Goal: Task Accomplishment & Management: Manage account settings

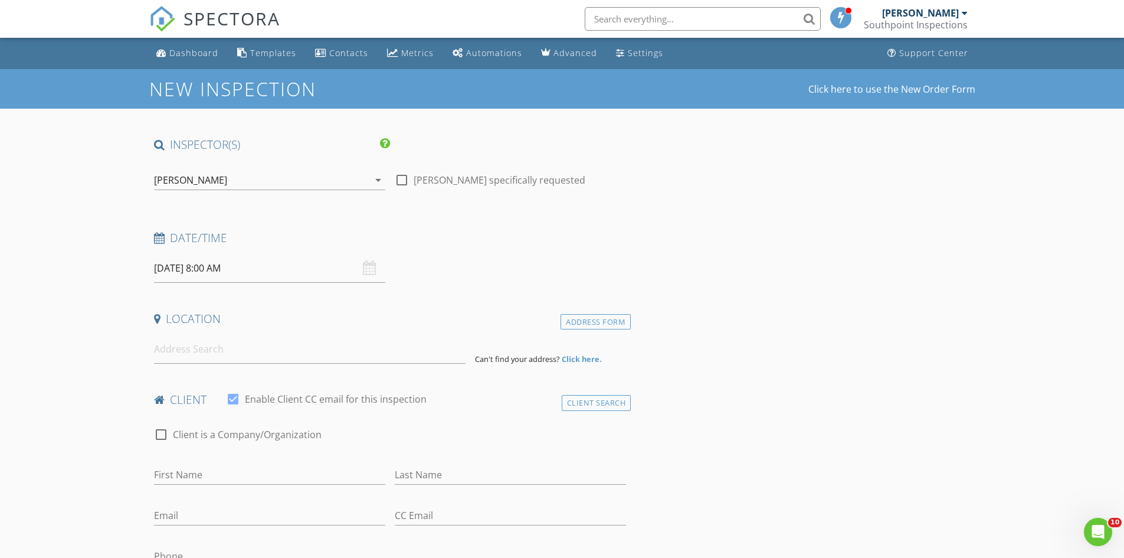
type input "08/28/2025 8:00 AM"
click at [431, 327] on div "Location" at bounding box center [390, 323] width 482 height 24
click at [276, 349] on input at bounding box center [310, 349] width 312 height 29
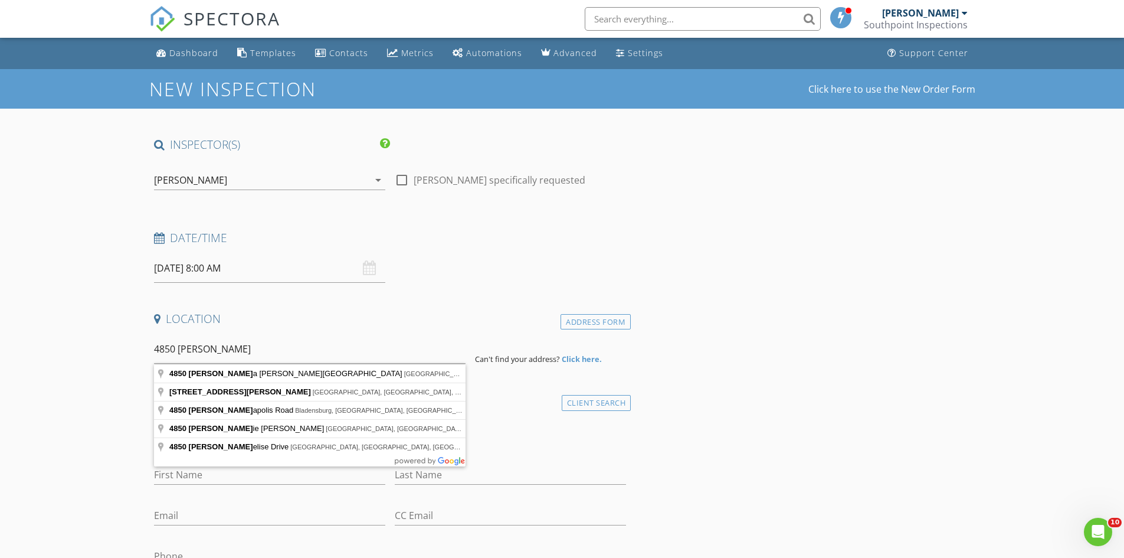
type input "4850 Anna Simpson Road, Milton, FL, USA"
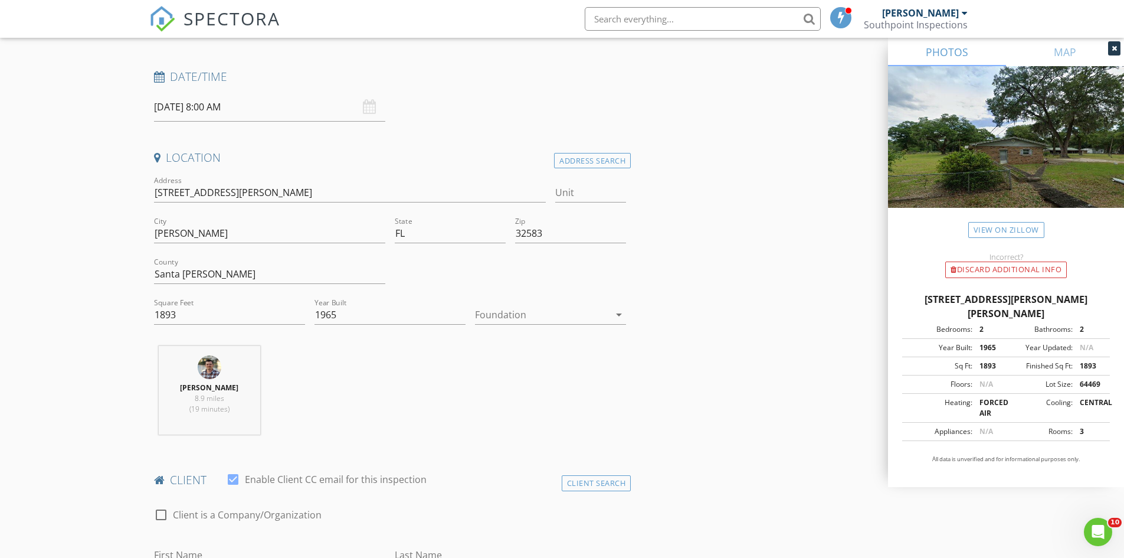
scroll to position [177, 0]
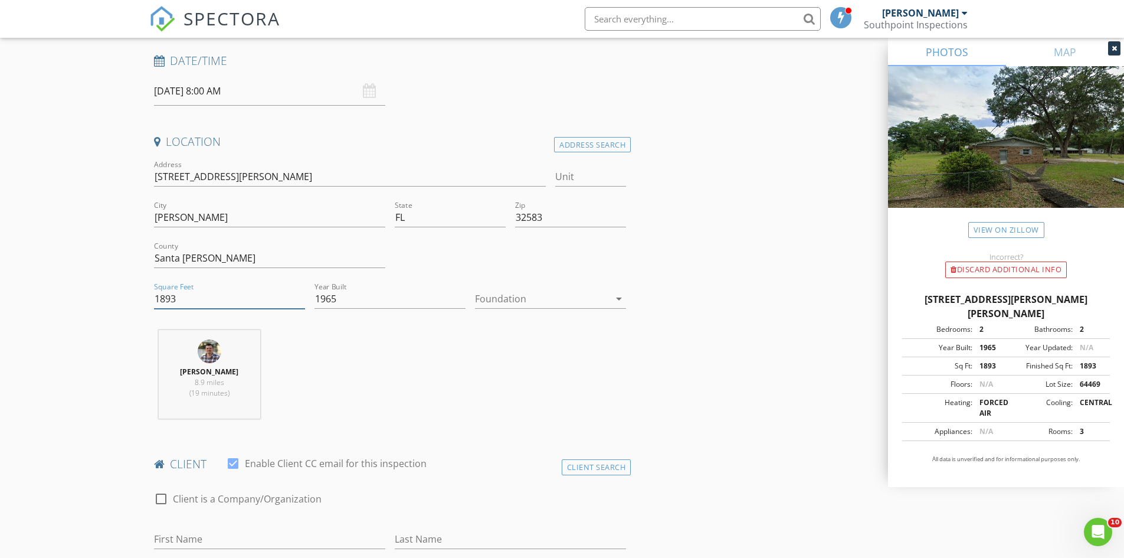
drag, startPoint x: 184, startPoint y: 304, endPoint x: 133, endPoint y: 285, distance: 54.4
click at [504, 300] on div at bounding box center [542, 298] width 135 height 19
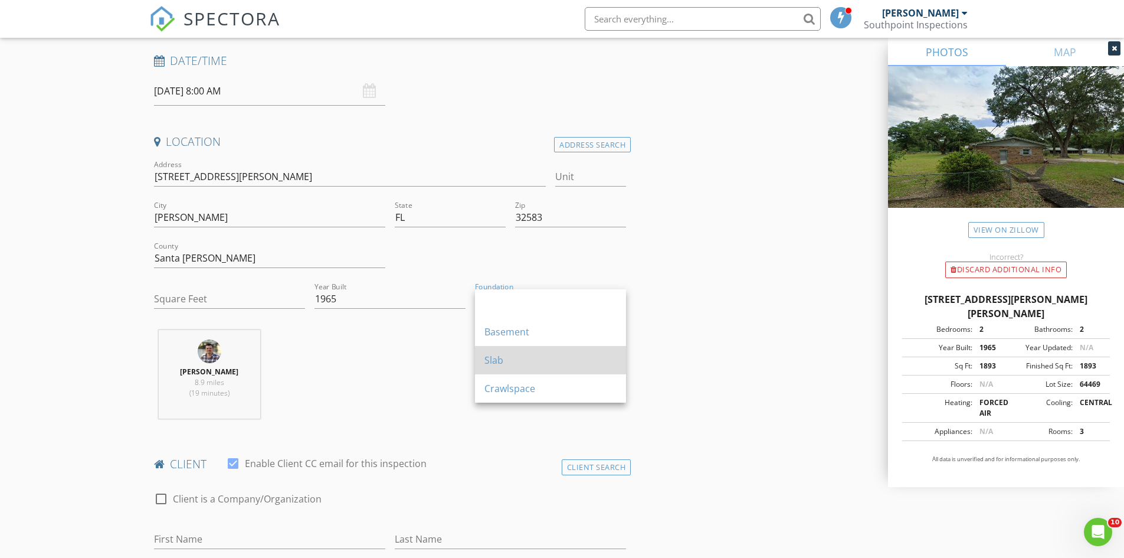
click at [522, 362] on div "Slab" at bounding box center [550, 360] width 132 height 14
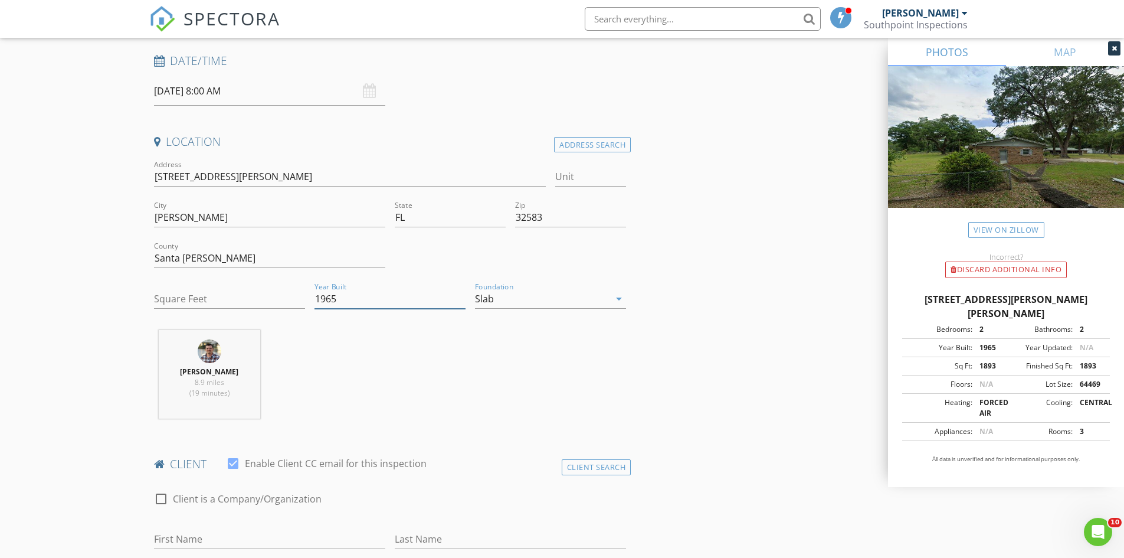
drag, startPoint x: 345, startPoint y: 300, endPoint x: 317, endPoint y: 288, distance: 30.4
click at [317, 288] on div "Year Built 1965" at bounding box center [390, 301] width 151 height 38
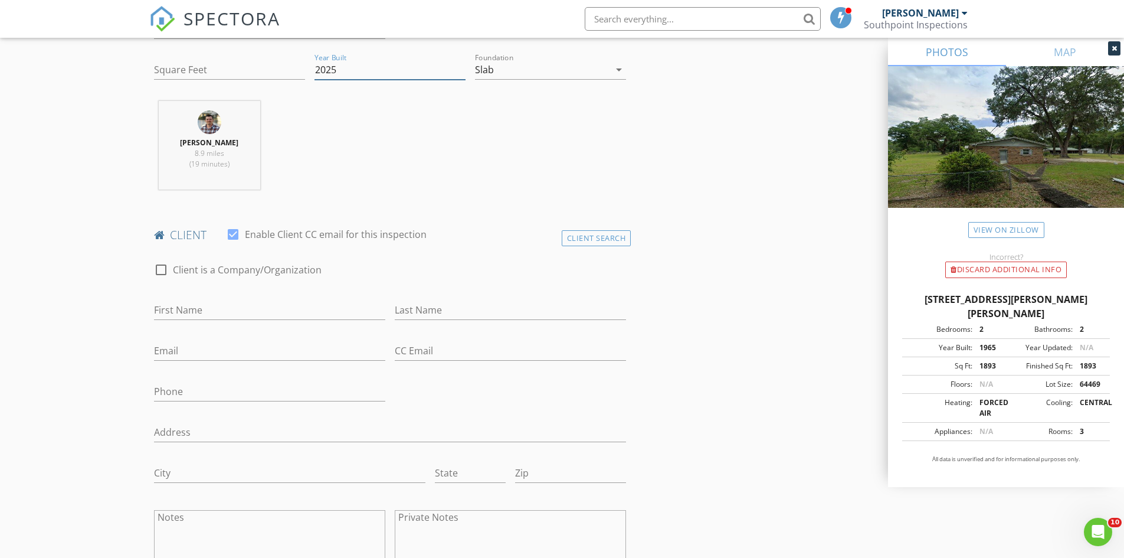
scroll to position [413, 0]
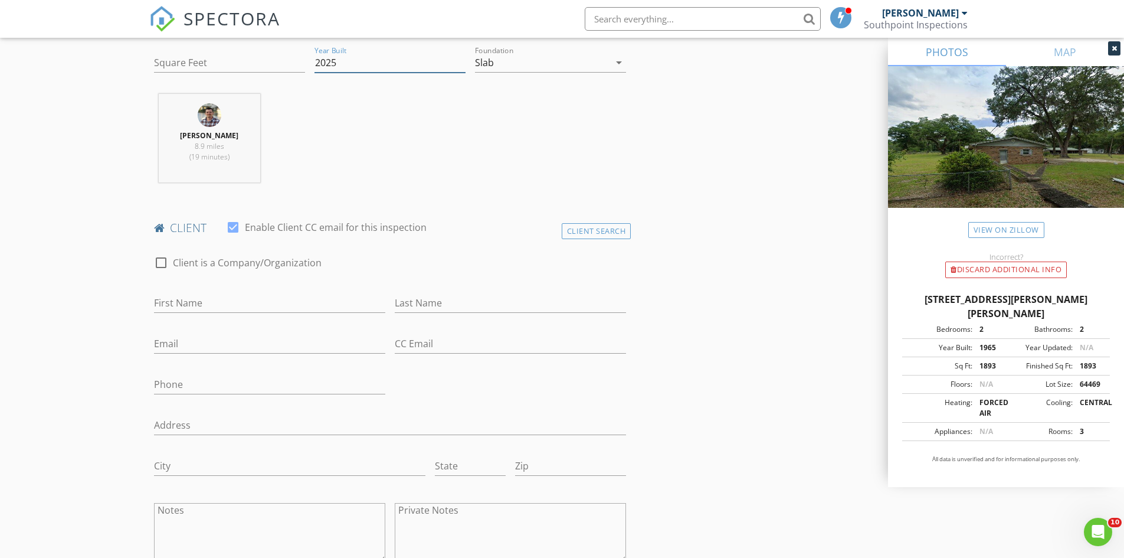
type input "2025"
click at [189, 303] on input "First Name" at bounding box center [269, 302] width 231 height 19
type input "Cameron"
type input "Bailey"
click at [243, 343] on input "Email" at bounding box center [269, 343] width 231 height 19
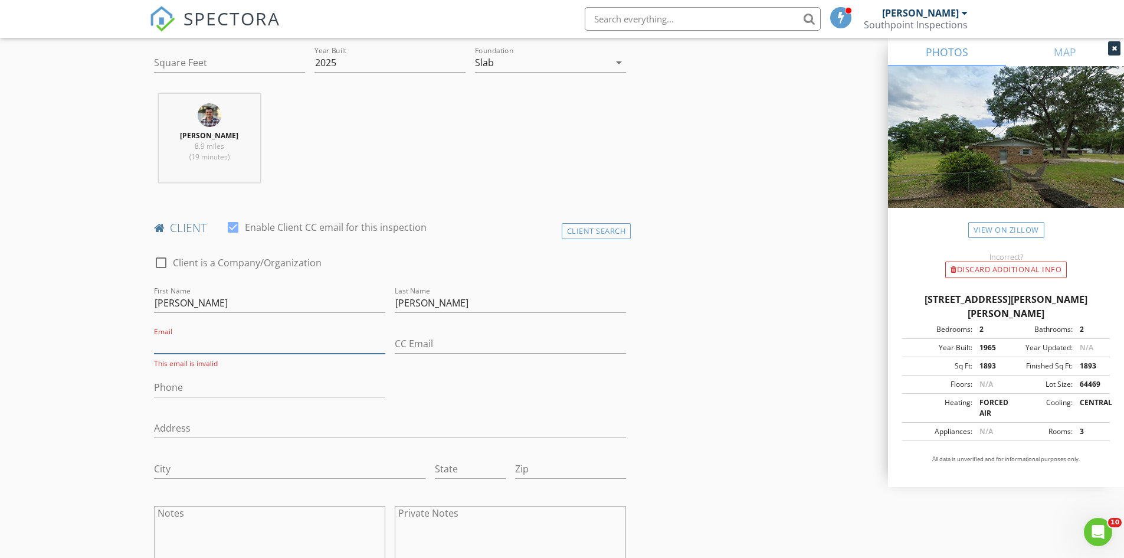
paste input "camblackz06@gmail.com"
type input "camblackz06@gmail.com"
click at [412, 335] on input "CC Email" at bounding box center [510, 343] width 231 height 19
paste input "baileyt1212@gmail.com"
type input "baileyt1212@gmail.com"
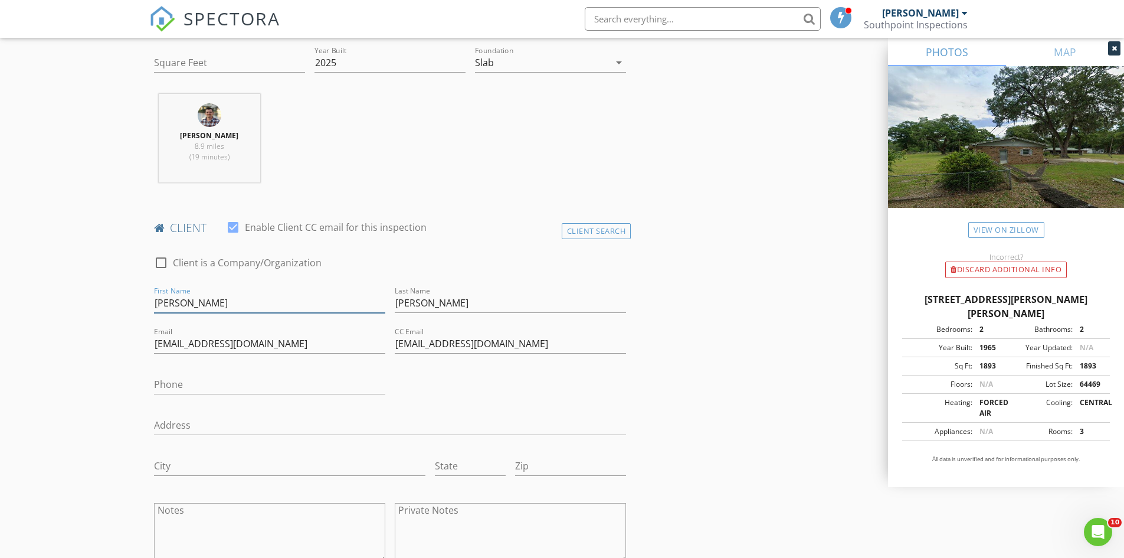
click at [255, 303] on input "Cameron" at bounding box center [269, 302] width 231 height 19
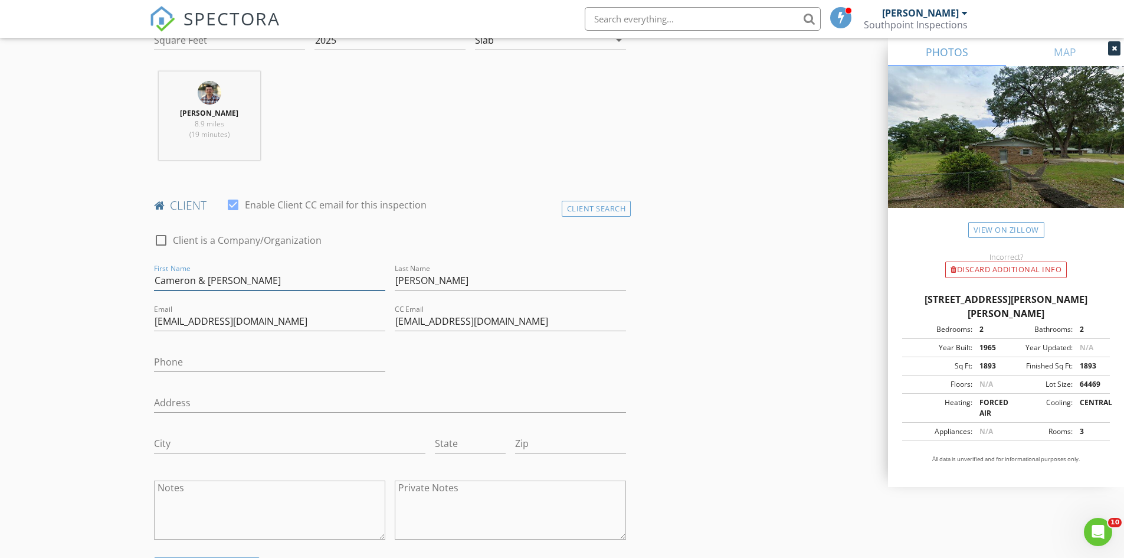
scroll to position [472, 0]
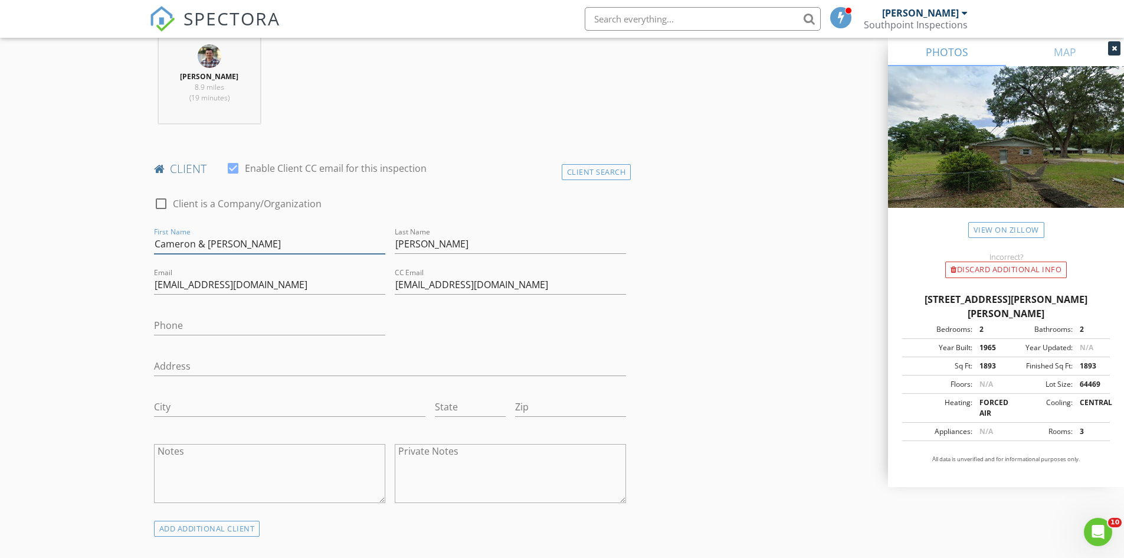
type input "Cameron & Teresa"
click at [201, 330] on input "Phone" at bounding box center [269, 325] width 231 height 19
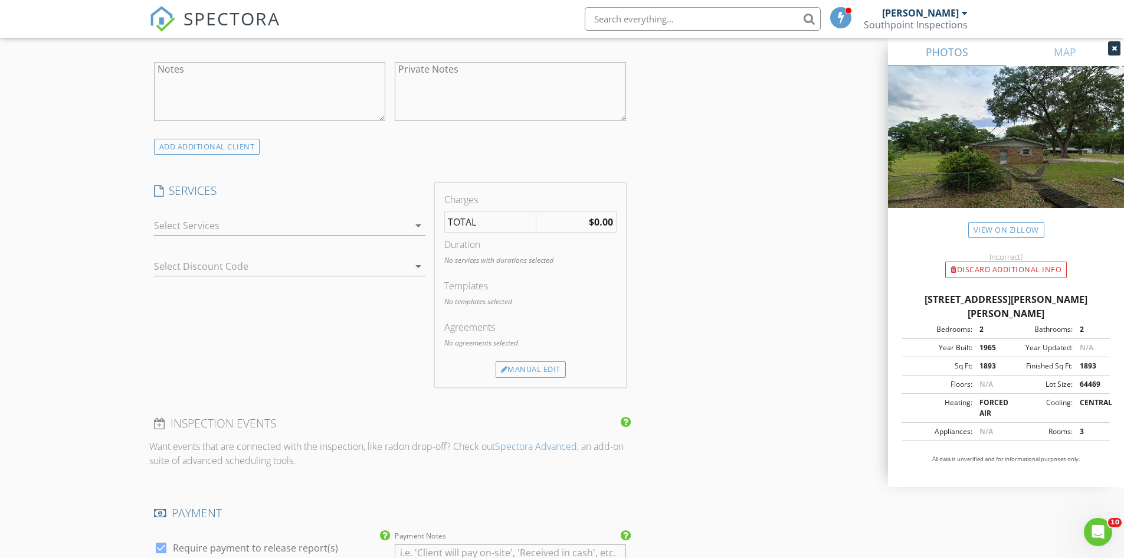
scroll to position [885, 0]
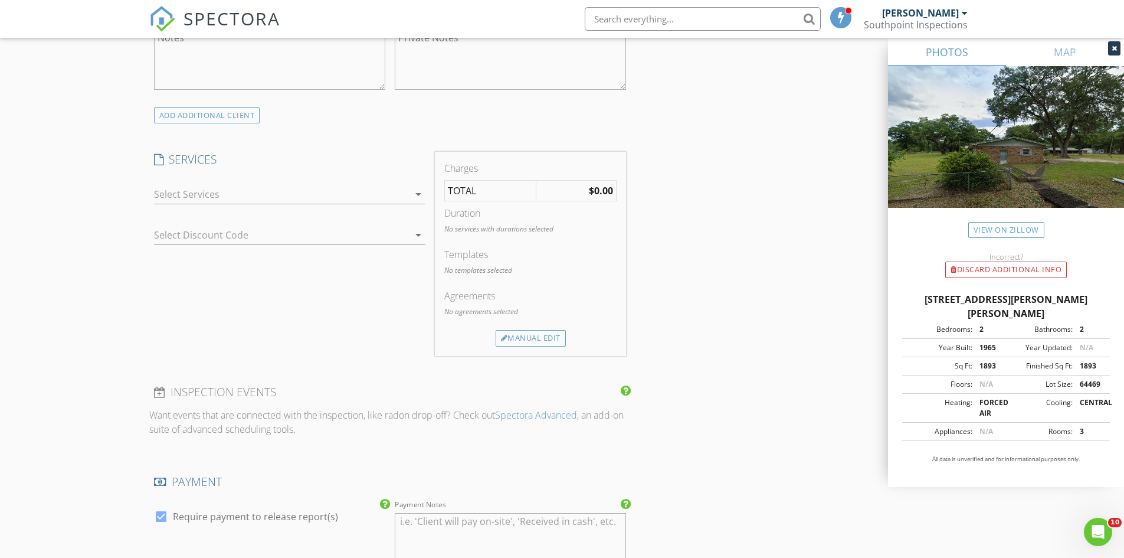
click at [208, 192] on div at bounding box center [281, 194] width 255 height 19
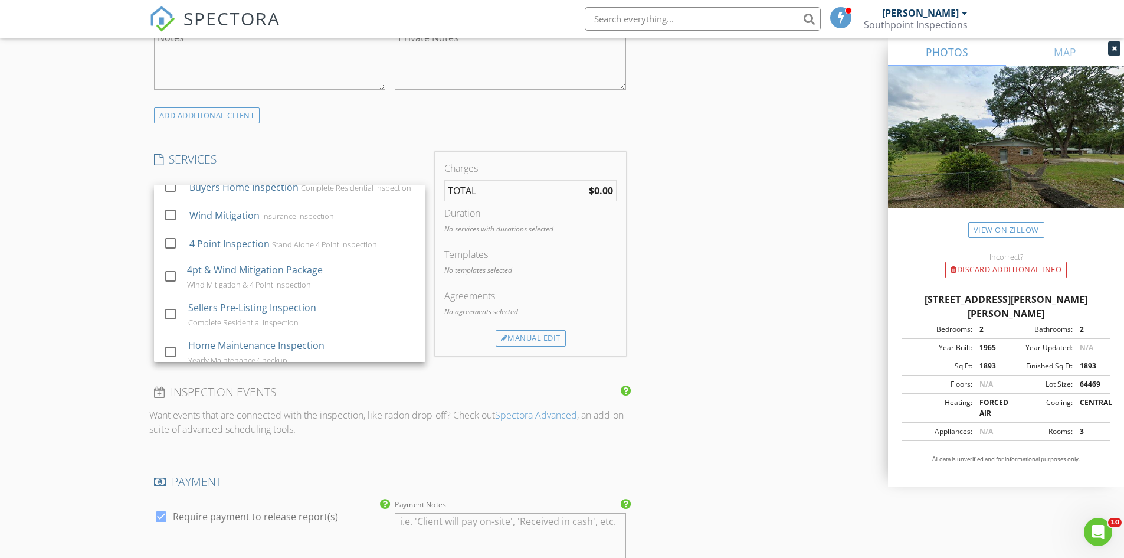
scroll to position [0, 0]
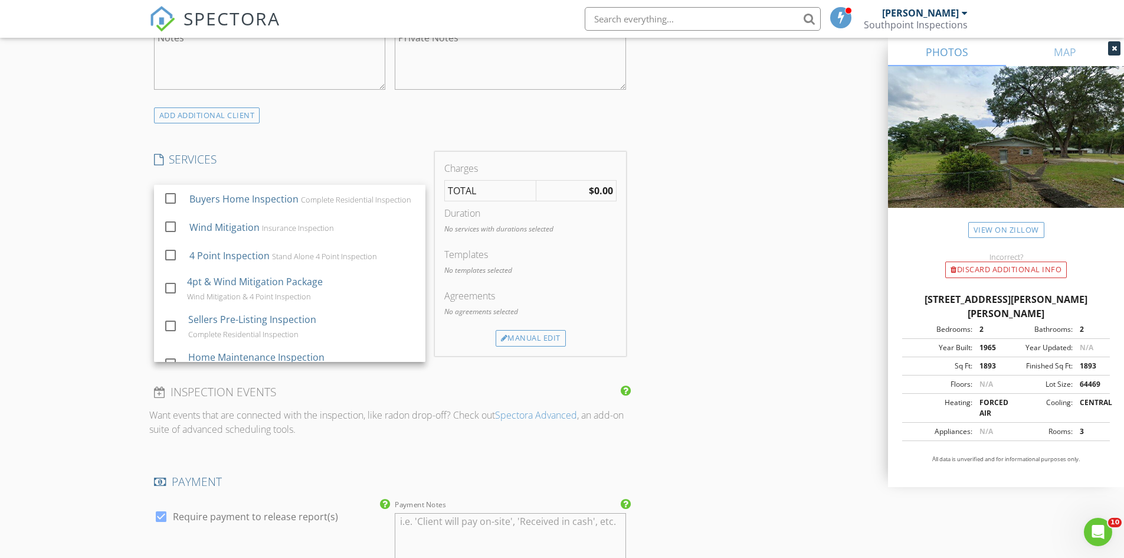
click at [374, 129] on div "INSPECTOR(S) check_box Bryan Griffie PRIMARY Bryan Griffie arrow_drop_down chec…" at bounding box center [390, 246] width 482 height 1988
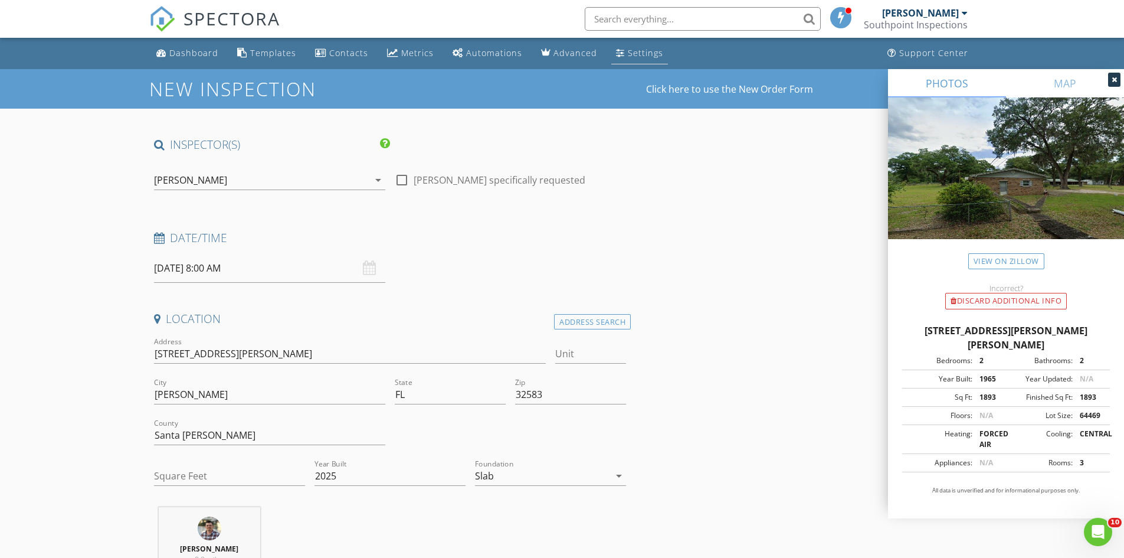
click at [628, 52] on div "Settings" at bounding box center [645, 52] width 35 height 11
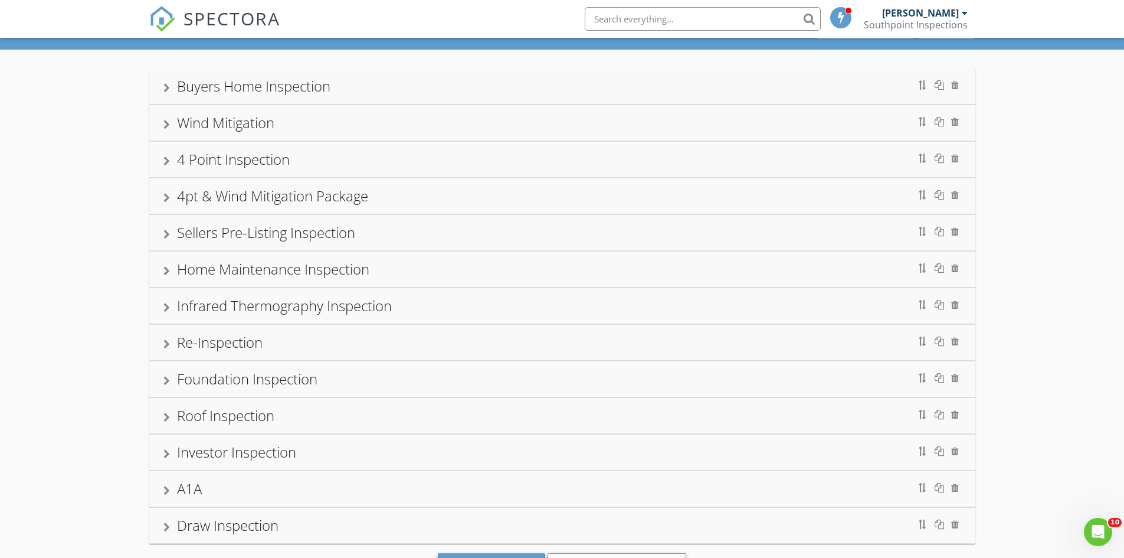
scroll to position [113, 0]
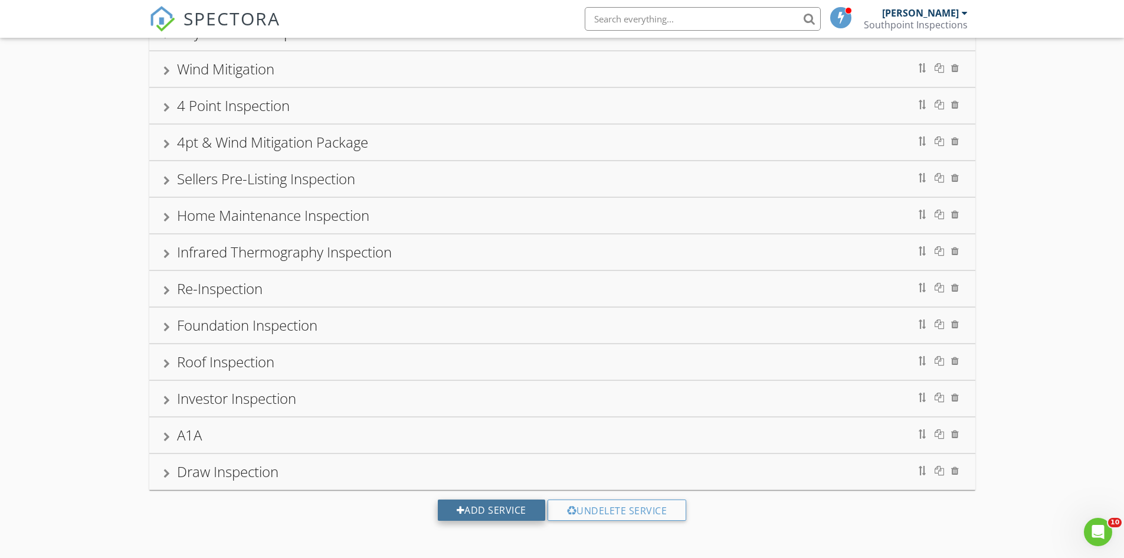
click at [516, 507] on div "Add Service" at bounding box center [491, 509] width 107 height 21
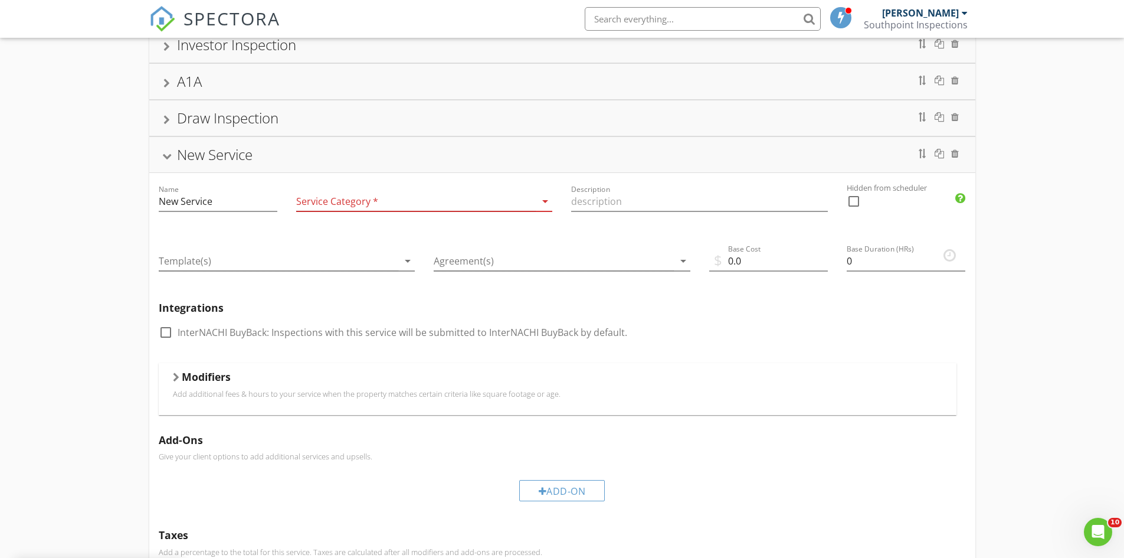
scroll to position [467, 0]
drag, startPoint x: 227, startPoint y: 195, endPoint x: 142, endPoint y: 202, distance: 85.2
click at [142, 202] on div "Buyers Home Inspection Wind Mitigation 4 Point Inspection 4pt & Wind Mitigation…" at bounding box center [562, 222] width 1124 height 1160
click at [228, 196] on input "New Service" at bounding box center [218, 200] width 119 height 19
drag, startPoint x: 214, startPoint y: 203, endPoint x: 156, endPoint y: 201, distance: 57.9
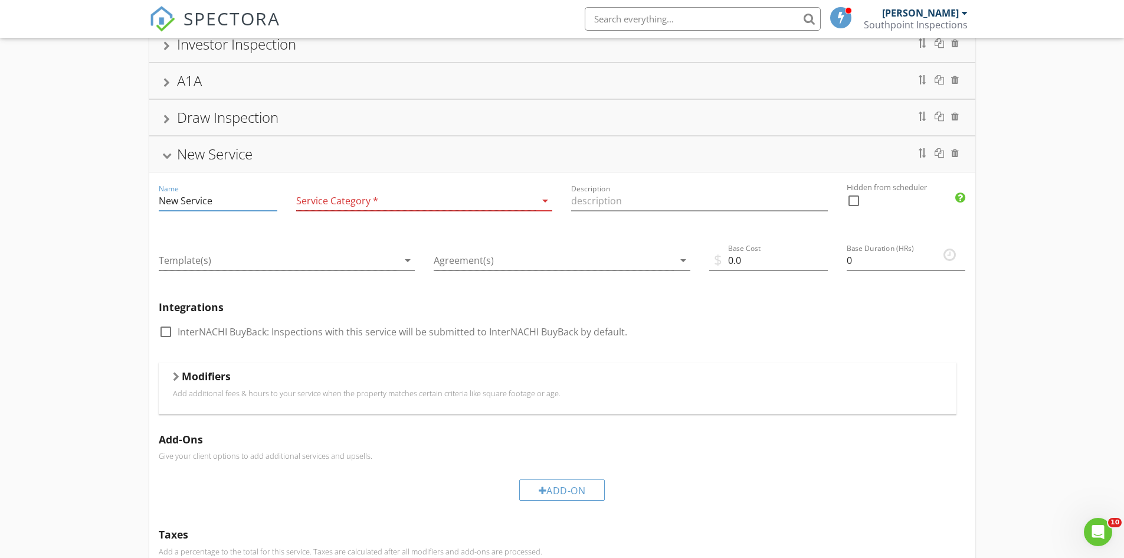
click at [156, 201] on div "Name New Service" at bounding box center [217, 202] width 137 height 60
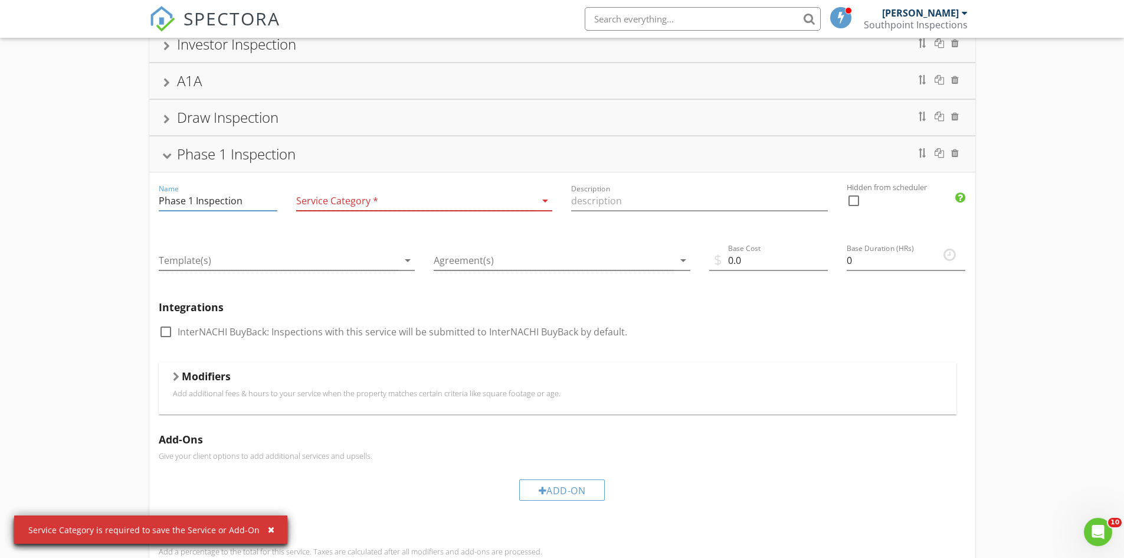
type input "Phase 1 Inspection"
click at [381, 202] on div at bounding box center [416, 200] width 240 height 19
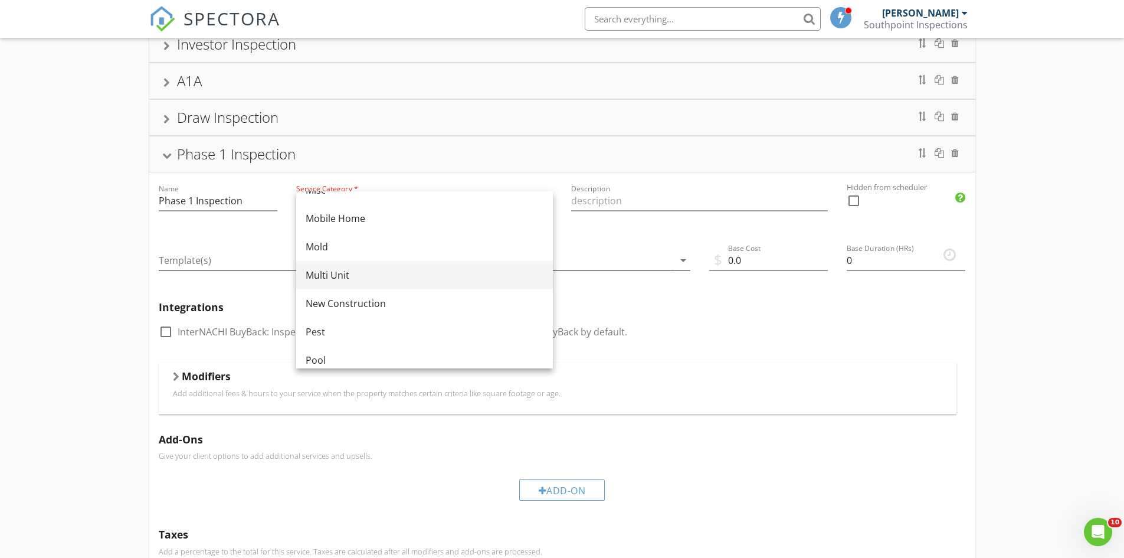
scroll to position [295, 0]
click at [394, 287] on div "New Construction" at bounding box center [425, 283] width 238 height 14
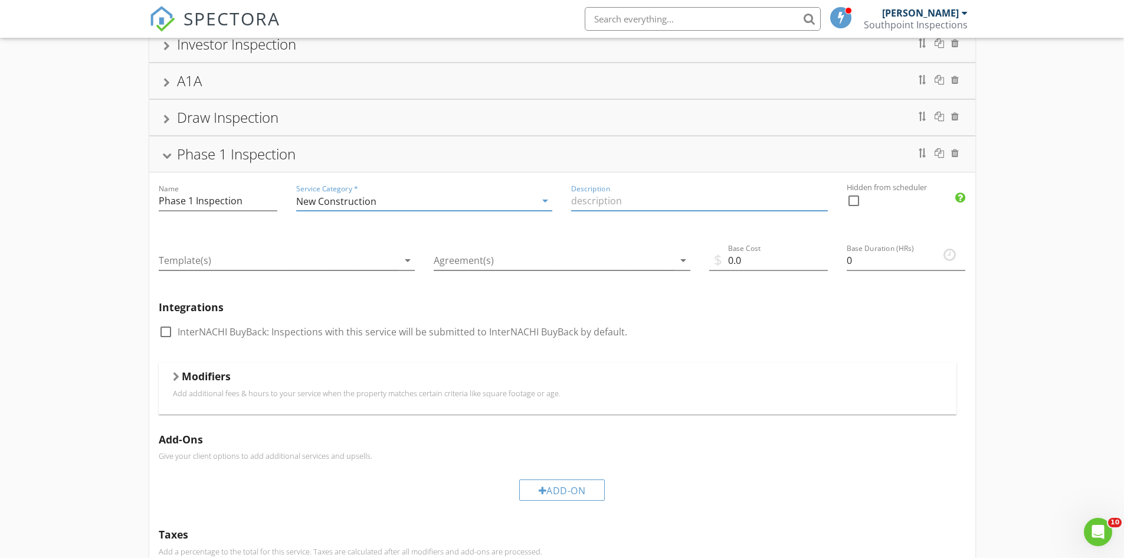
click at [589, 202] on input "Description" at bounding box center [699, 200] width 257 height 19
type input "Phase 1 - Foundation Inspection"
click at [856, 204] on div at bounding box center [854, 201] width 20 height 20
checkbox input "true"
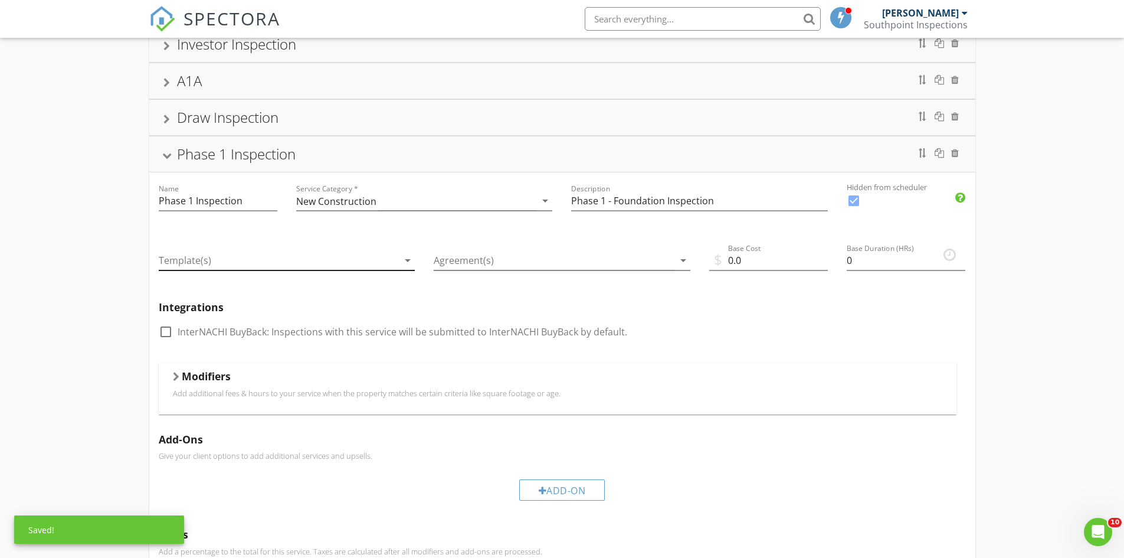
click at [270, 268] on div at bounding box center [279, 260] width 240 height 19
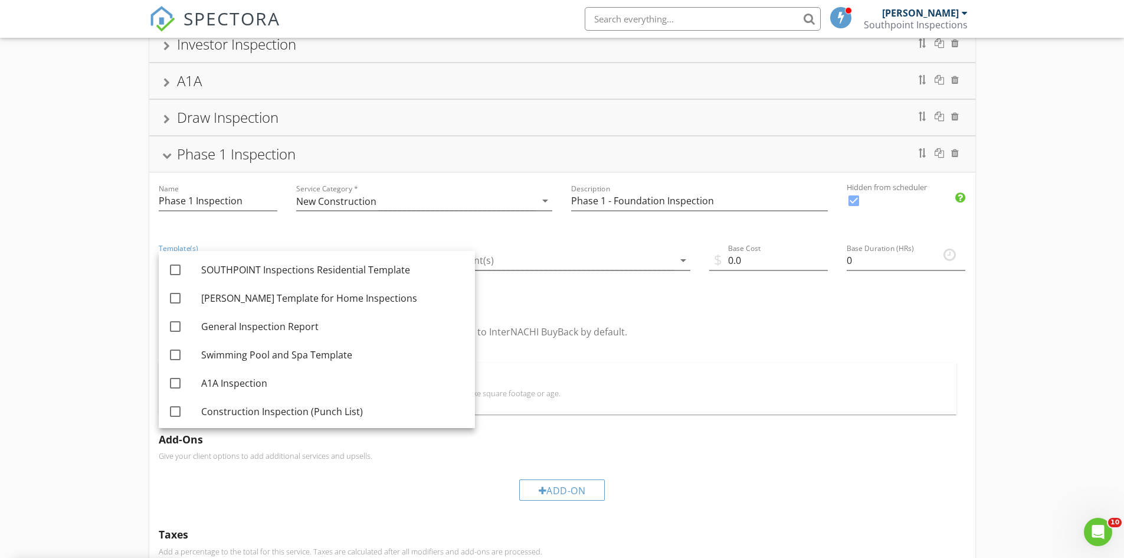
click at [343, 225] on div "Service Category * New Construction arrow_drop_down" at bounding box center [425, 202] width 276 height 60
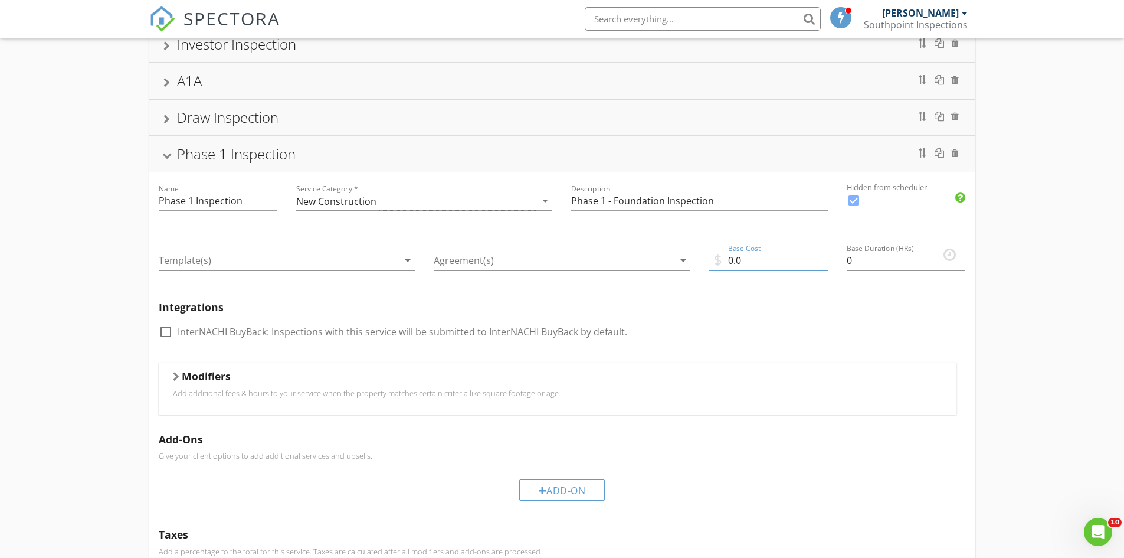
drag, startPoint x: 746, startPoint y: 256, endPoint x: 719, endPoint y: 255, distance: 26.6
click at [719, 255] on div "$ Base Cost 0.0" at bounding box center [768, 263] width 119 height 38
type input "300"
drag, startPoint x: 859, startPoint y: 260, endPoint x: 847, endPoint y: 257, distance: 12.2
click at [847, 257] on input "0" at bounding box center [906, 260] width 119 height 19
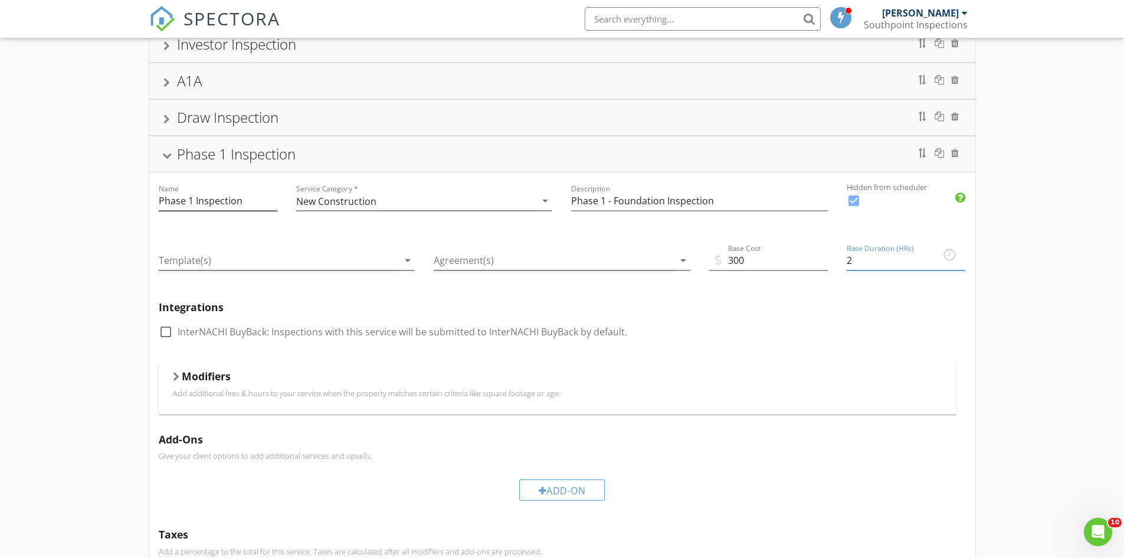
type input "2"
click at [195, 198] on input "Phase 1 Inspection" at bounding box center [218, 200] width 119 height 19
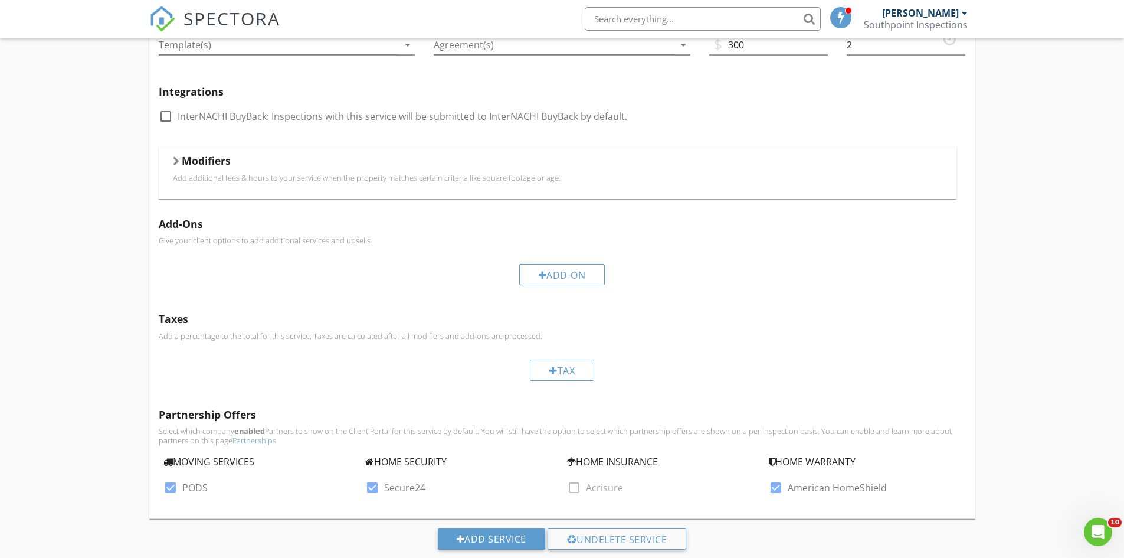
scroll to position [703, 0]
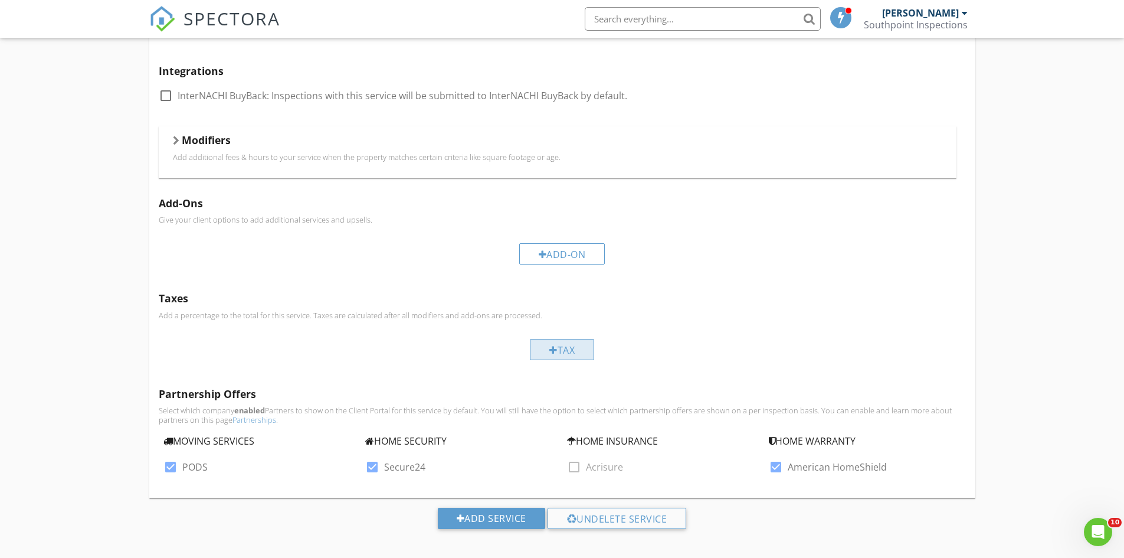
type input "Phase 1 - Foundation Inspection"
click at [554, 354] on div at bounding box center [553, 349] width 8 height 9
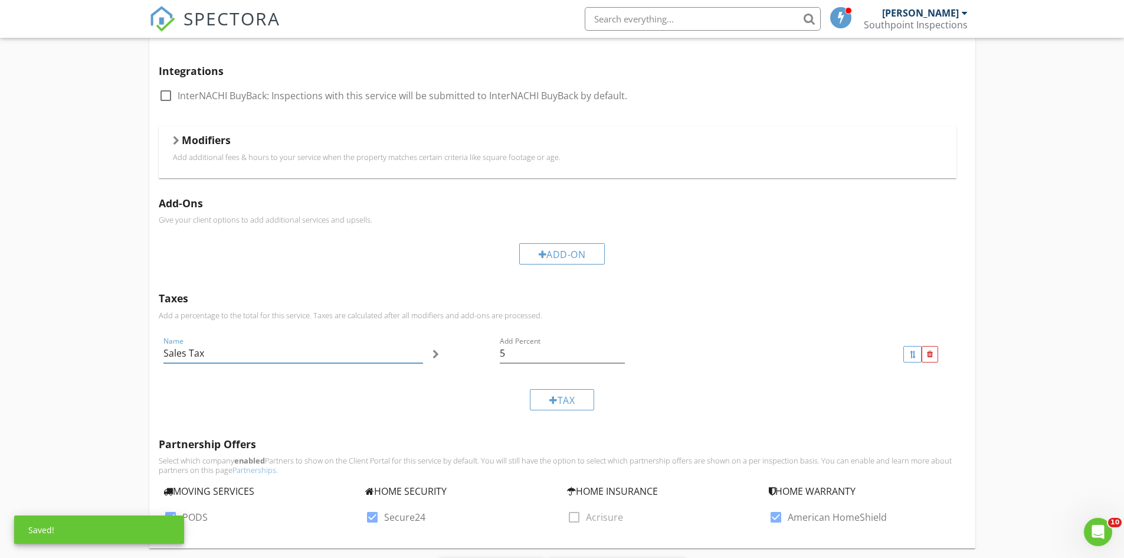
click at [250, 359] on input "Sales Tax" at bounding box center [293, 352] width 260 height 19
drag, startPoint x: 225, startPoint y: 351, endPoint x: 151, endPoint y: 369, distance: 76.6
click at [146, 365] on div "Buyers Home Inspection Wind Mitigation 4 Point Inspection 4pt & Wind Mitigation…" at bounding box center [562, 11] width 1124 height 1210
type input "Credit Card Processing Fee"
drag, startPoint x: 518, startPoint y: 358, endPoint x: 502, endPoint y: 352, distance: 17.4
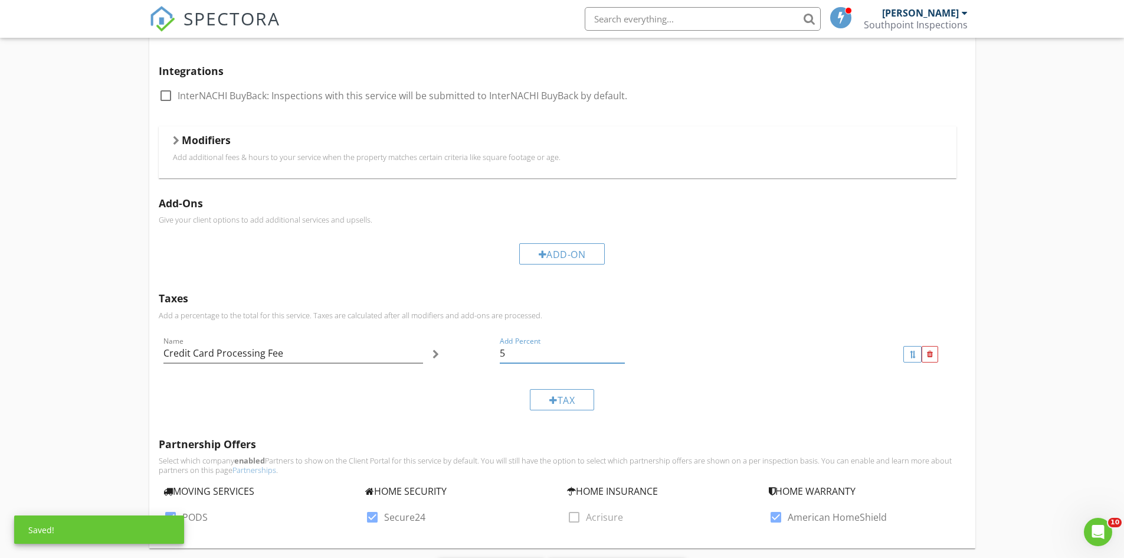
click at [502, 352] on input "5" at bounding box center [562, 352] width 125 height 19
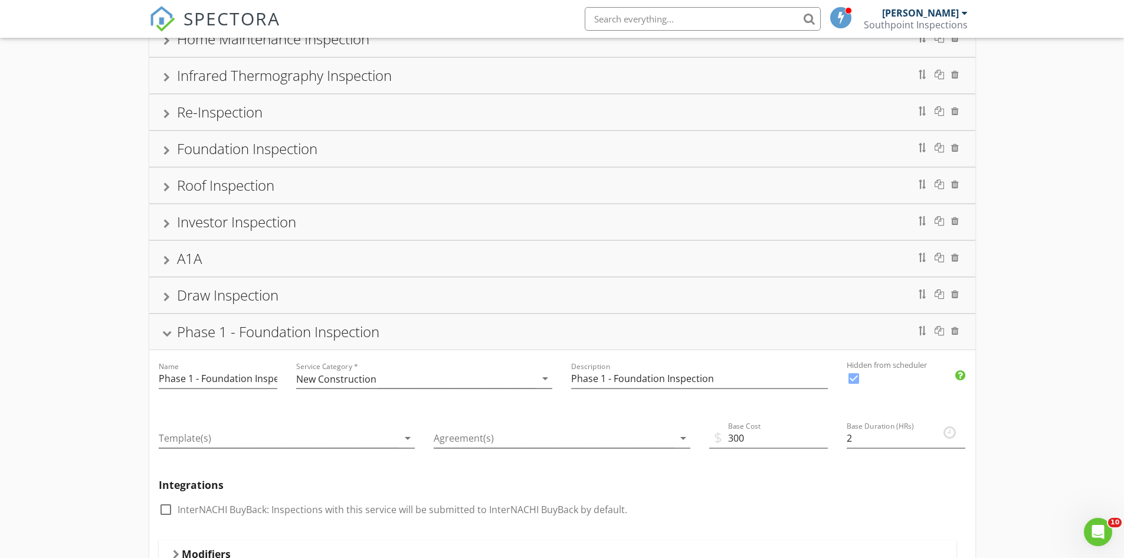
scroll to position [407, 0]
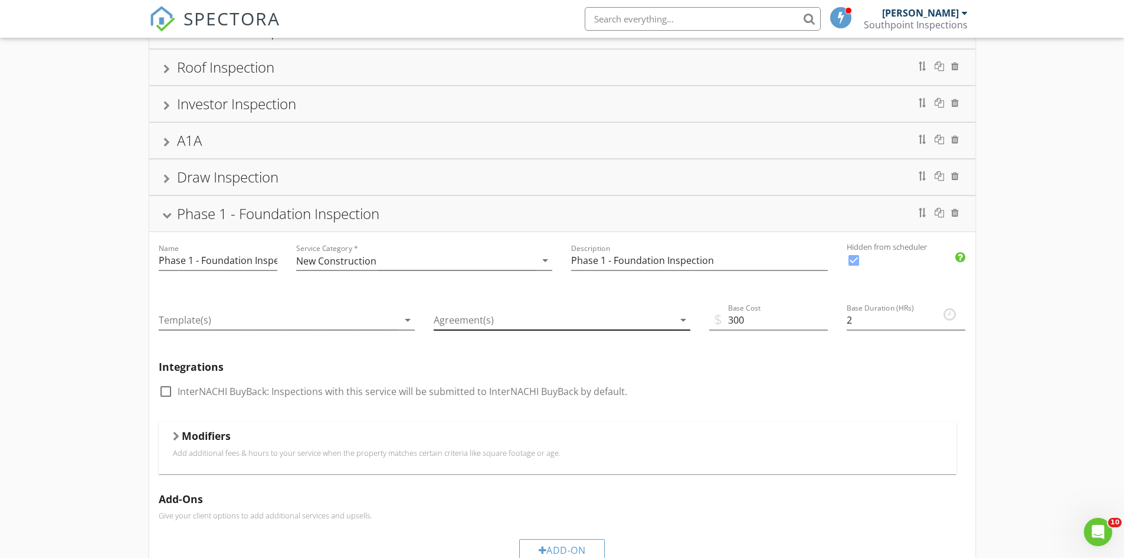
type input "3.5"
click at [523, 325] on div at bounding box center [554, 319] width 240 height 19
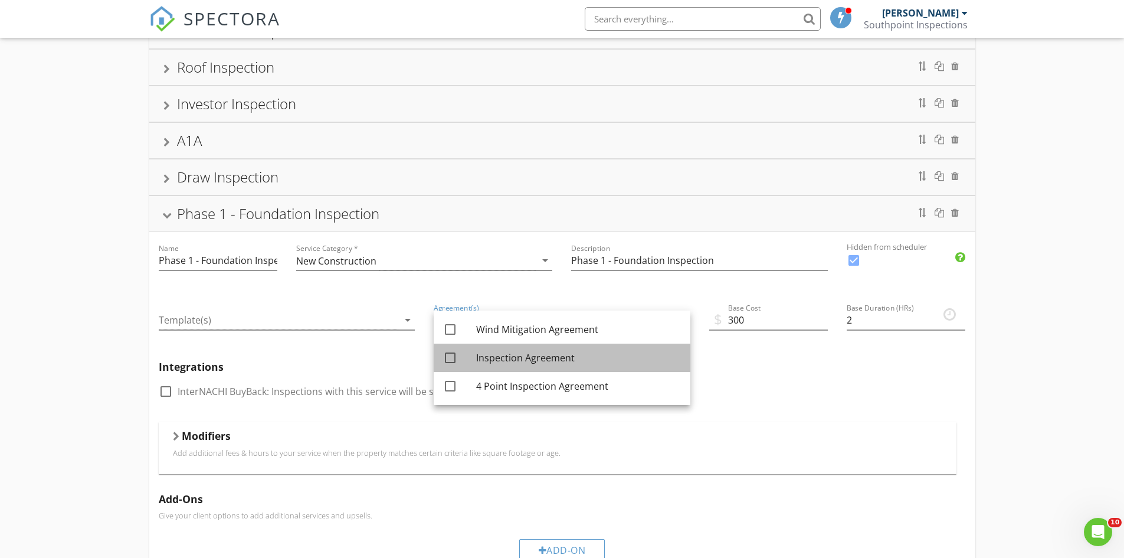
click at [529, 355] on div "Inspection Agreement" at bounding box center [578, 357] width 205 height 14
checkbox input "true"
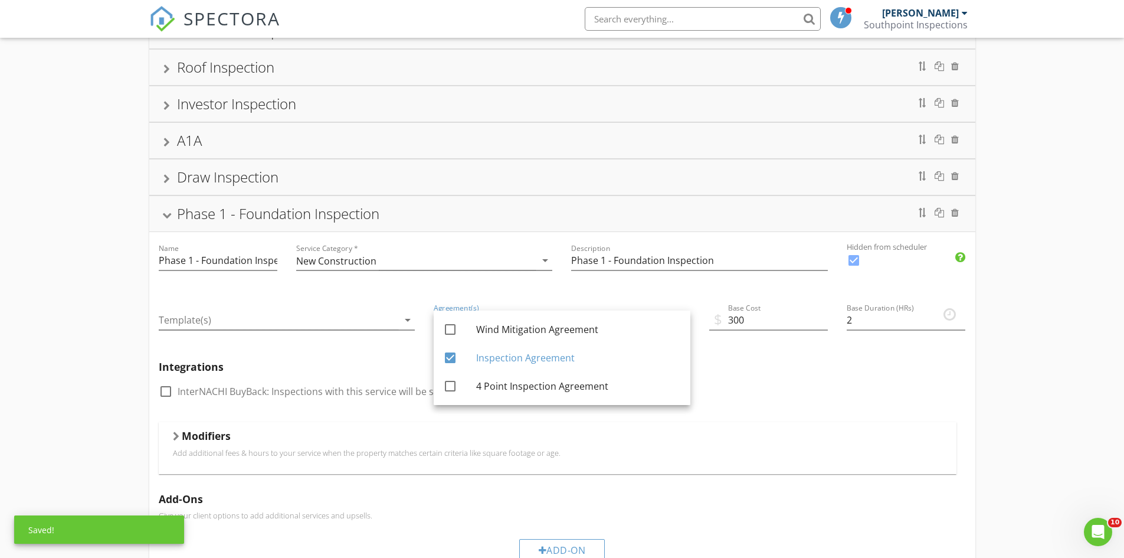
click at [732, 401] on div "check_box_outline_blank InterNACHI BuyBack: Inspections with this service will …" at bounding box center [562, 397] width 807 height 31
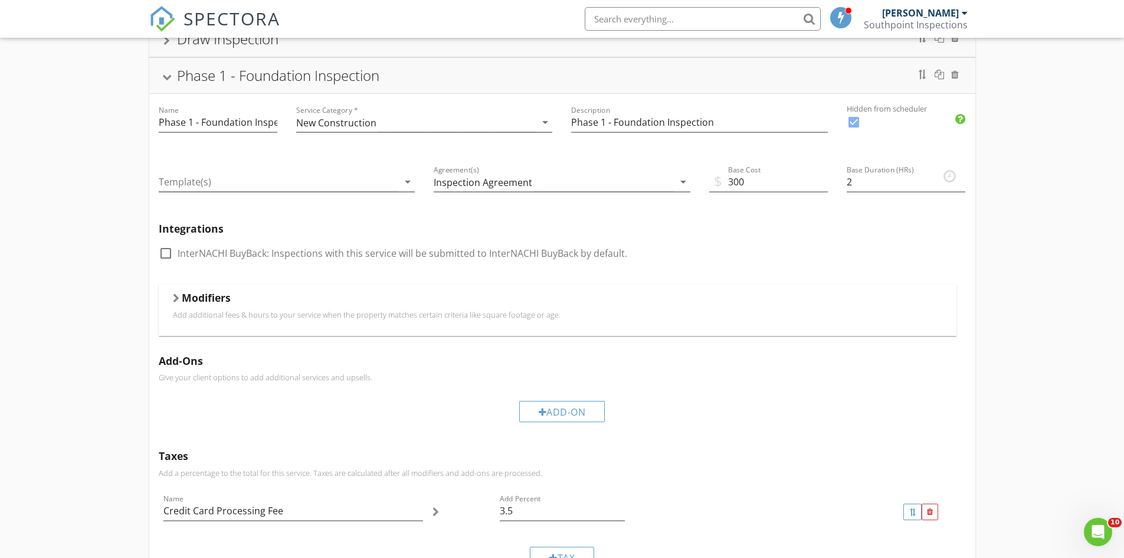
scroll to position [761, 0]
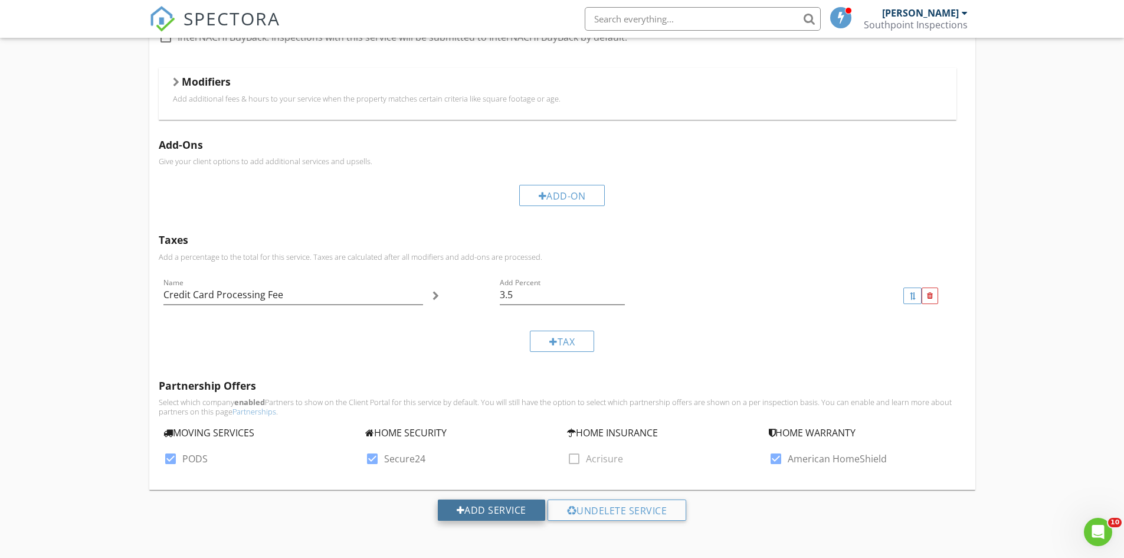
click at [496, 509] on div "Add Service" at bounding box center [491, 509] width 107 height 21
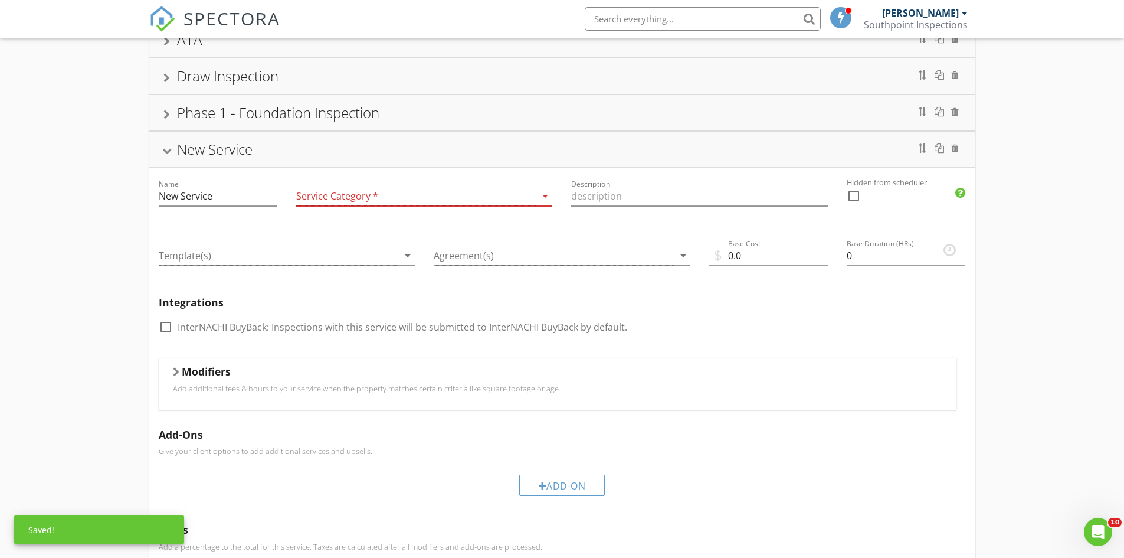
scroll to position [507, 0]
click at [952, 150] on div at bounding box center [955, 149] width 8 height 9
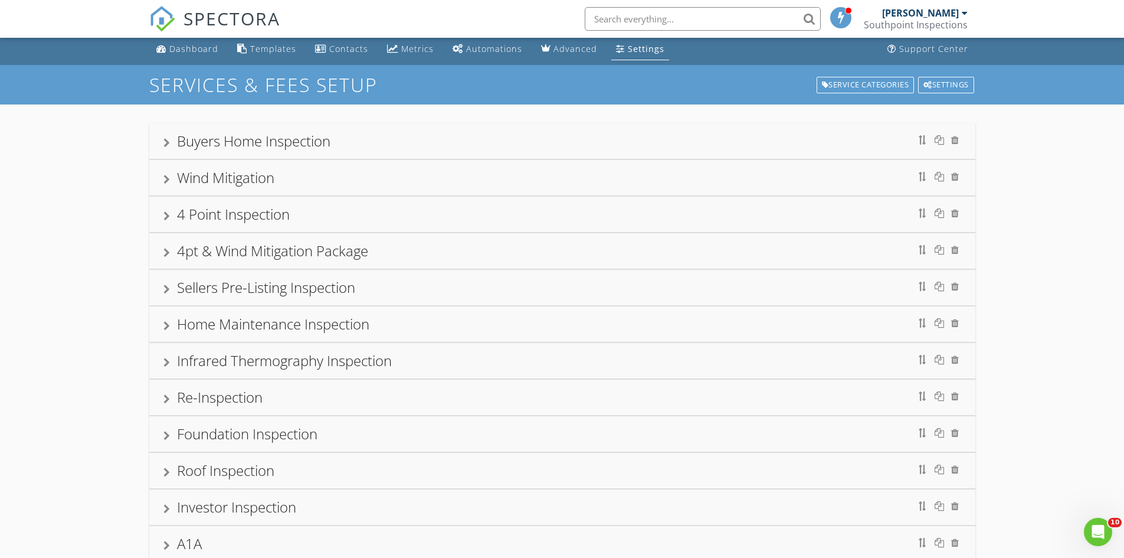
scroll to position [0, 0]
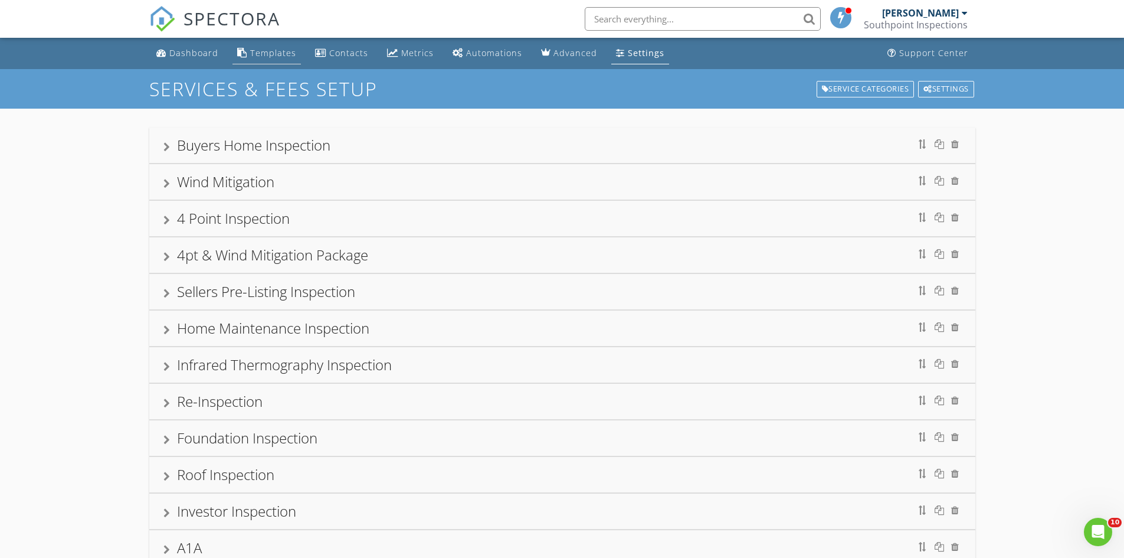
click at [255, 54] on div "Templates" at bounding box center [273, 52] width 46 height 11
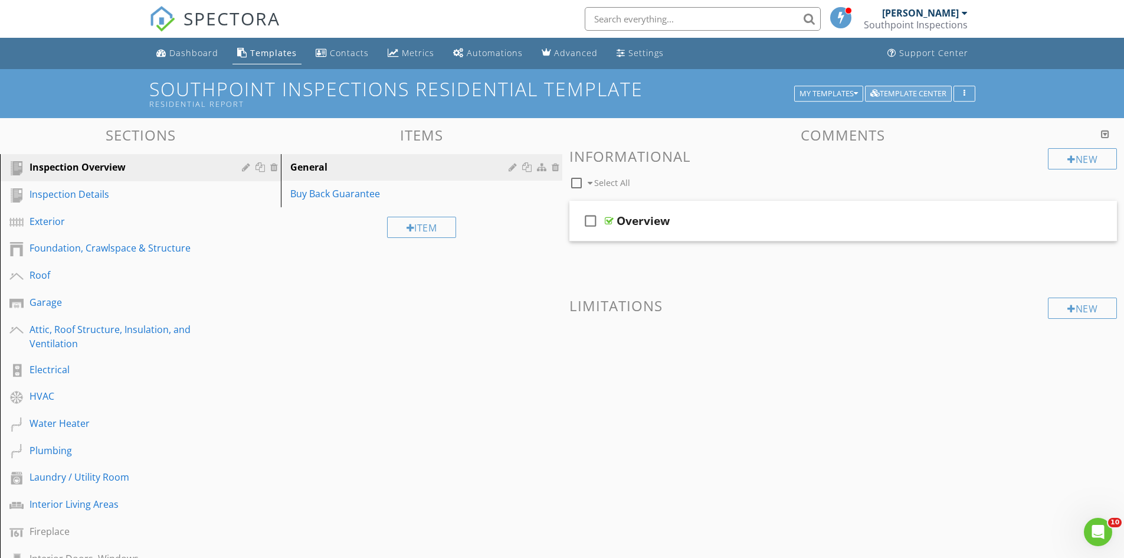
click at [904, 91] on div "Template Center" at bounding box center [908, 94] width 76 height 8
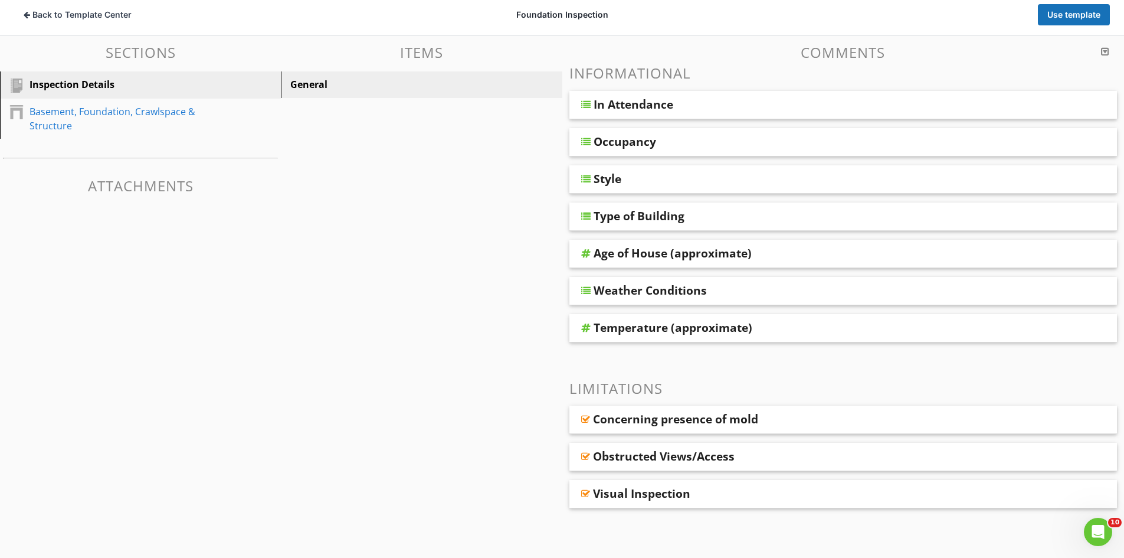
scroll to position [41, 0]
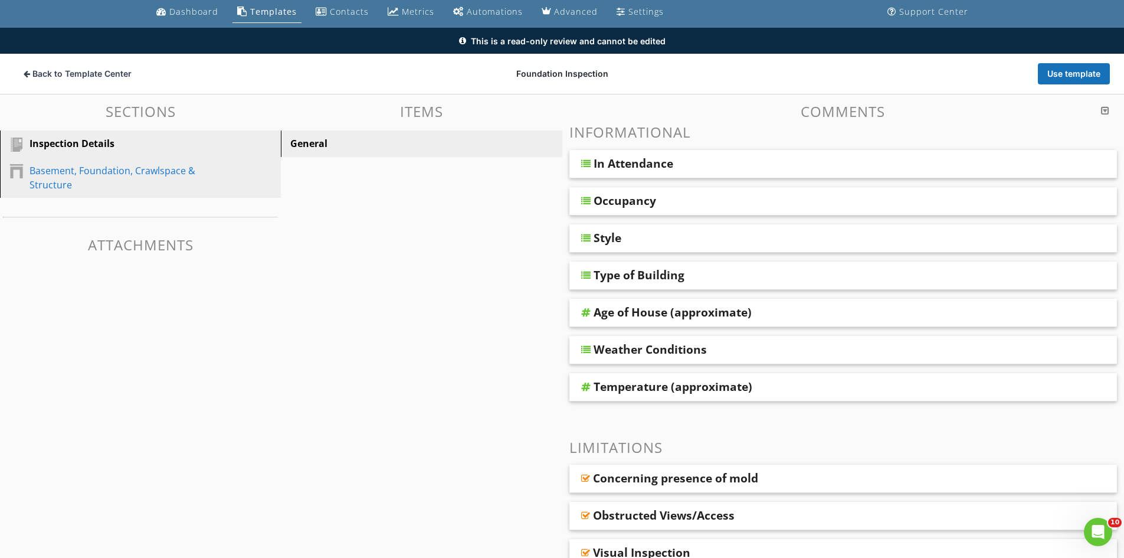
click at [162, 188] on div "Basement, Foundation, Crawlspace & Structure" at bounding box center [127, 177] width 195 height 28
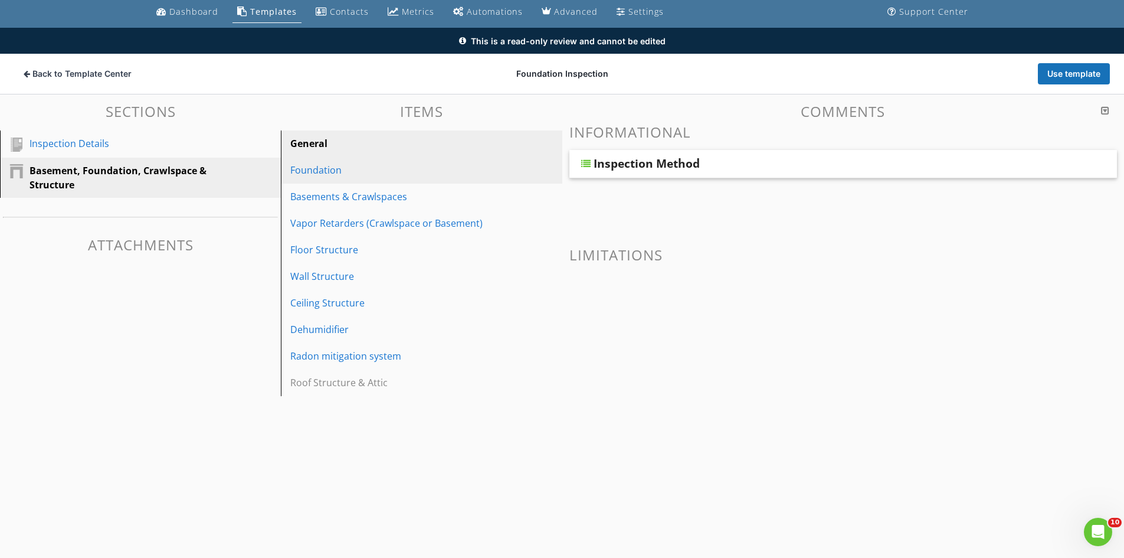
click at [325, 171] on div "Foundation" at bounding box center [400, 170] width 221 height 14
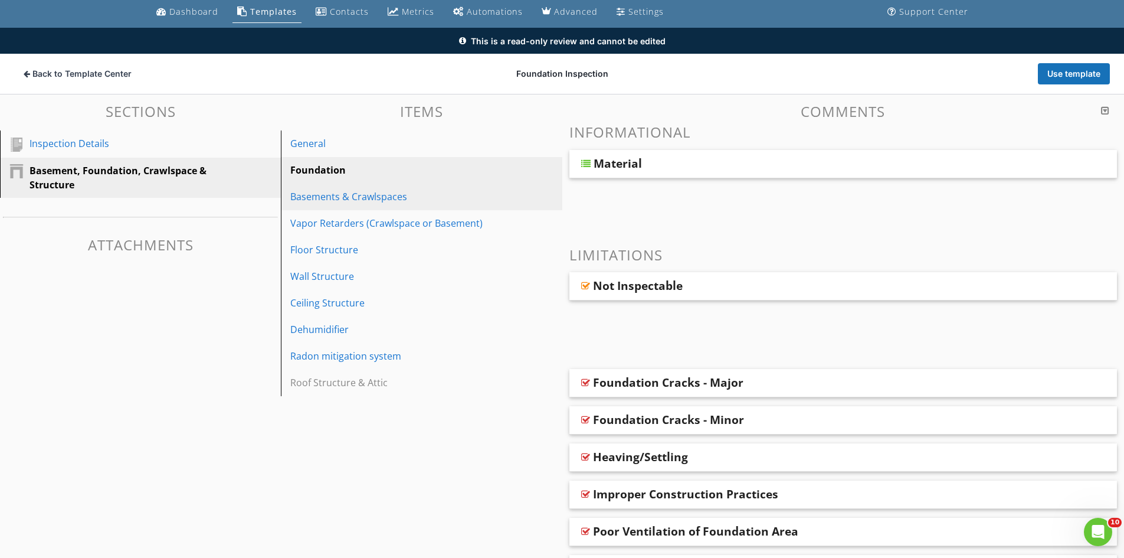
click at [322, 202] on div "Basements & Crawlspaces" at bounding box center [400, 196] width 221 height 14
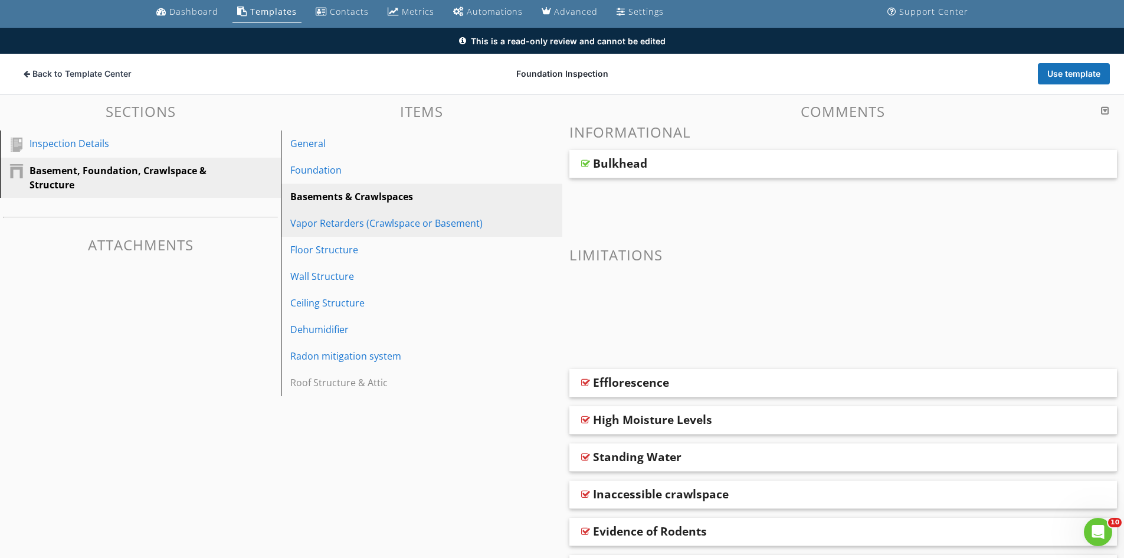
click at [322, 219] on div "Vapor Retarders (Crawlspace or Basement)" at bounding box center [400, 223] width 221 height 14
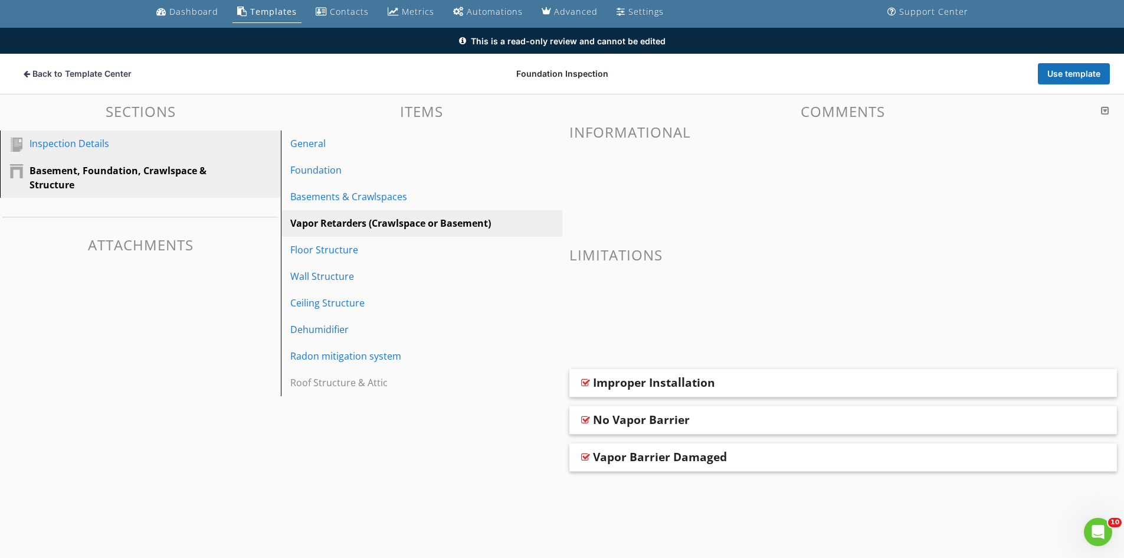
click at [105, 149] on div "Inspection Details" at bounding box center [127, 143] width 195 height 14
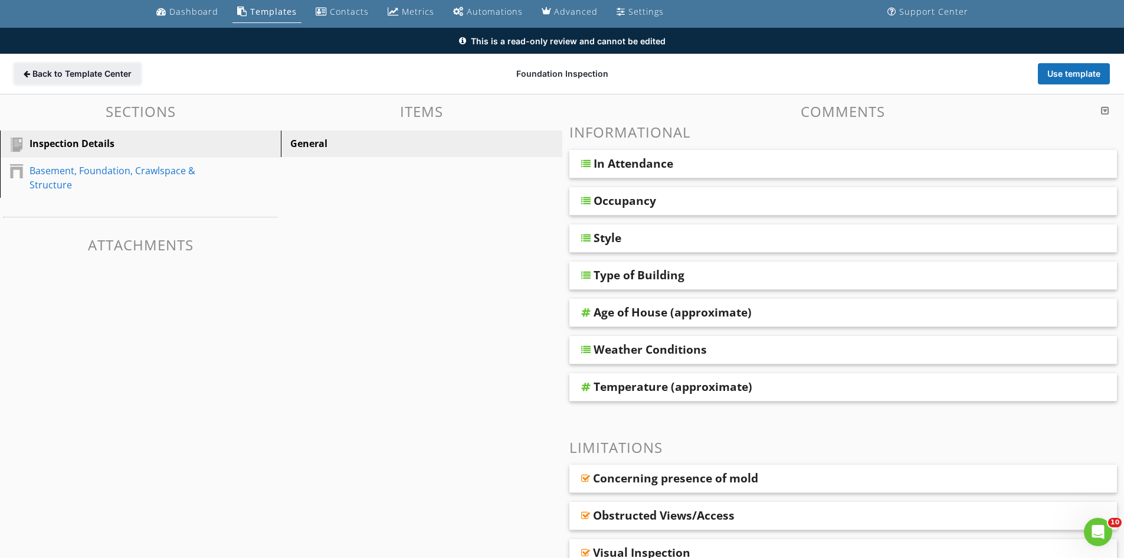
click at [58, 70] on span "Back to Template Center" at bounding box center [81, 74] width 99 height 12
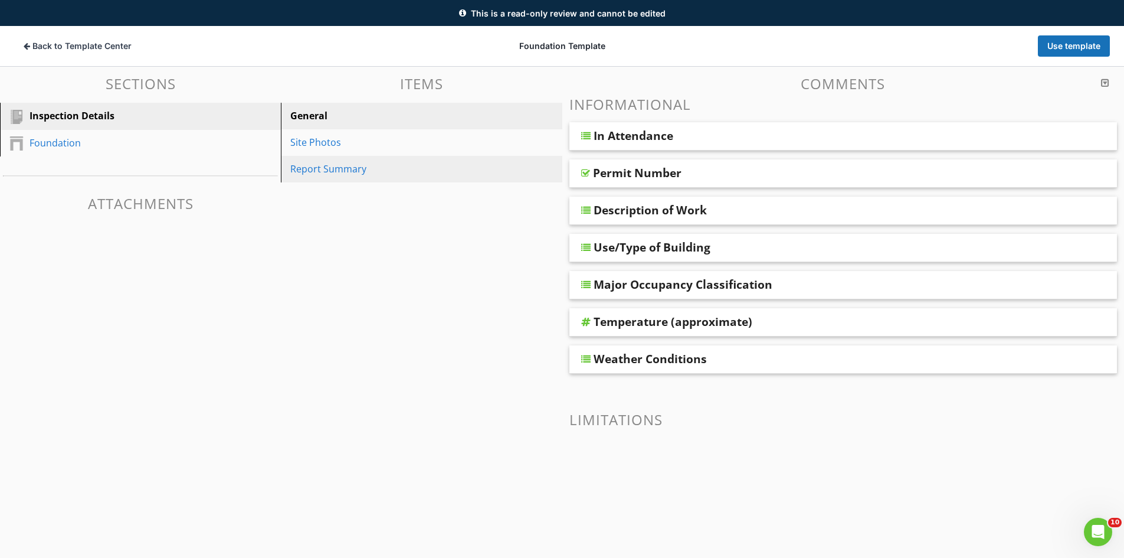
click at [340, 163] on div "Report Summary" at bounding box center [400, 169] width 221 height 14
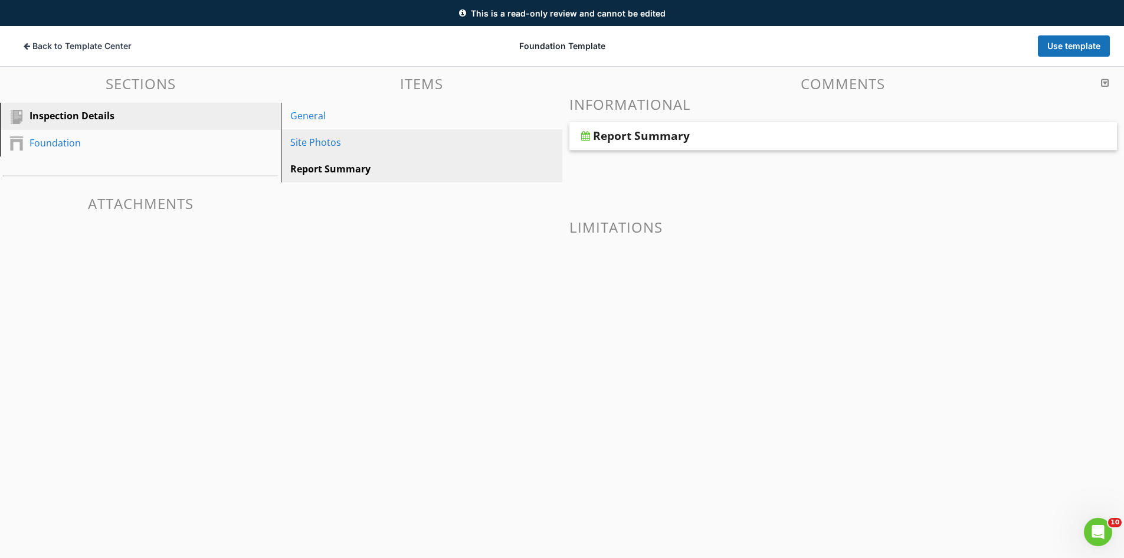
click at [329, 152] on link "Site Photos" at bounding box center [422, 142] width 277 height 26
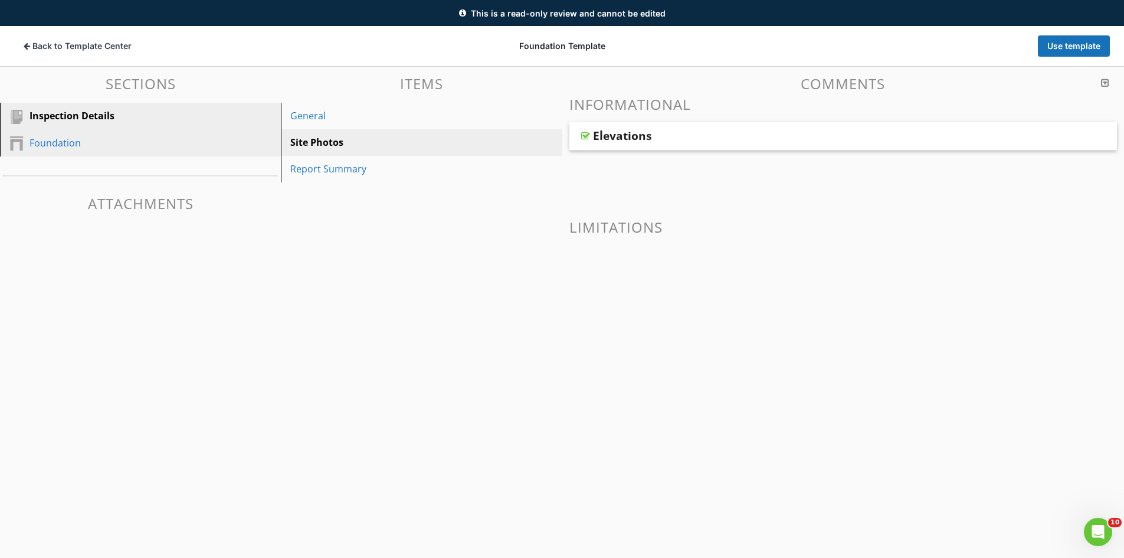
click at [173, 150] on div "Foundation" at bounding box center [150, 143] width 240 height 15
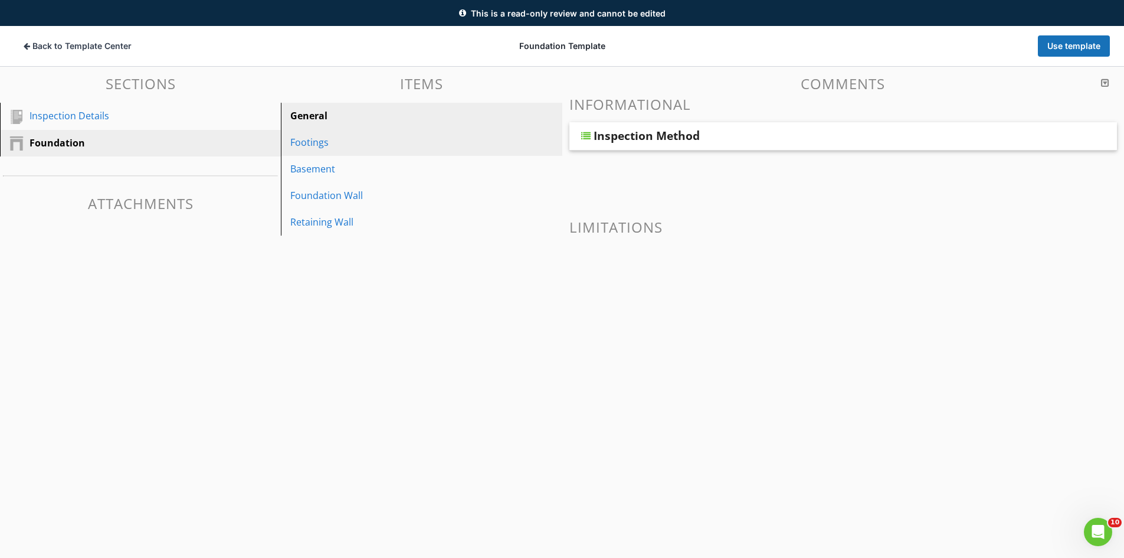
click at [316, 141] on div "Footings" at bounding box center [400, 142] width 221 height 14
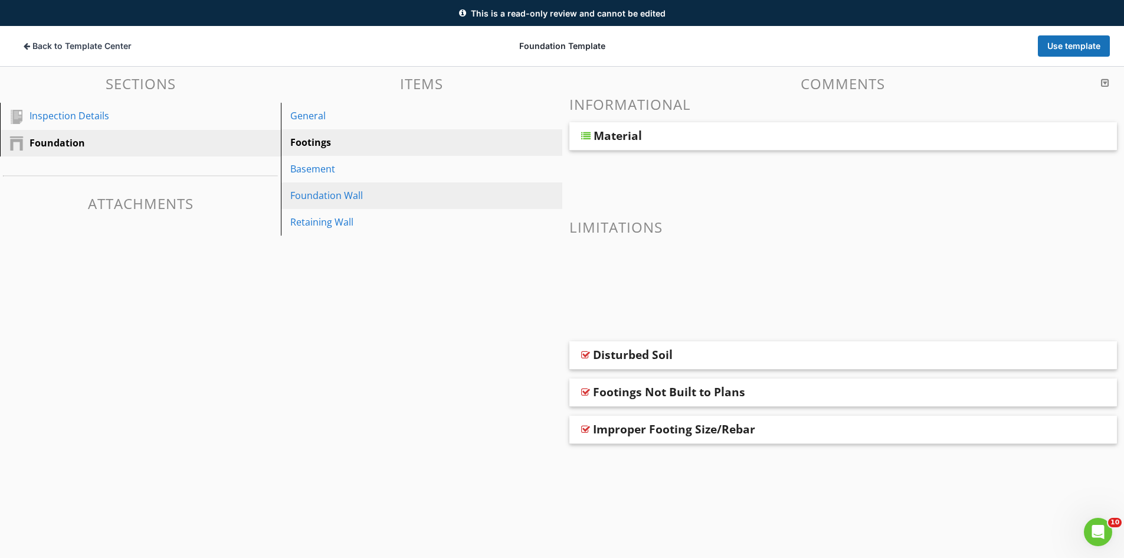
click at [329, 197] on div "Foundation Wall" at bounding box center [400, 195] width 221 height 14
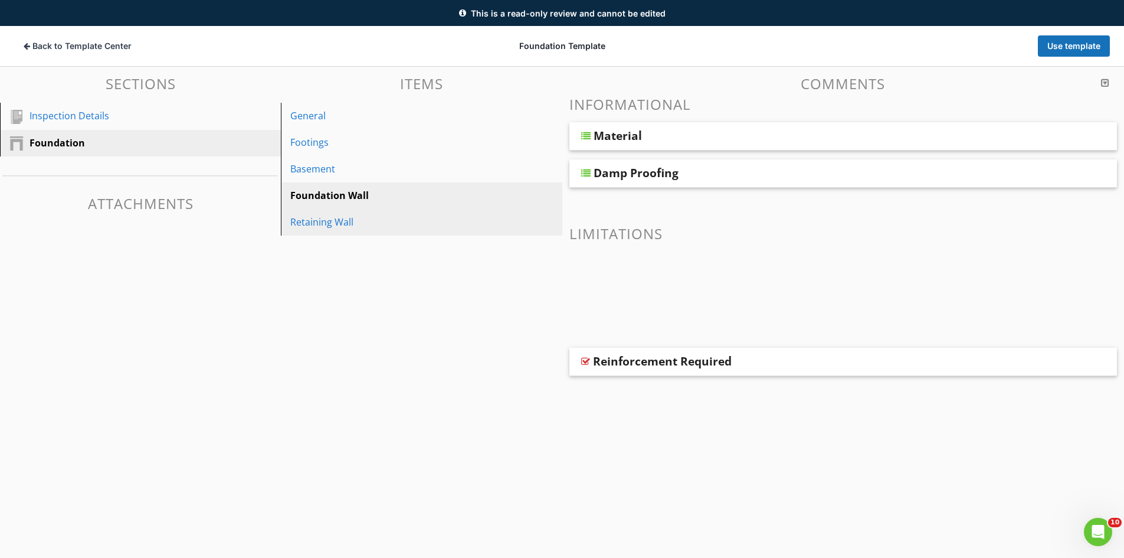
click at [332, 220] on div "Retaining Wall" at bounding box center [400, 222] width 221 height 14
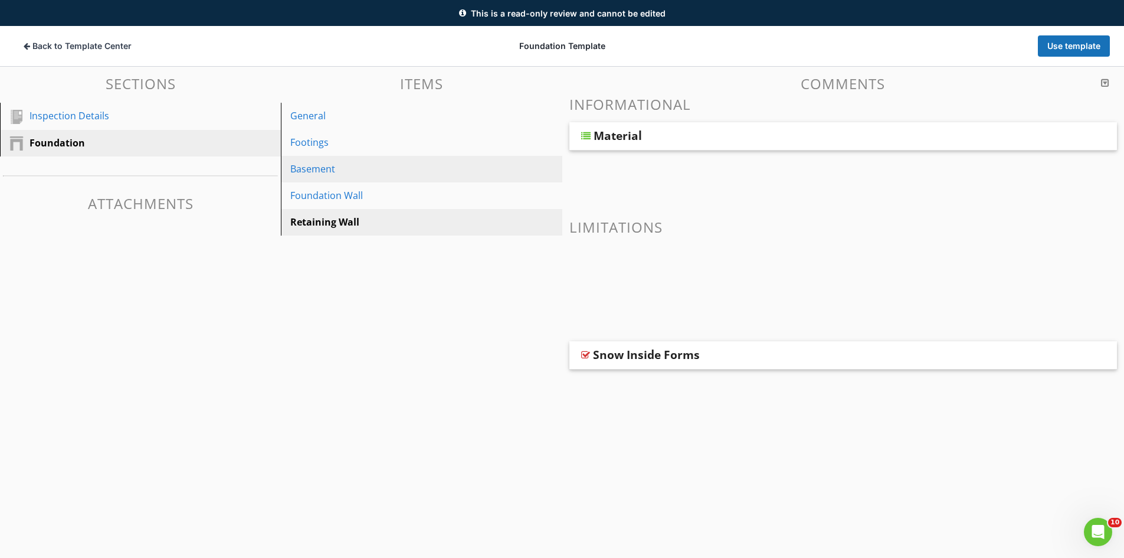
click at [321, 165] on div "Basement" at bounding box center [400, 169] width 221 height 14
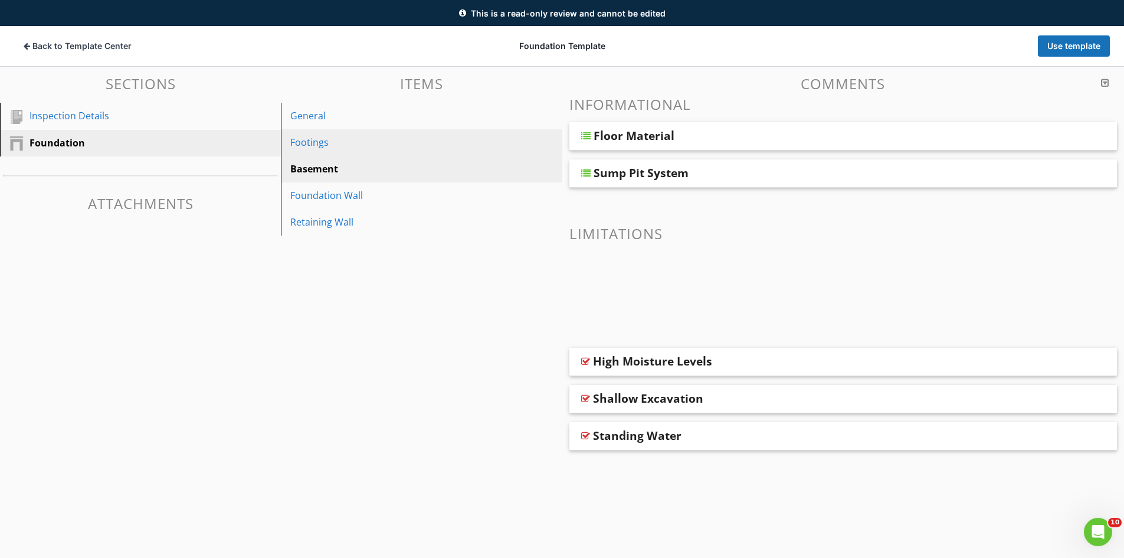
click at [327, 144] on div "Footings" at bounding box center [400, 142] width 221 height 14
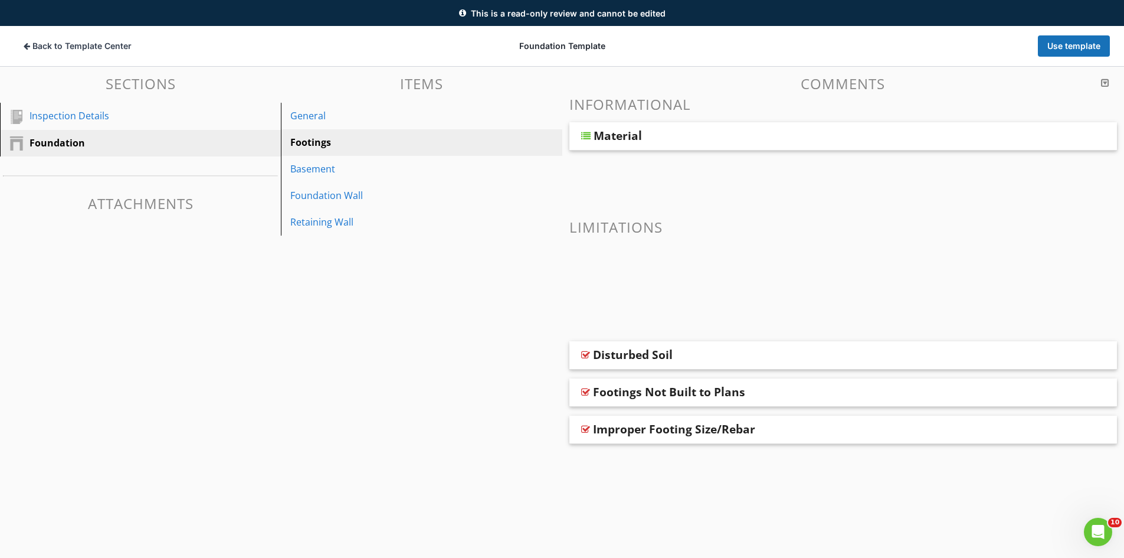
click at [676, 141] on div "Material" at bounding box center [790, 136] width 393 height 14
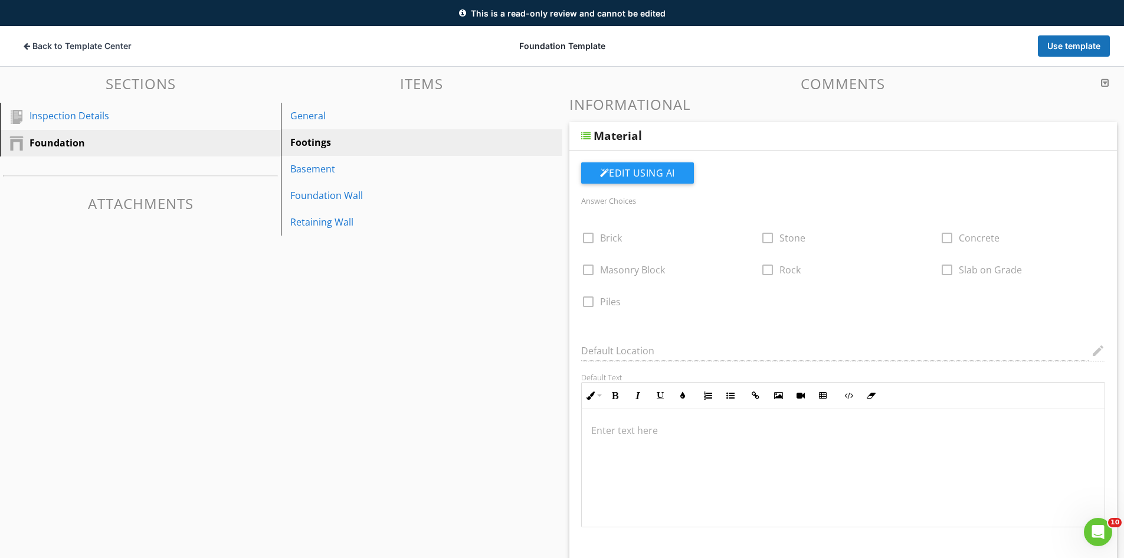
click at [686, 136] on div "Material" at bounding box center [790, 136] width 393 height 14
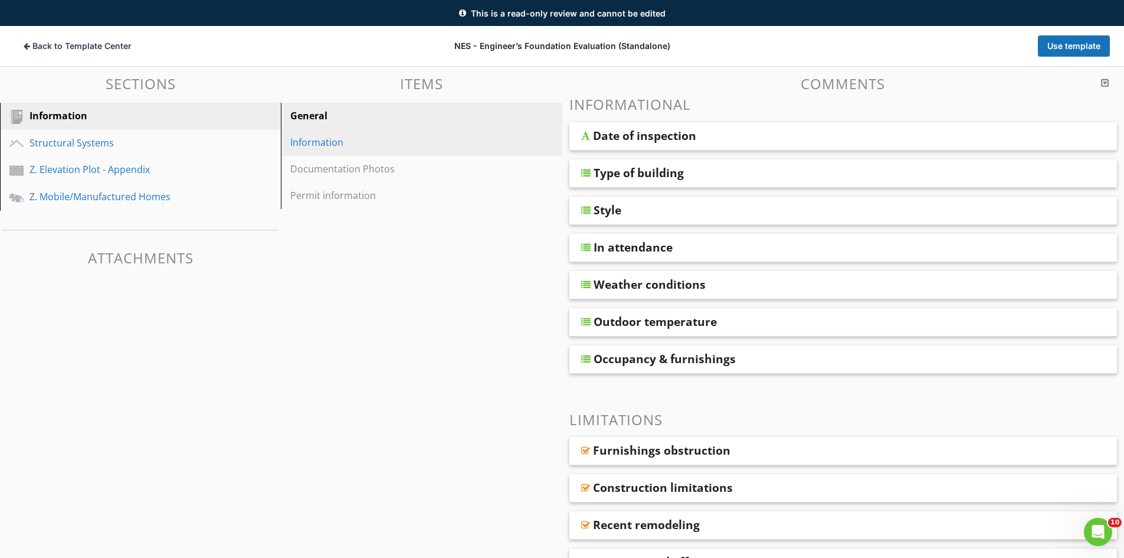
click at [334, 147] on div "Information" at bounding box center [400, 142] width 221 height 14
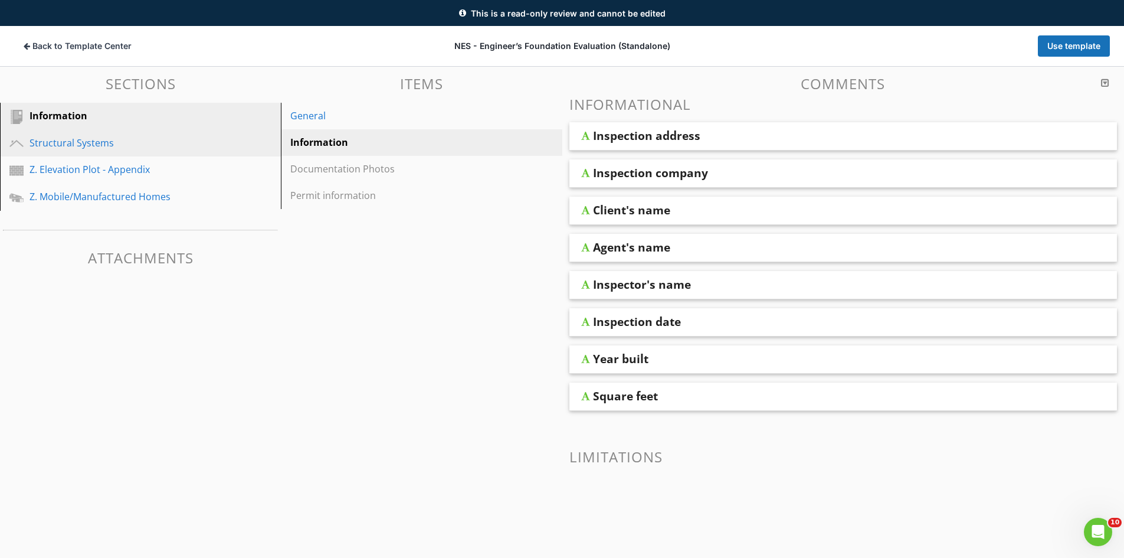
click at [122, 152] on link "Structural Systems" at bounding box center [142, 143] width 277 height 27
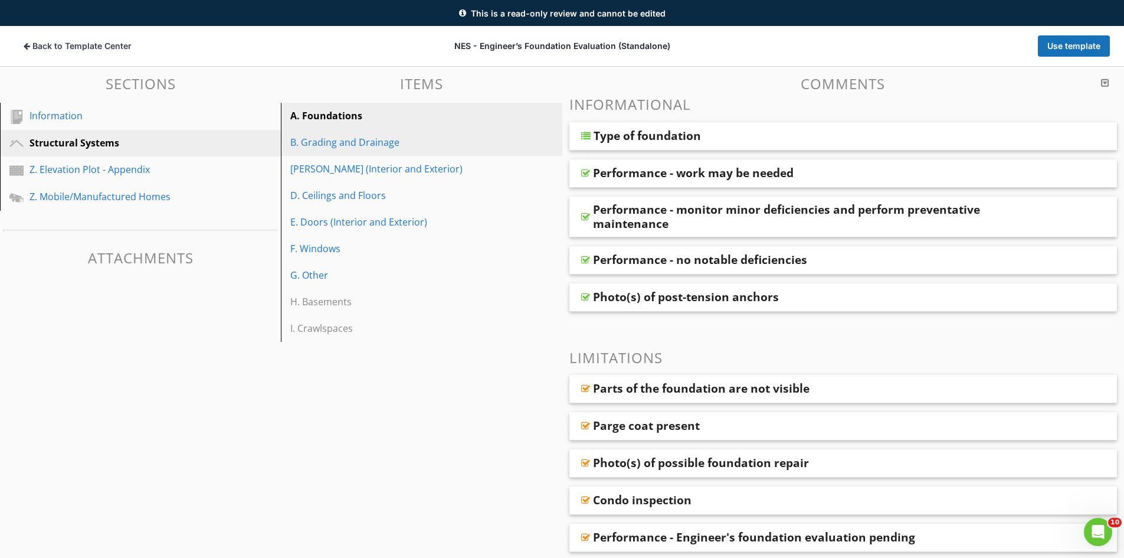
click at [335, 152] on link "B. Grading and Drainage" at bounding box center [422, 142] width 277 height 26
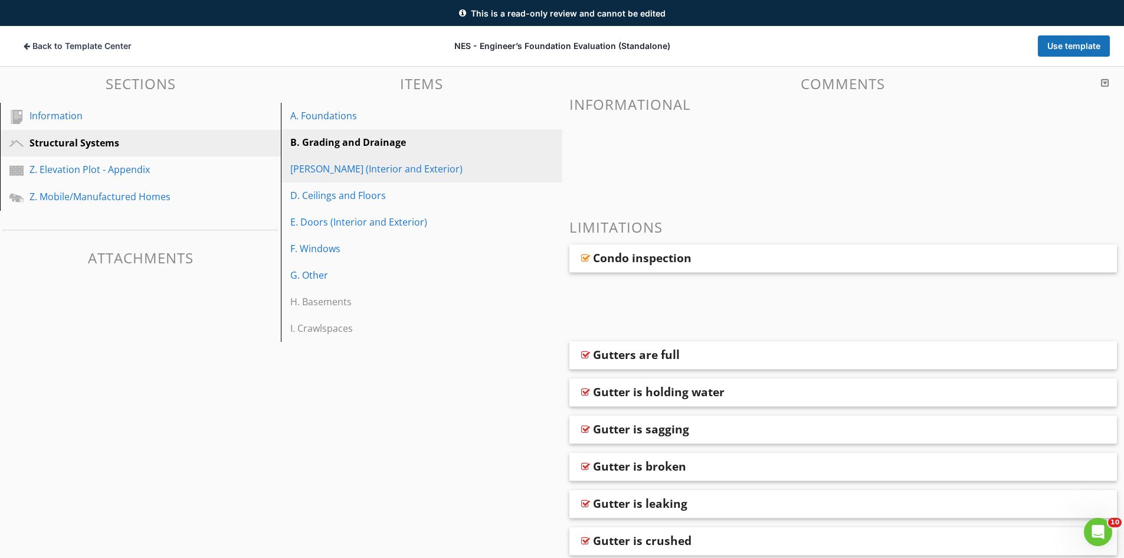
click at [343, 179] on link "C. Walls (Interior and Exterior)" at bounding box center [422, 169] width 277 height 26
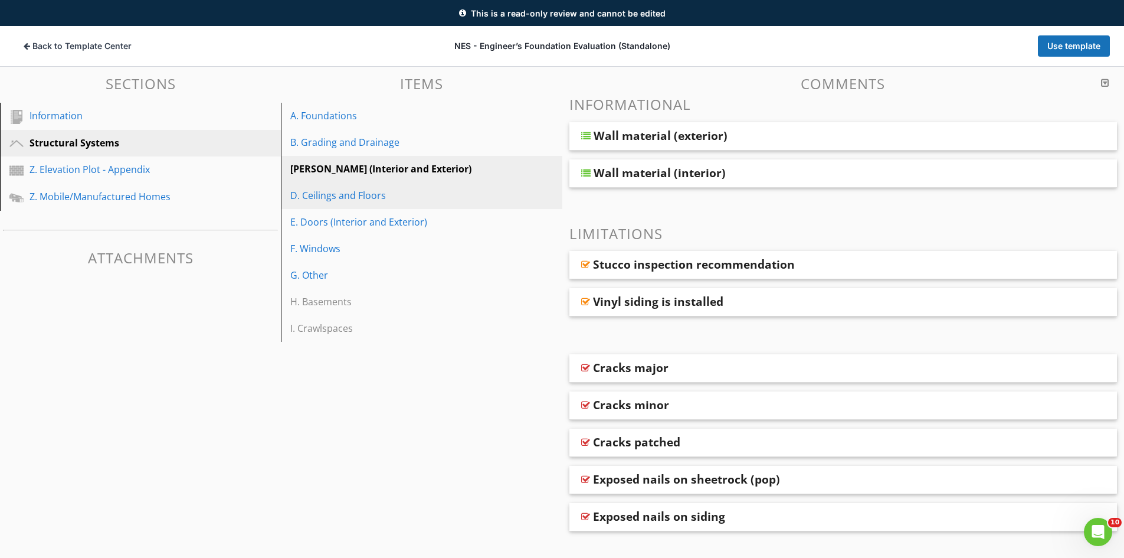
click at [351, 204] on link "D. Ceilings and Floors" at bounding box center [422, 195] width 277 height 26
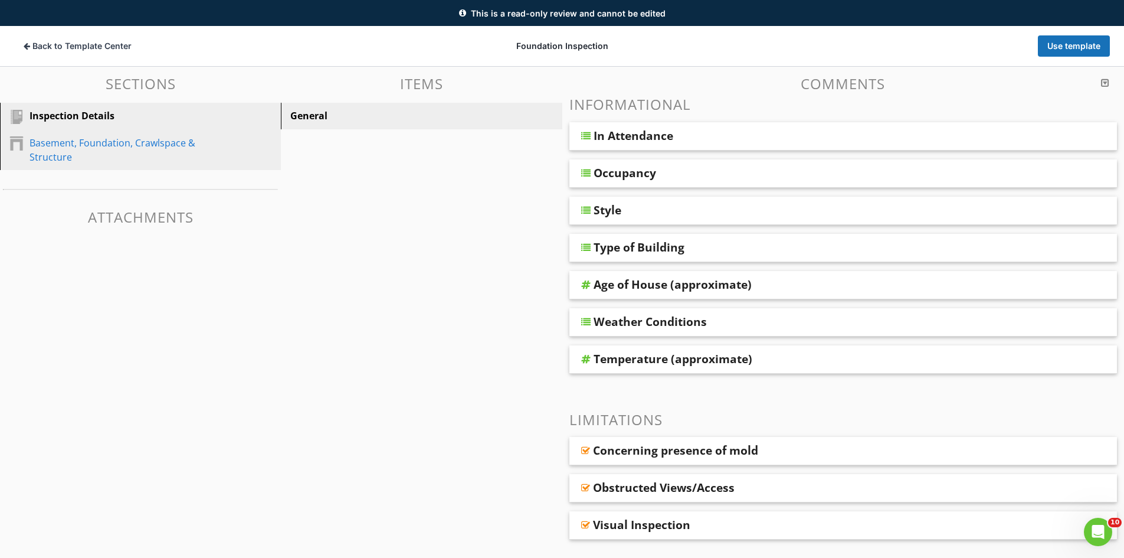
click at [158, 139] on div "Basement, Foundation, Crawlspace & Structure" at bounding box center [127, 150] width 195 height 28
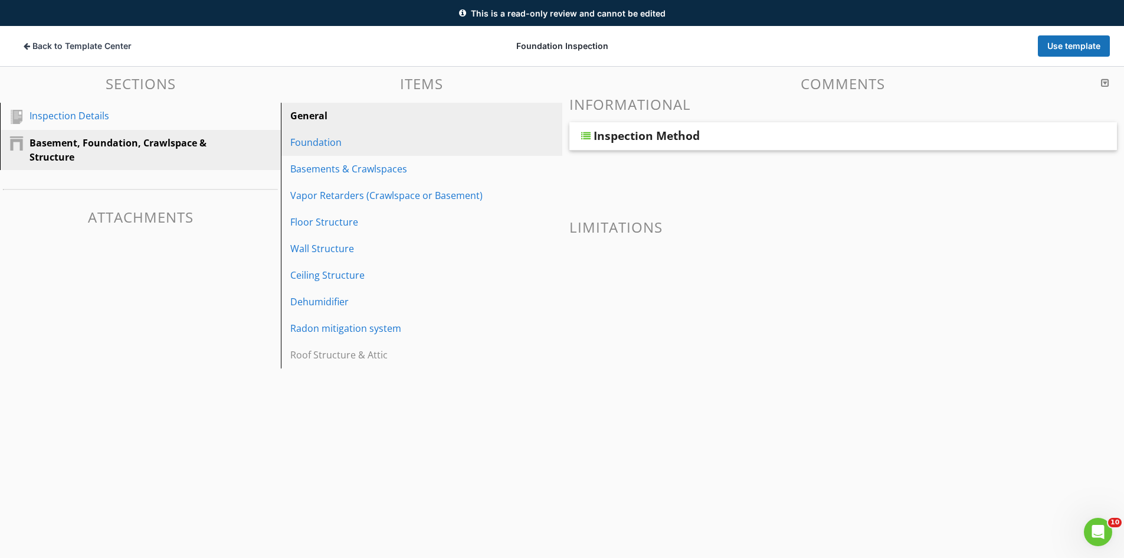
click at [416, 147] on div "Foundation" at bounding box center [400, 142] width 221 height 14
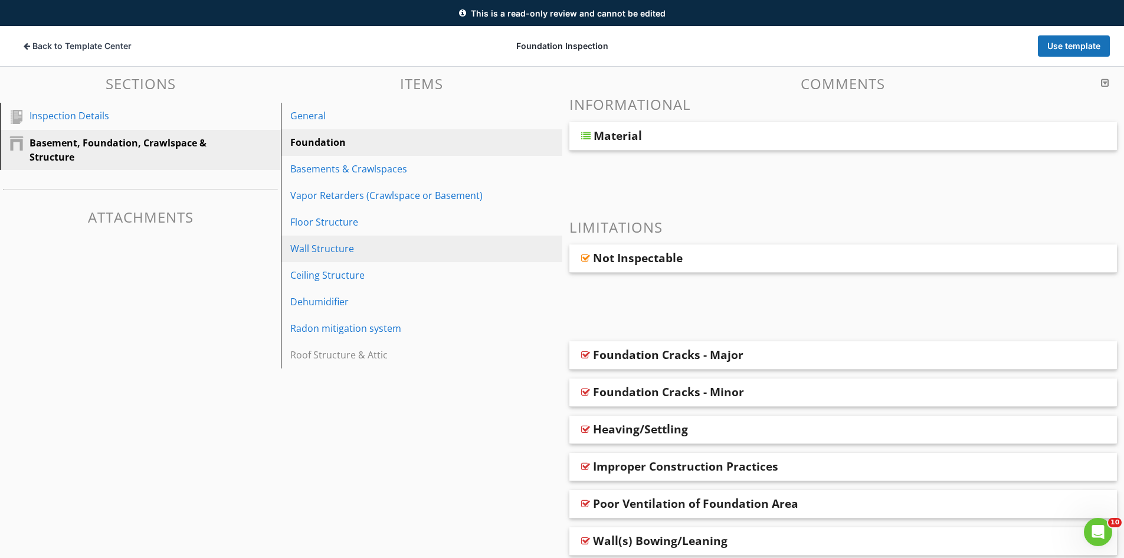
click at [421, 246] on div "Wall Structure" at bounding box center [400, 248] width 221 height 14
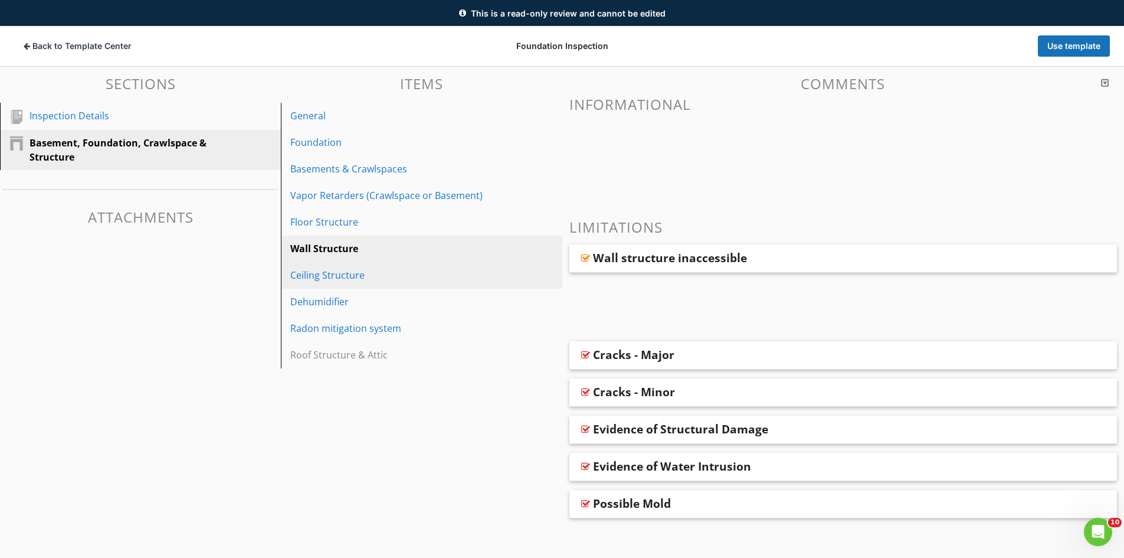
click at [420, 284] on link "Ceiling Structure" at bounding box center [422, 275] width 277 height 26
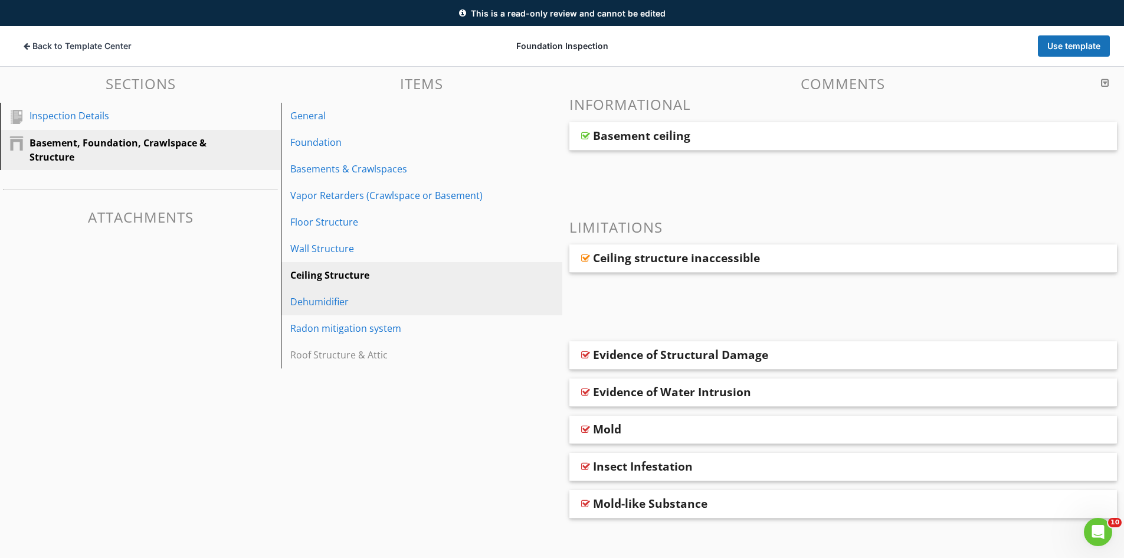
click at [423, 304] on div "Dehumidifier" at bounding box center [400, 301] width 221 height 14
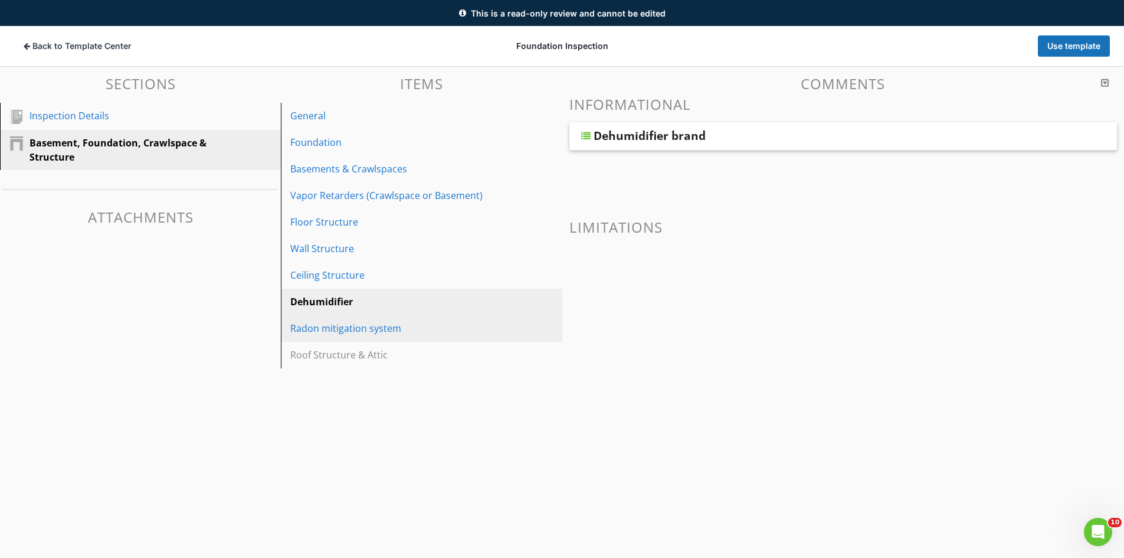
click at [423, 319] on link "Radon mitigation system" at bounding box center [422, 328] width 277 height 26
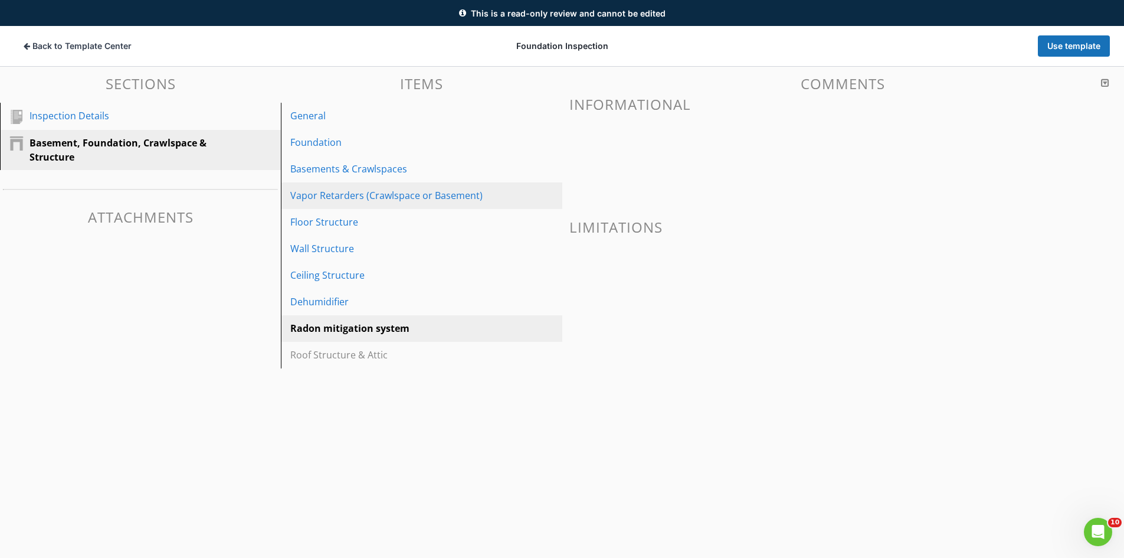
click at [411, 198] on div "Vapor Retarders (Crawlspace or Basement)" at bounding box center [400, 195] width 221 height 14
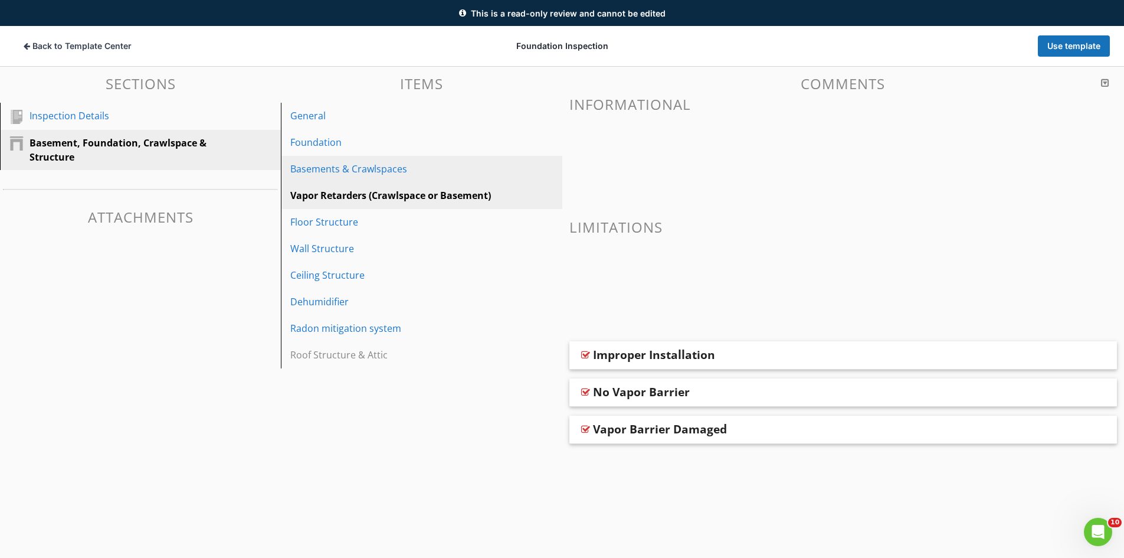
click at [416, 172] on div "Basements & Crawlspaces" at bounding box center [400, 169] width 221 height 14
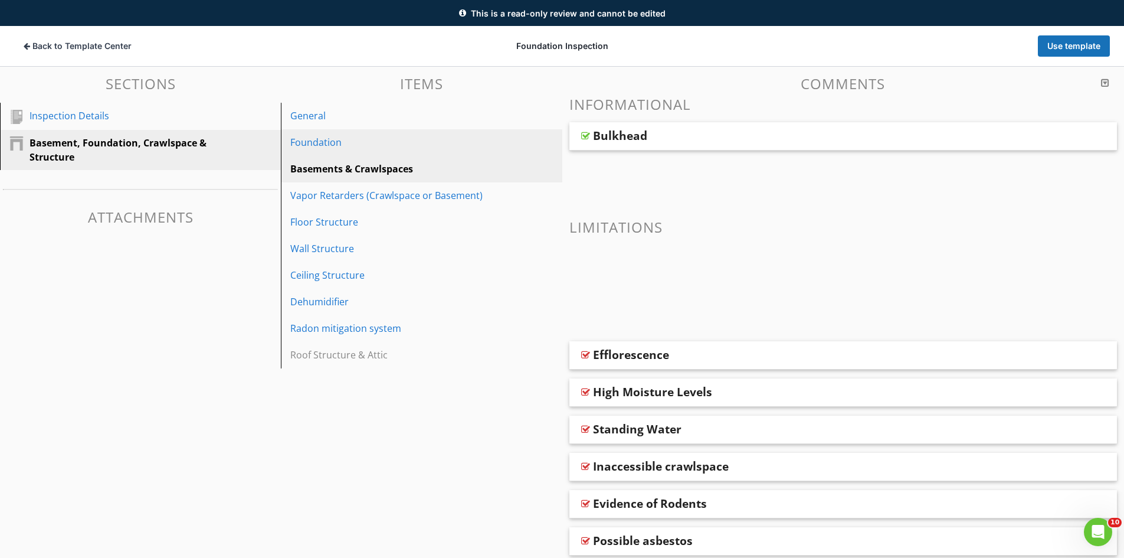
click at [418, 151] on link "Foundation" at bounding box center [422, 142] width 277 height 26
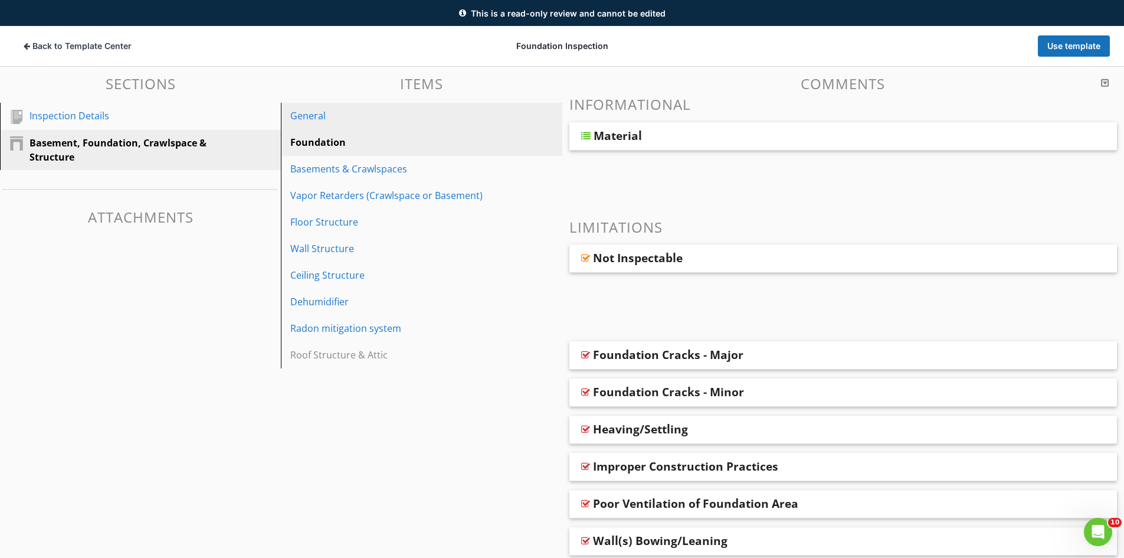
click at [424, 124] on link "General" at bounding box center [422, 116] width 277 height 26
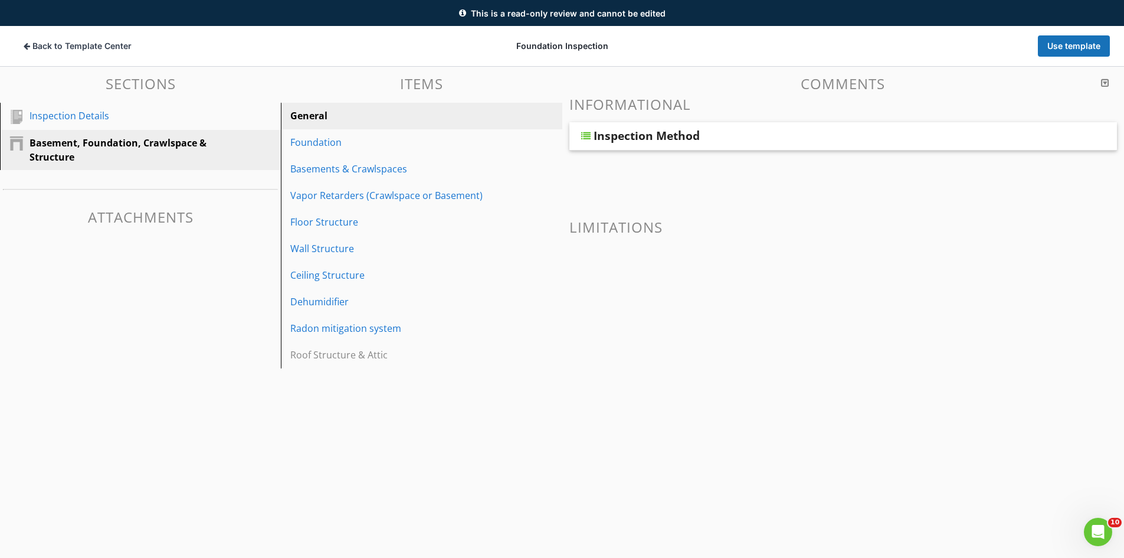
click at [814, 135] on div "Inspection Method" at bounding box center [790, 136] width 393 height 14
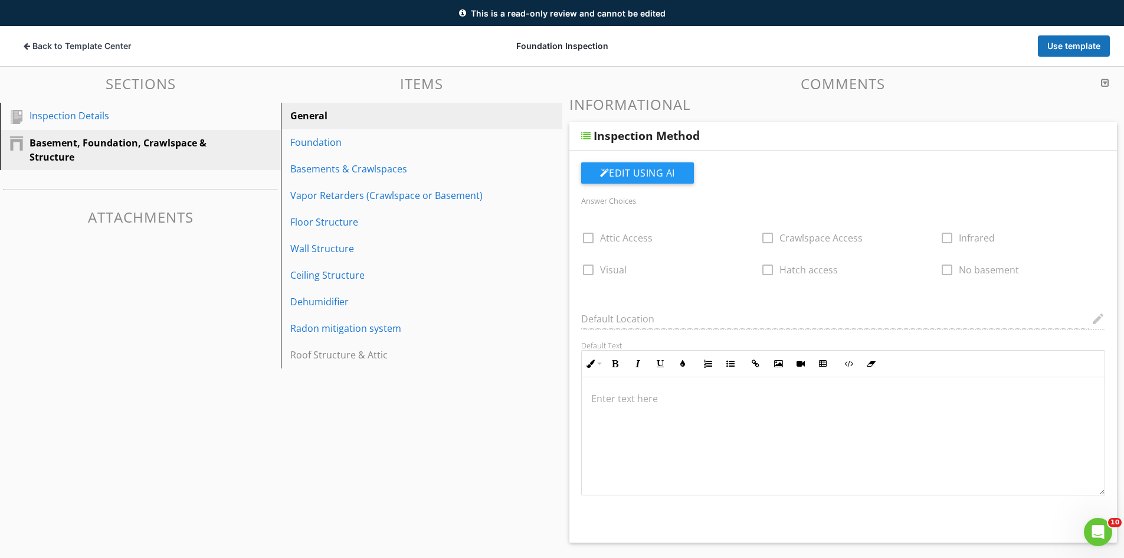
click at [814, 135] on div "Inspection Method" at bounding box center [790, 136] width 393 height 14
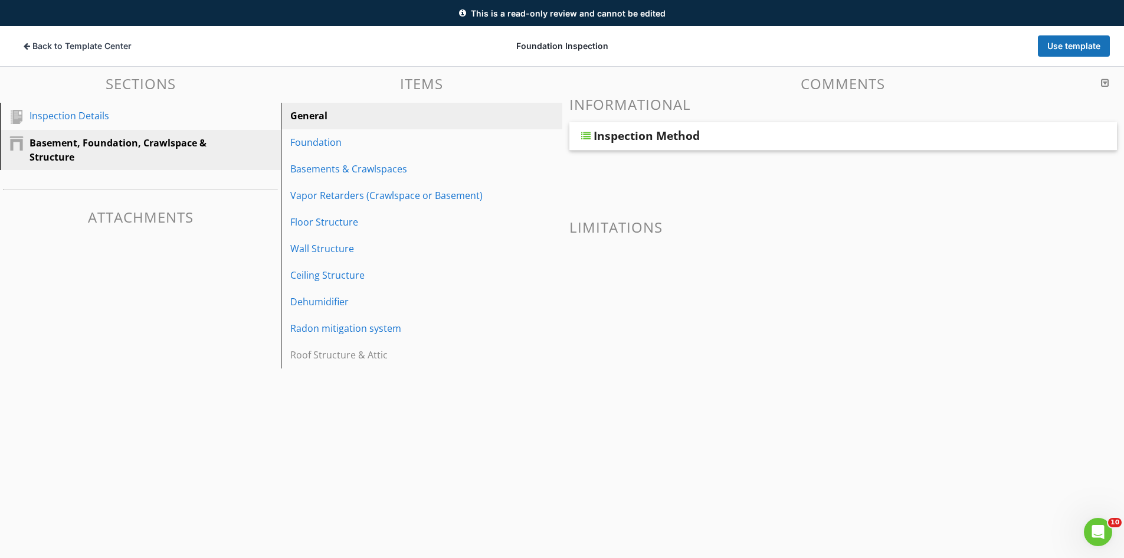
click at [710, 134] on div "Inspection Method" at bounding box center [790, 136] width 393 height 14
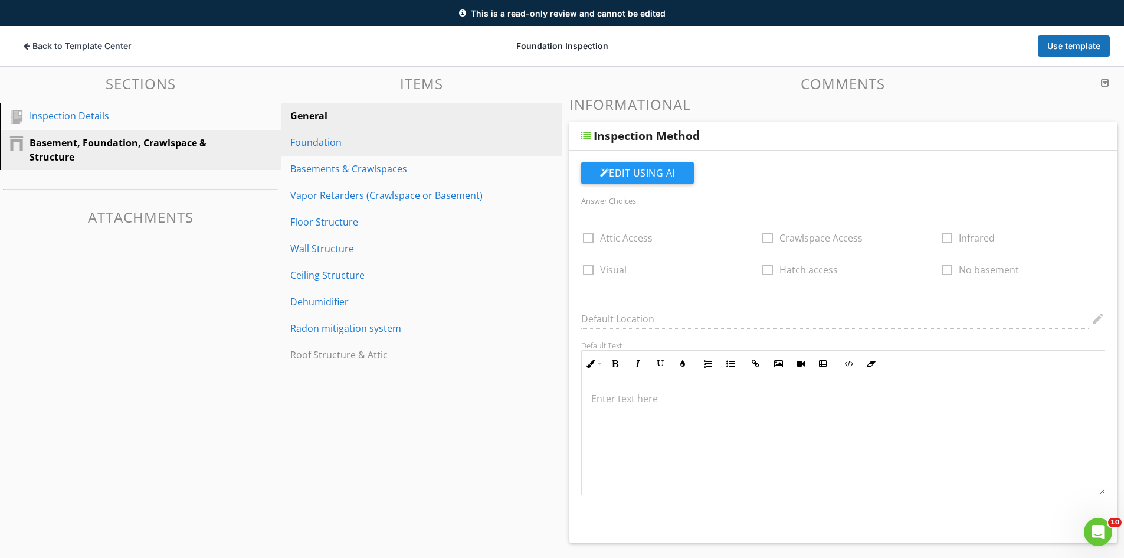
click at [350, 144] on div "Foundation" at bounding box center [400, 142] width 221 height 14
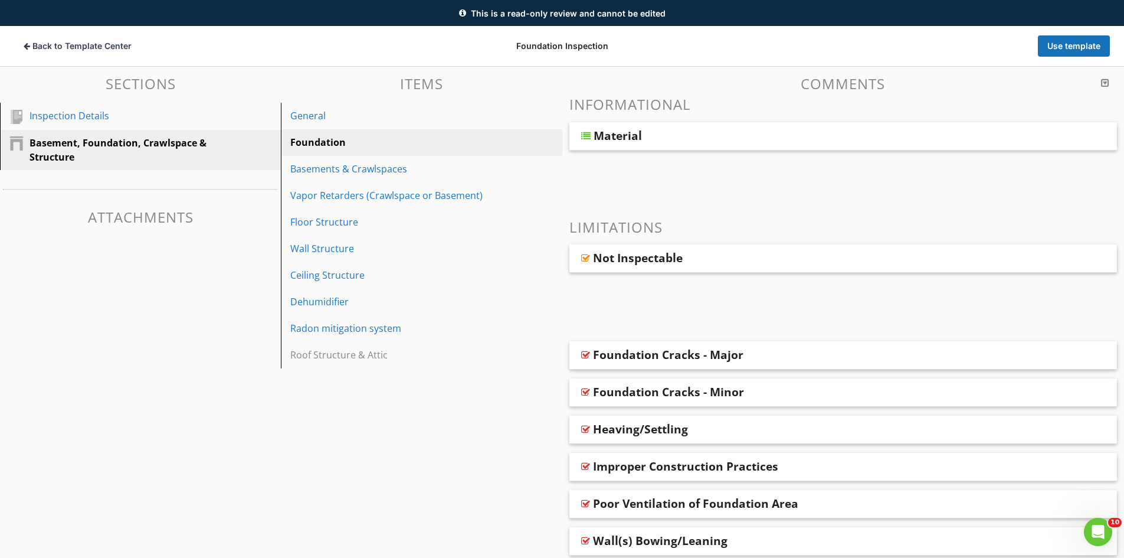
click at [755, 140] on div "Material" at bounding box center [790, 136] width 393 height 14
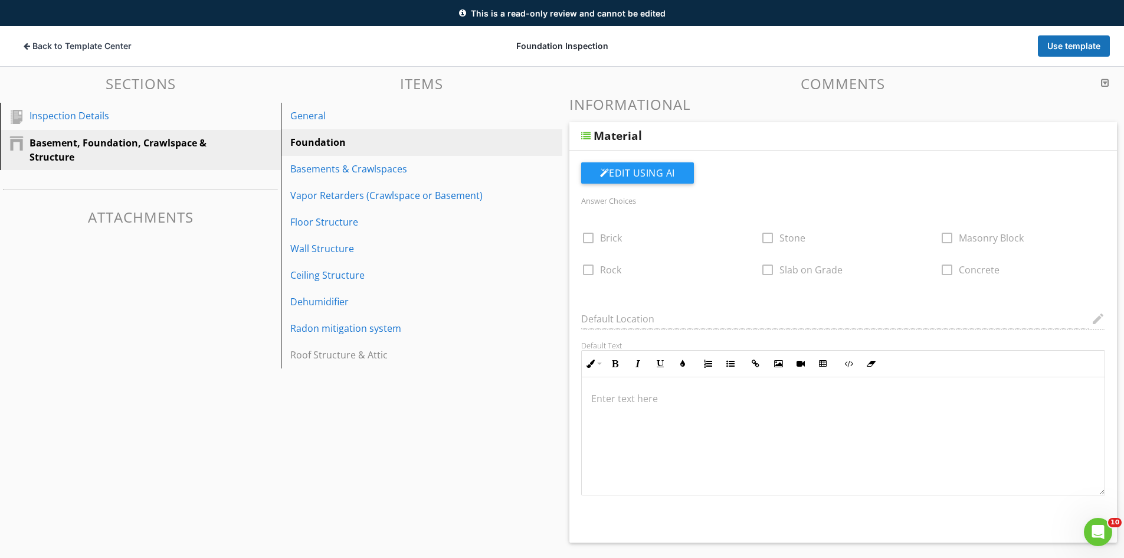
click at [755, 140] on div "Material" at bounding box center [790, 136] width 393 height 14
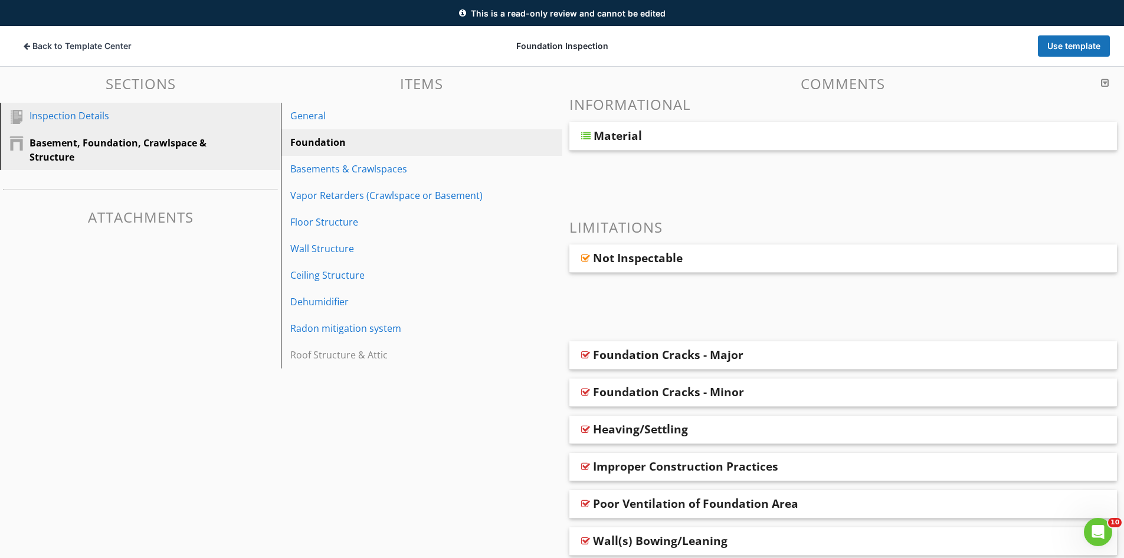
click at [47, 109] on div "Inspection Details" at bounding box center [127, 116] width 195 height 14
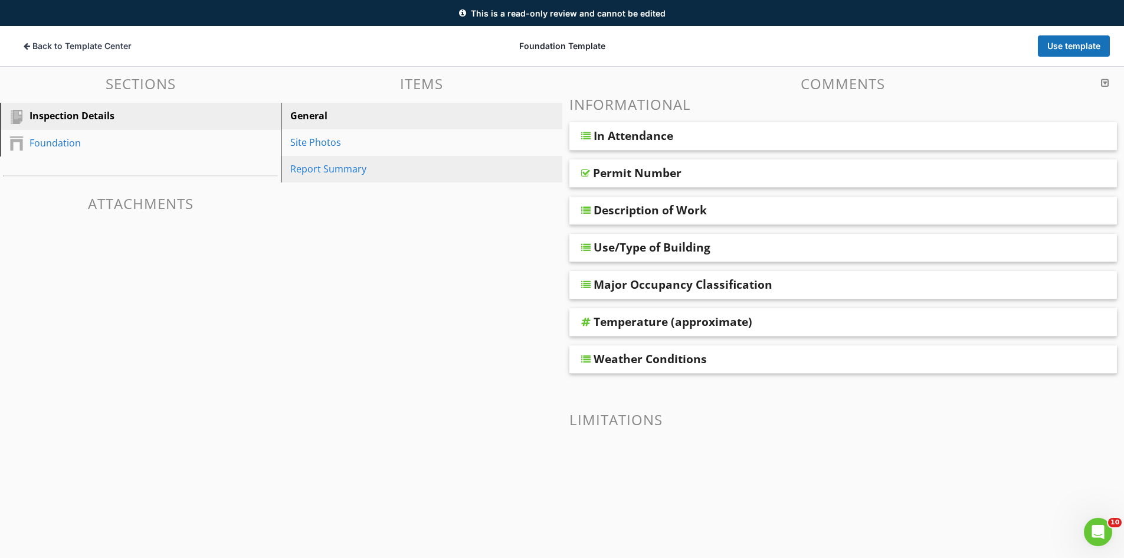
click at [330, 179] on link "Report Summary" at bounding box center [422, 169] width 277 height 26
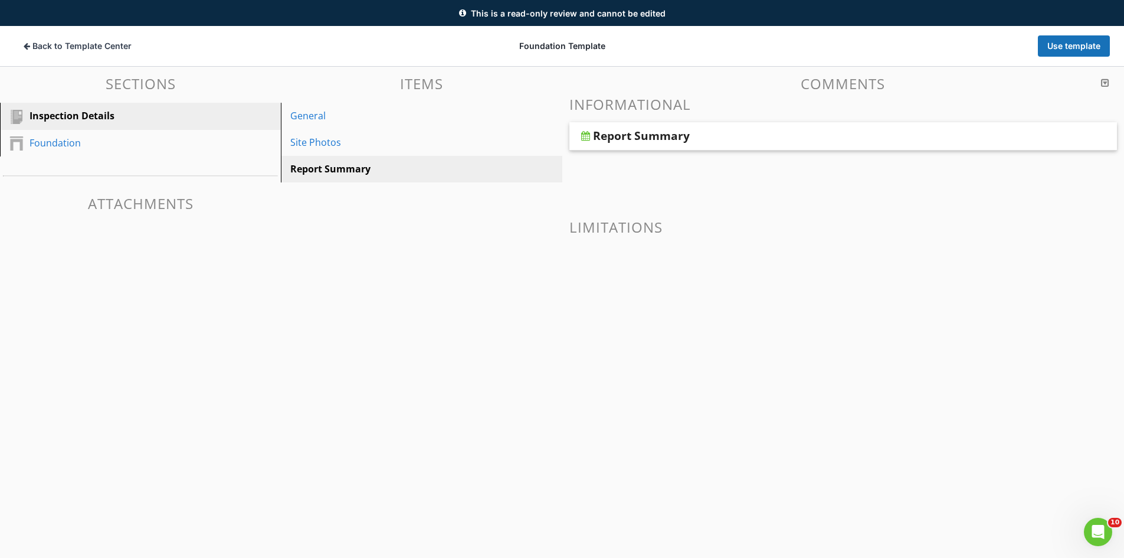
click at [705, 133] on div "Report Summary" at bounding box center [789, 136] width 393 height 14
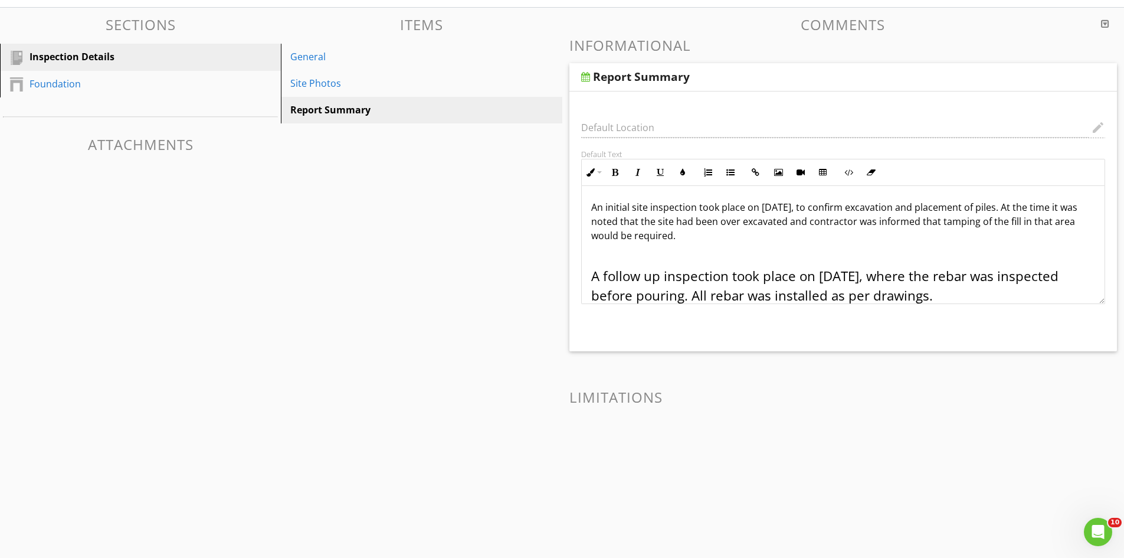
scroll to position [69, 0]
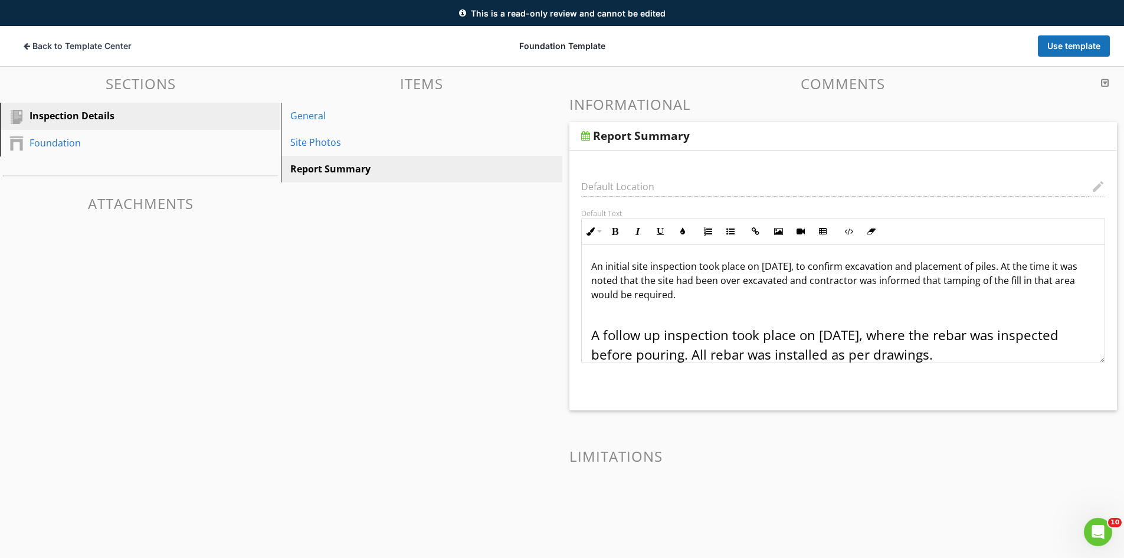
click at [716, 139] on div "Report Summary" at bounding box center [789, 136] width 393 height 14
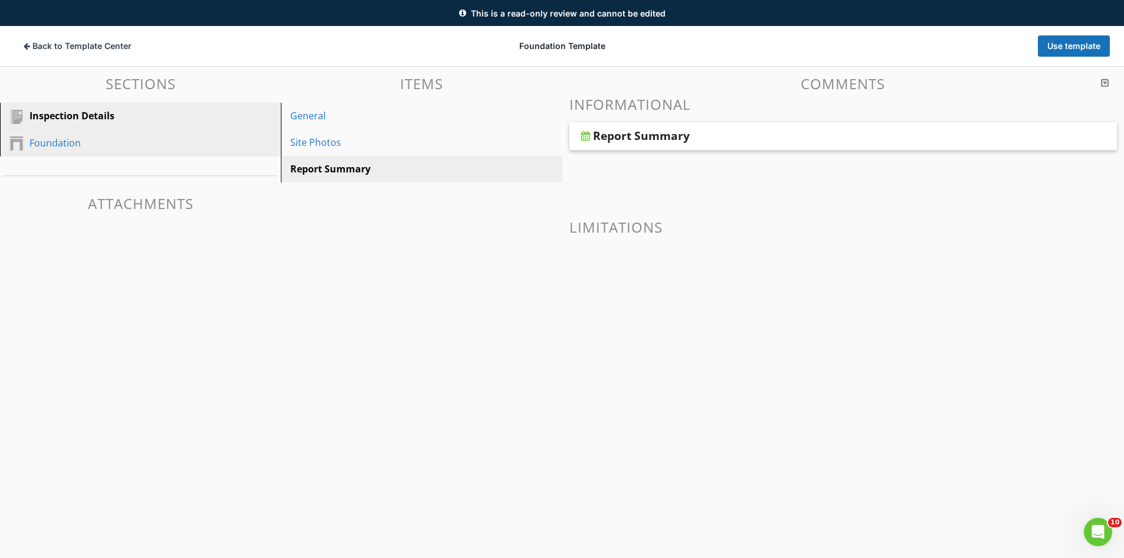
click at [165, 145] on div "Foundation" at bounding box center [127, 143] width 195 height 14
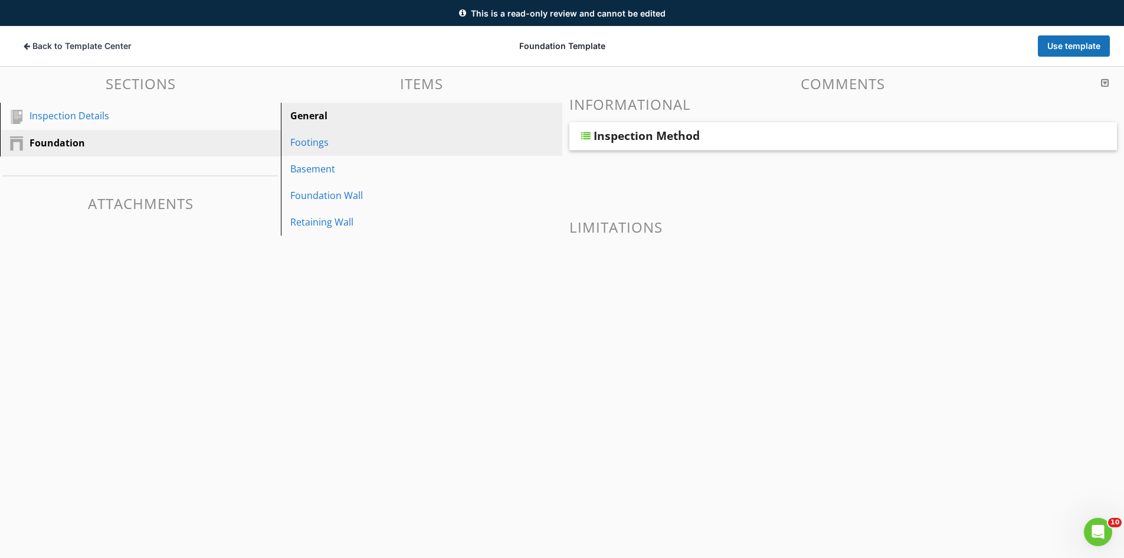
click at [401, 145] on div "Footings" at bounding box center [400, 142] width 221 height 14
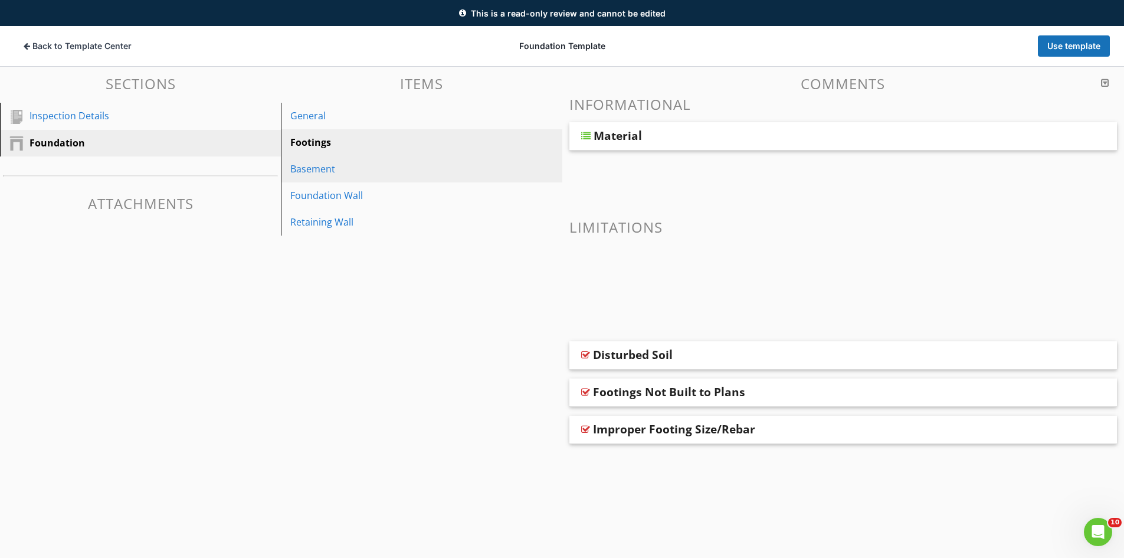
click at [440, 173] on div "Basement" at bounding box center [400, 169] width 221 height 14
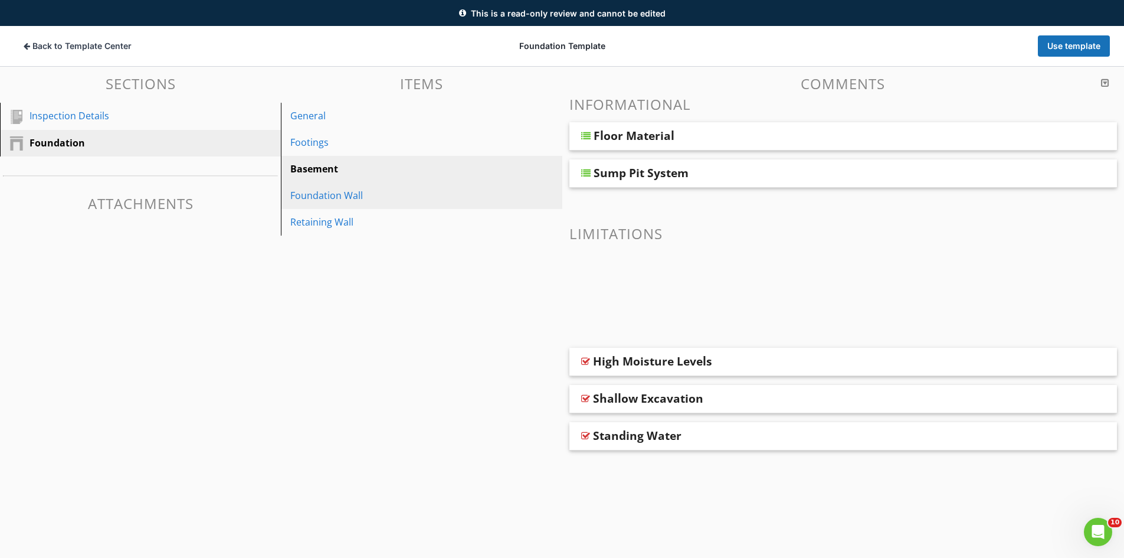
click at [425, 201] on div "Foundation Wall" at bounding box center [400, 195] width 221 height 14
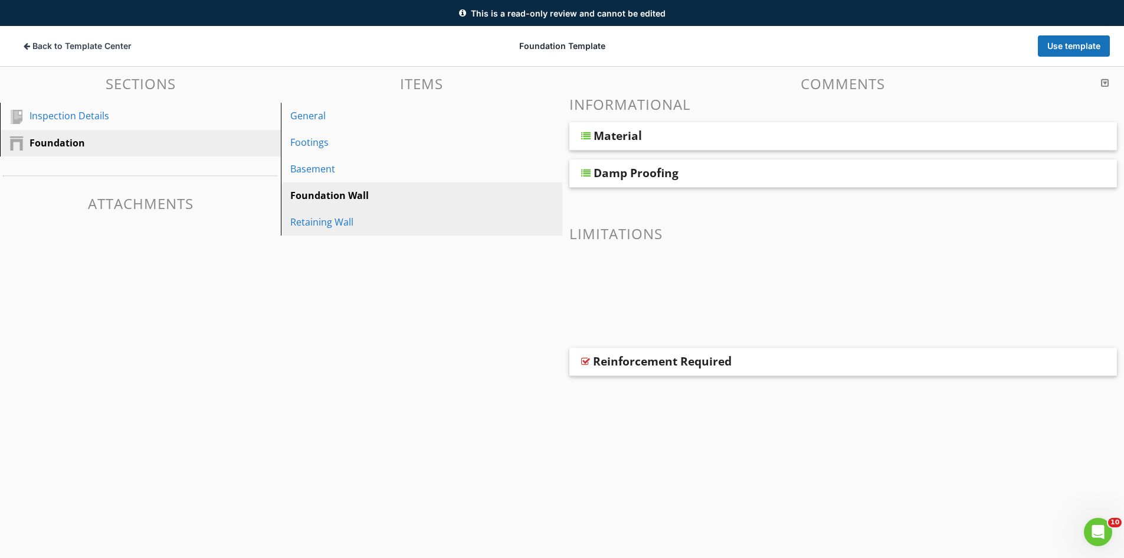
click at [411, 225] on div "Retaining Wall" at bounding box center [400, 222] width 221 height 14
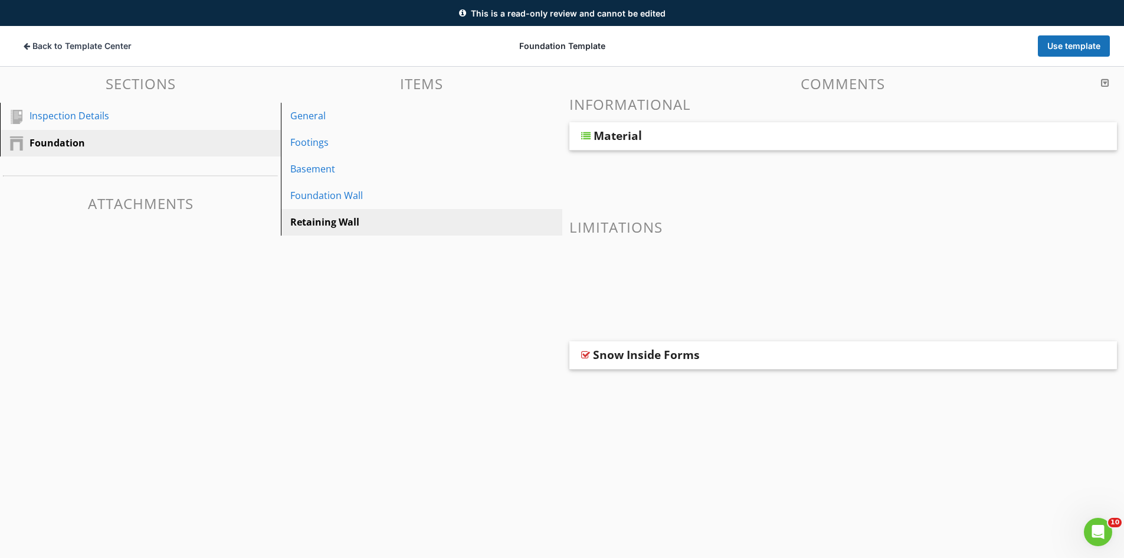
click at [674, 139] on div "Material" at bounding box center [790, 136] width 393 height 14
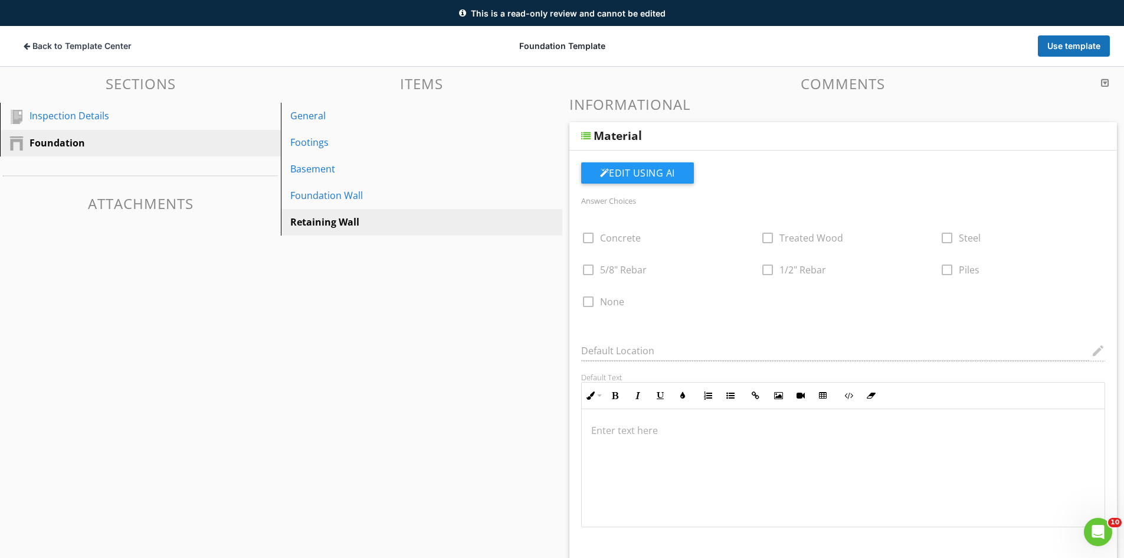
click at [674, 139] on div "Material" at bounding box center [790, 136] width 393 height 14
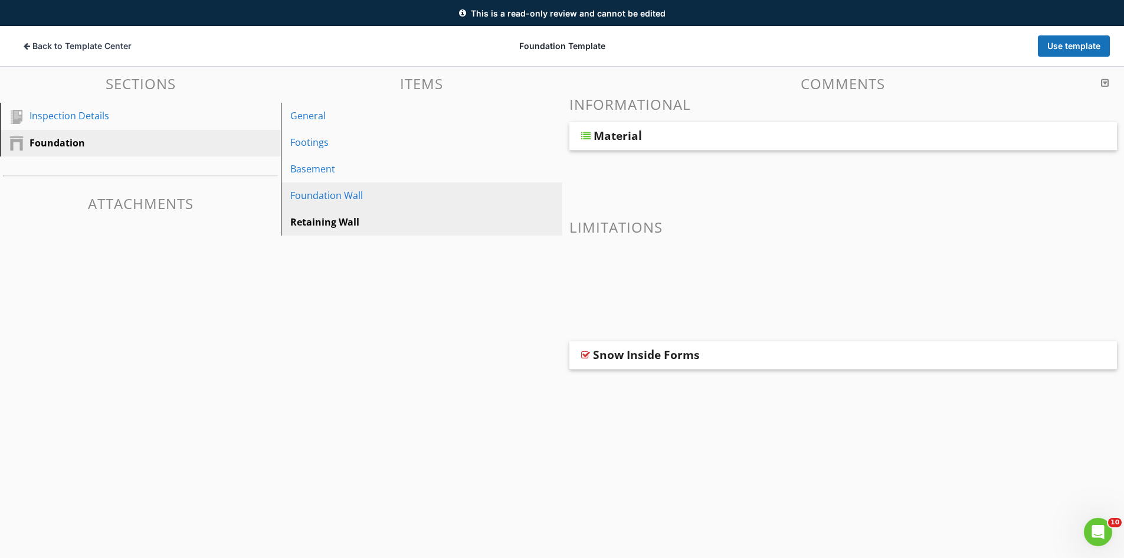
click at [392, 201] on div "Foundation Wall" at bounding box center [400, 195] width 221 height 14
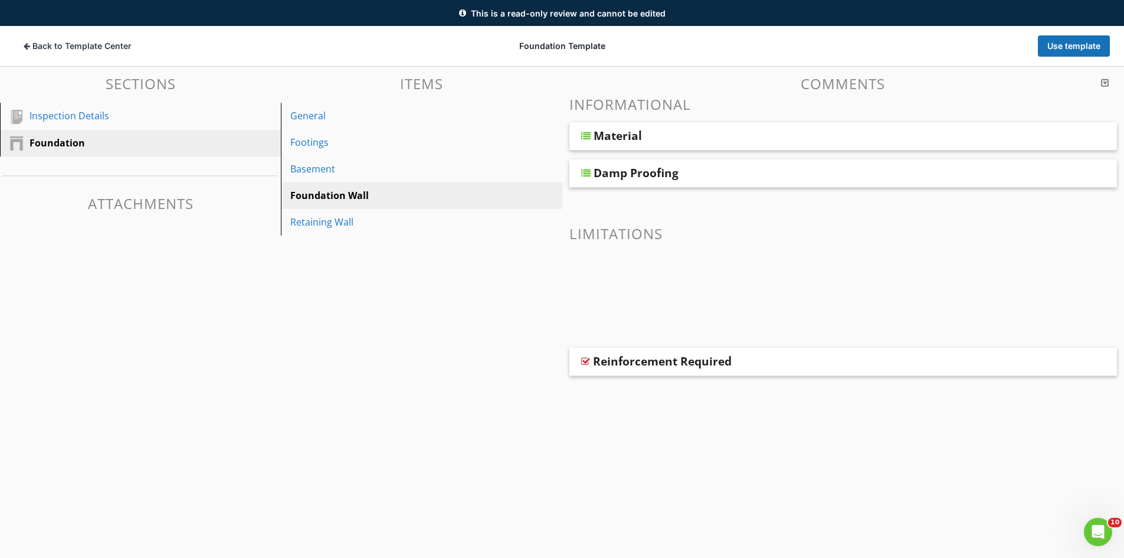
click at [696, 143] on div "Material" at bounding box center [843, 136] width 548 height 28
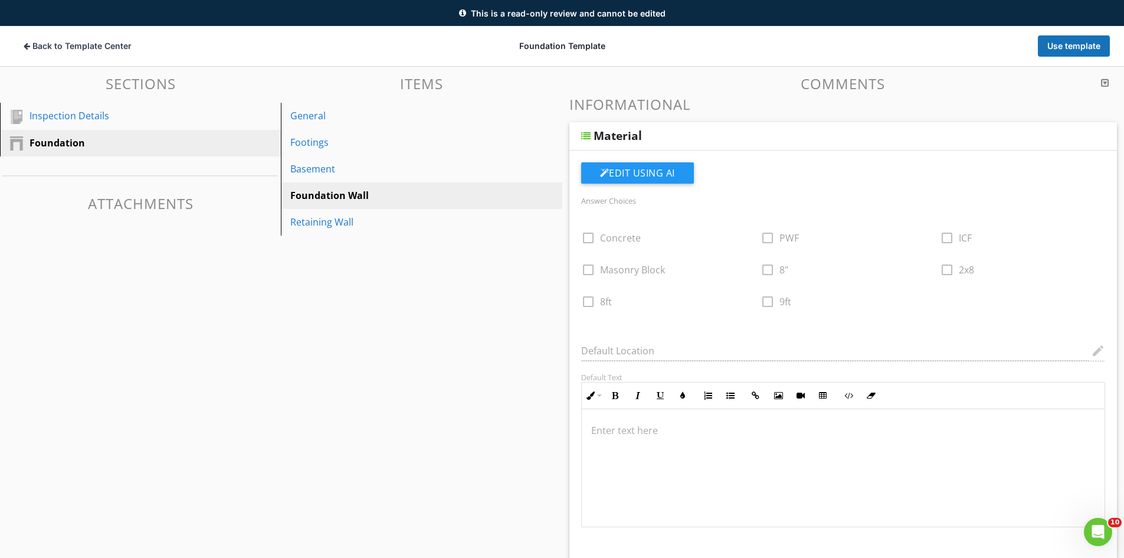
click at [696, 138] on div "Material" at bounding box center [790, 136] width 393 height 14
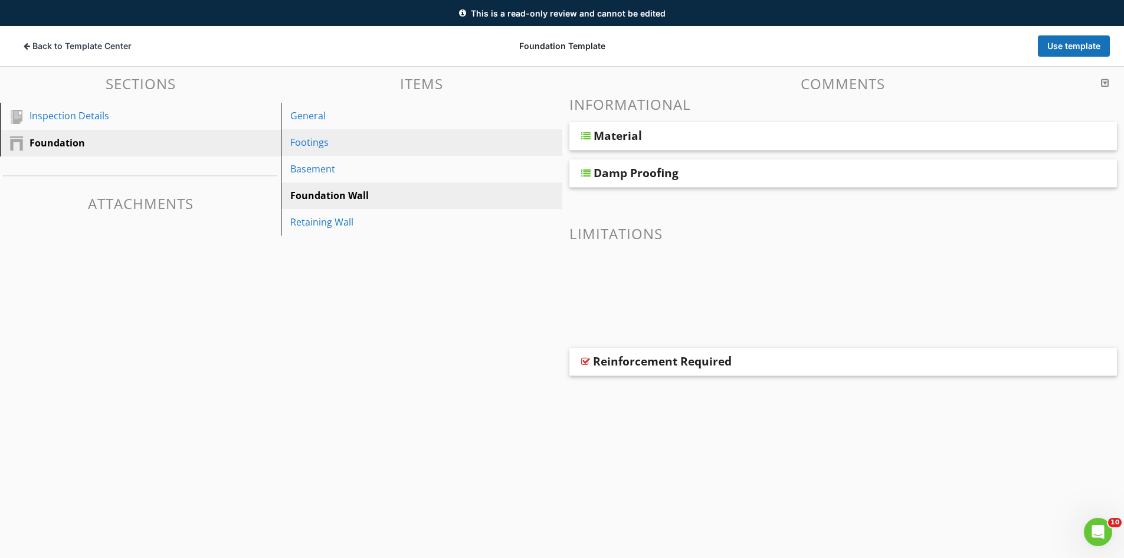
click at [375, 142] on div "Footings" at bounding box center [400, 142] width 221 height 14
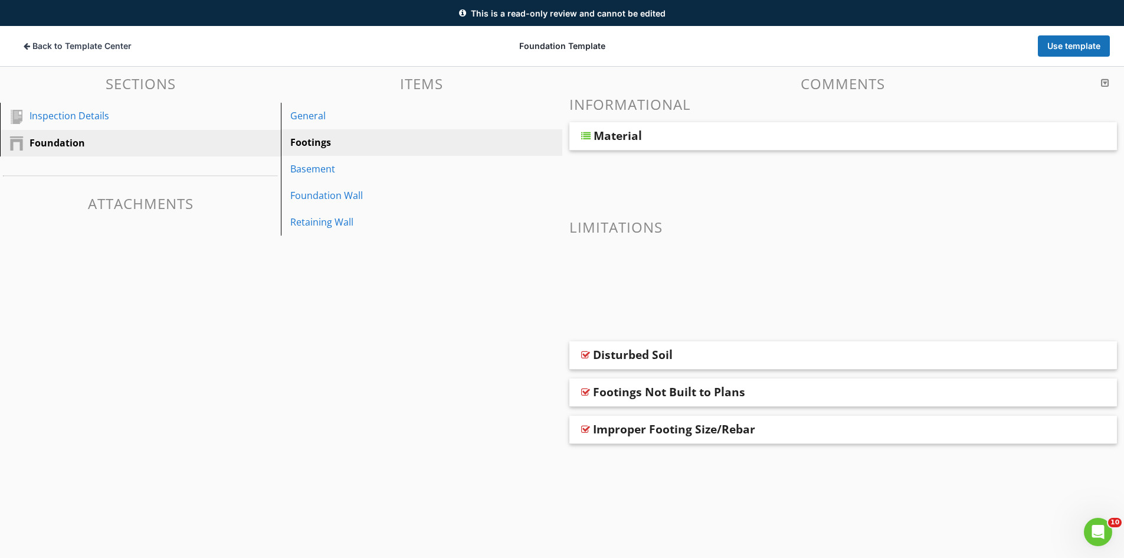
click at [701, 142] on div "Material" at bounding box center [790, 136] width 393 height 14
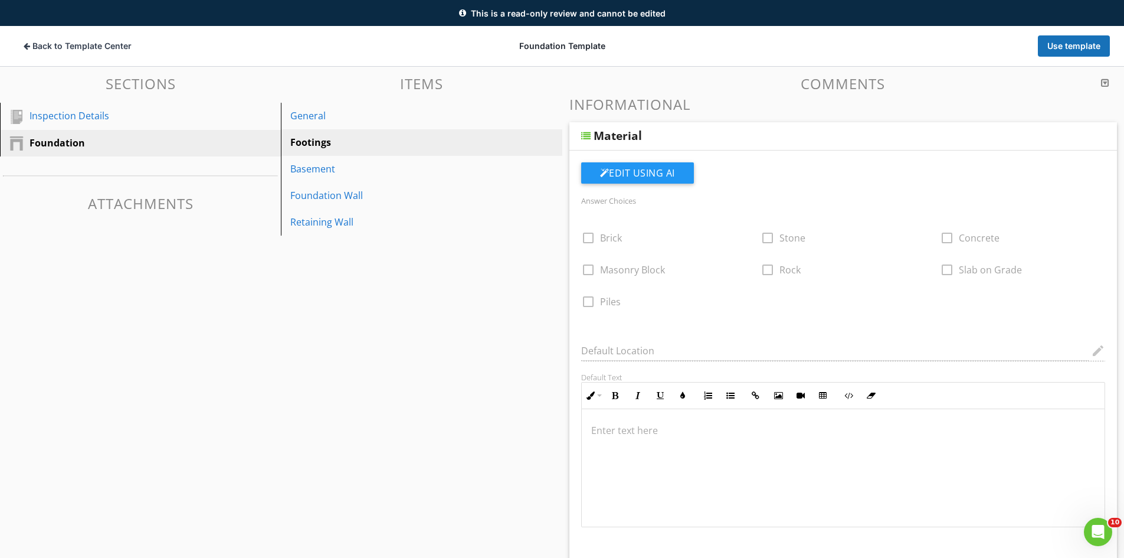
click at [701, 142] on div "Material" at bounding box center [790, 136] width 393 height 14
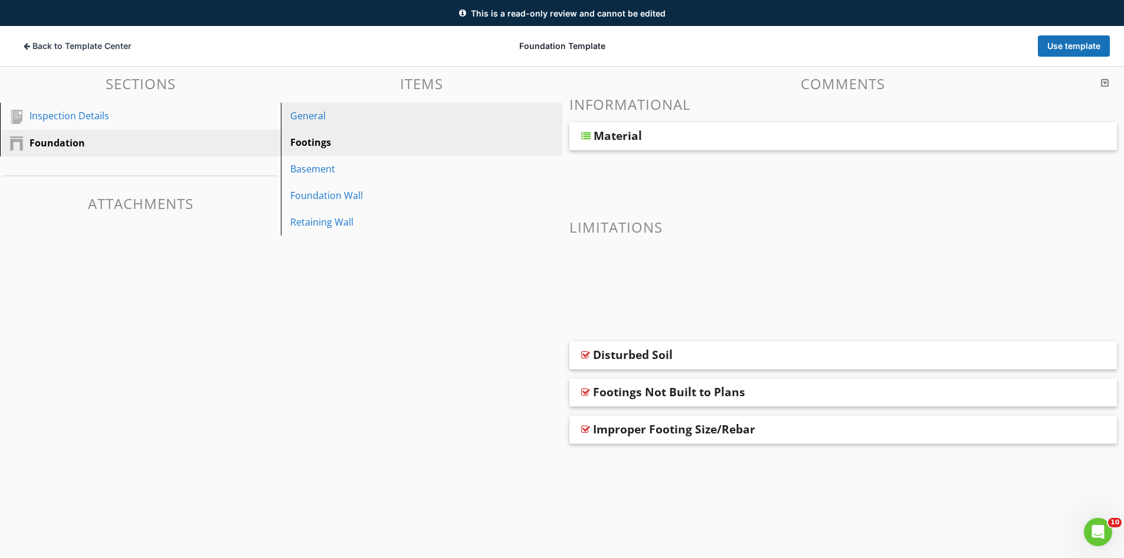
click at [329, 114] on div "General" at bounding box center [400, 116] width 221 height 14
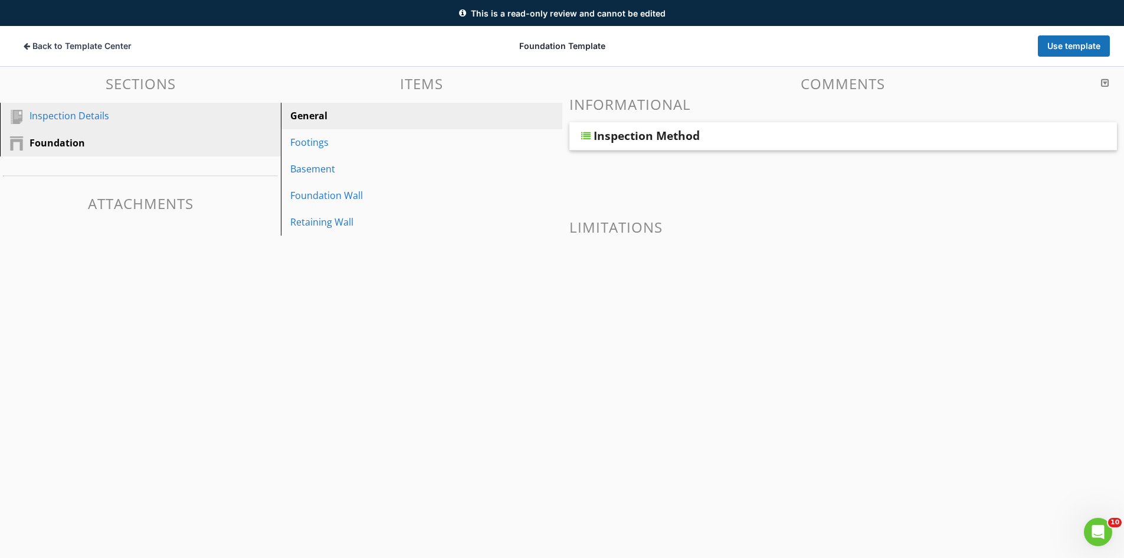
click at [122, 118] on div "Inspection Details" at bounding box center [127, 116] width 195 height 14
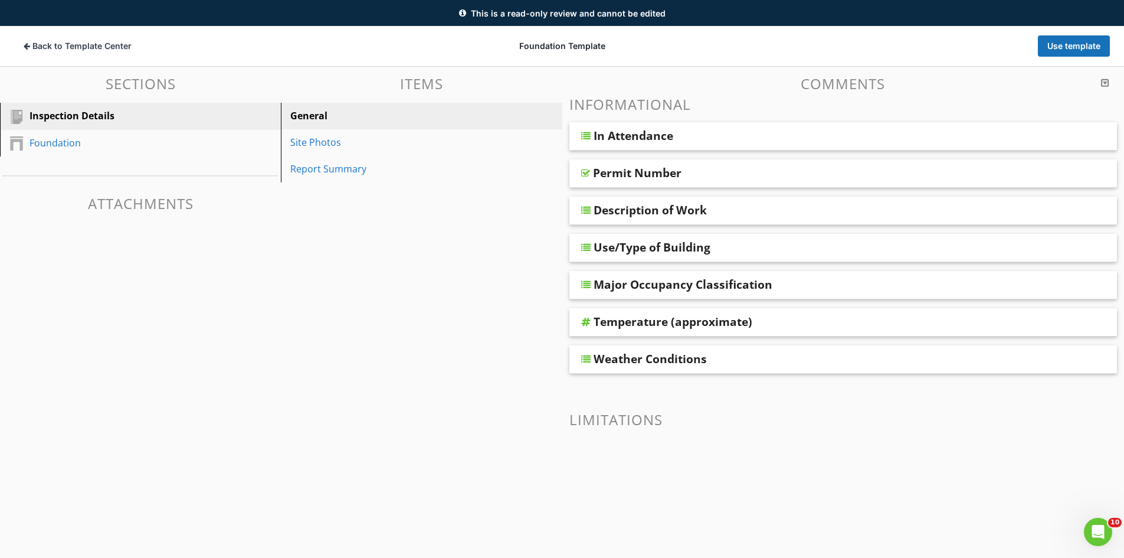
click at [729, 207] on div "Description of Work" at bounding box center [790, 210] width 393 height 14
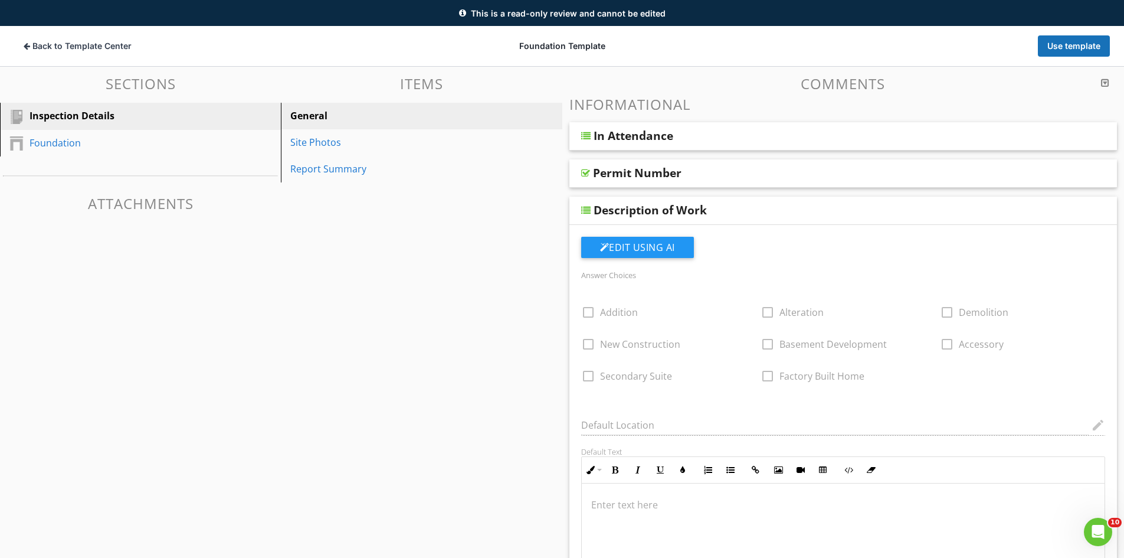
click at [729, 207] on div "Description of Work" at bounding box center [790, 210] width 393 height 14
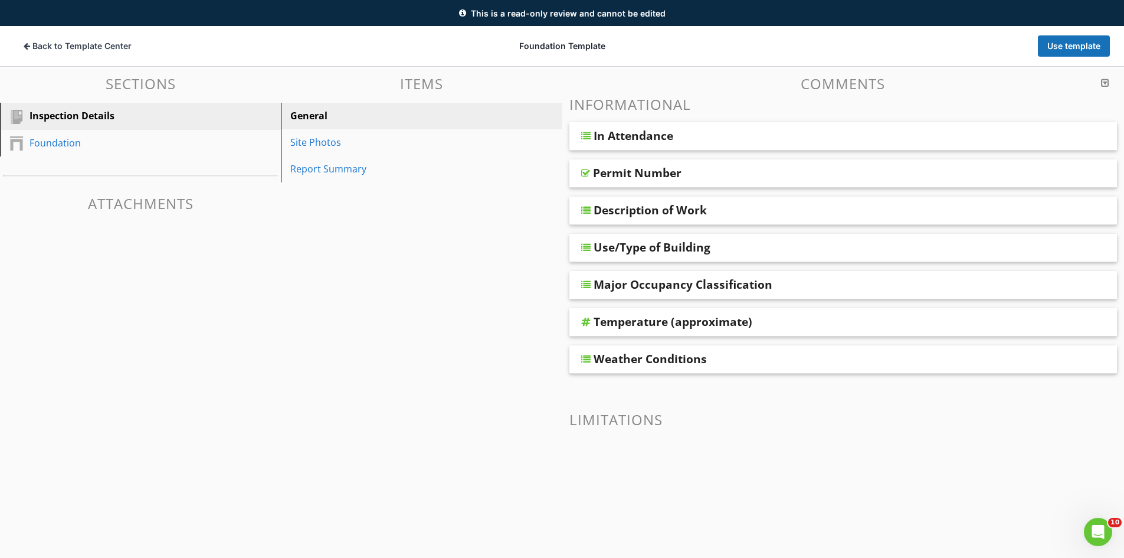
click at [805, 290] on div "Major Occupancy Classification" at bounding box center [790, 284] width 393 height 14
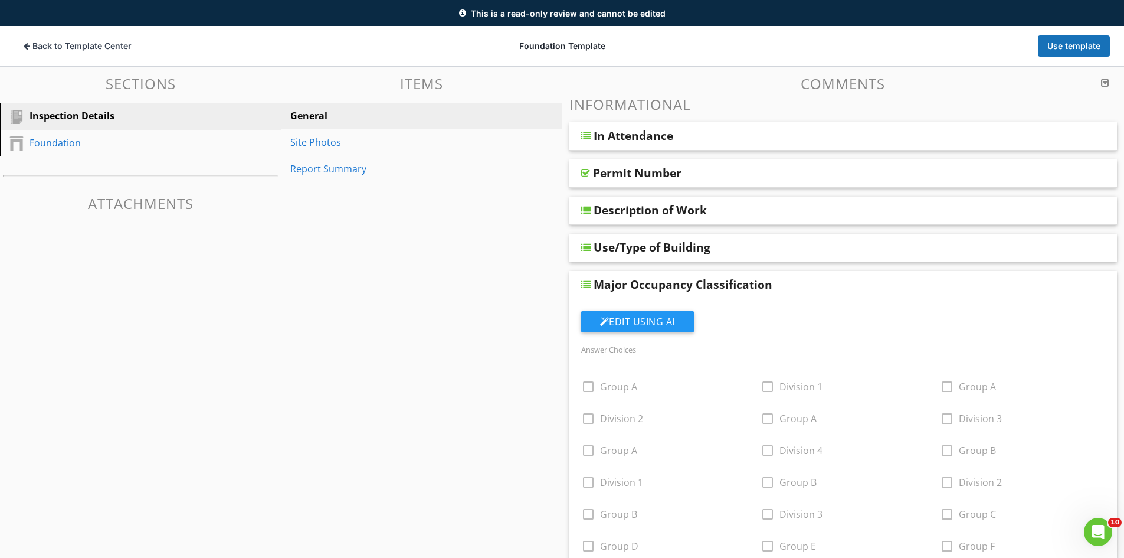
click at [806, 289] on div "Major Occupancy Classification" at bounding box center [790, 284] width 393 height 14
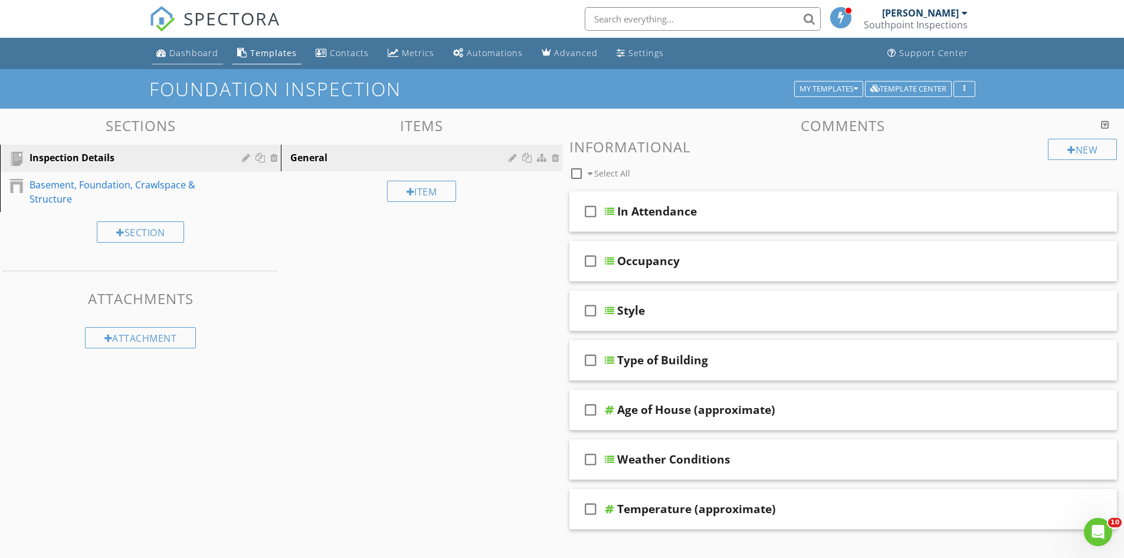
click at [185, 58] on div "Dashboard" at bounding box center [193, 52] width 49 height 11
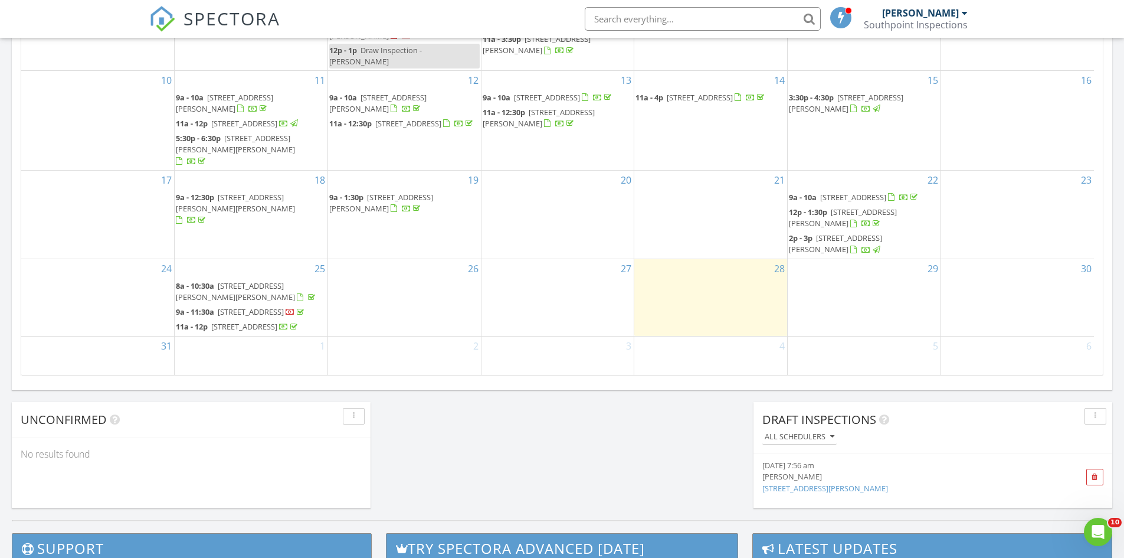
scroll to position [708, 0]
click at [794, 482] on link "4850 Anna Simpson Rd, Milton, FL" at bounding box center [825, 487] width 126 height 11
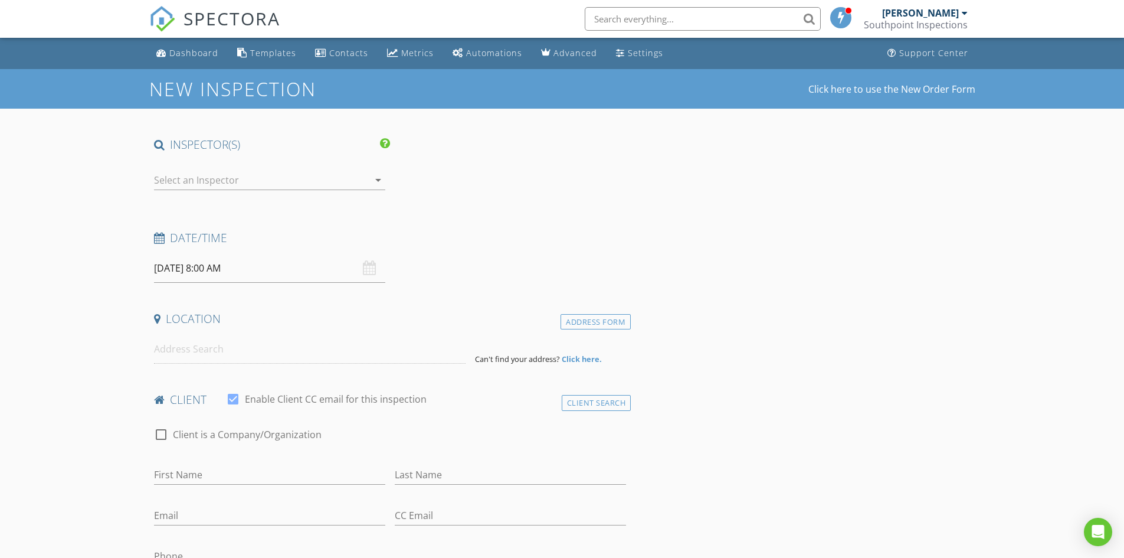
type input "Cameron & [PERSON_NAME]"
type input "[PERSON_NAME]"
type input "[EMAIL_ADDRESS][DOMAIN_NAME]"
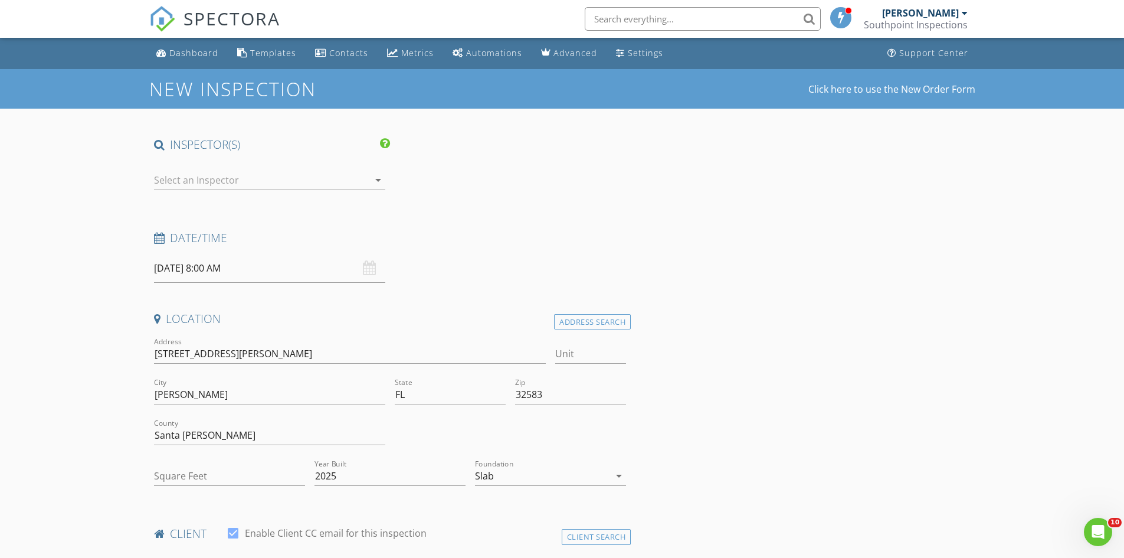
type input "1893"
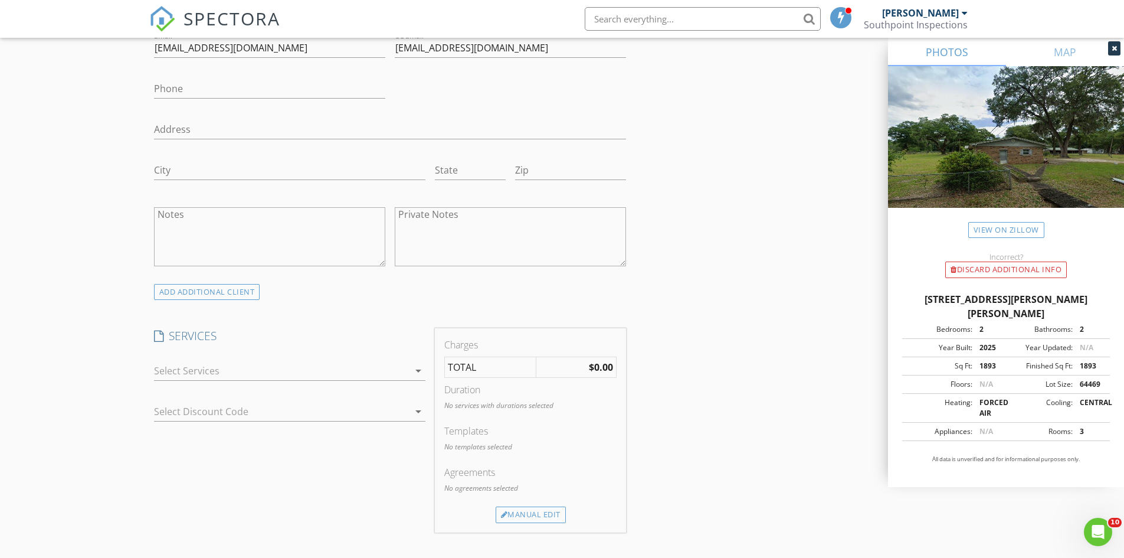
scroll to position [767, 0]
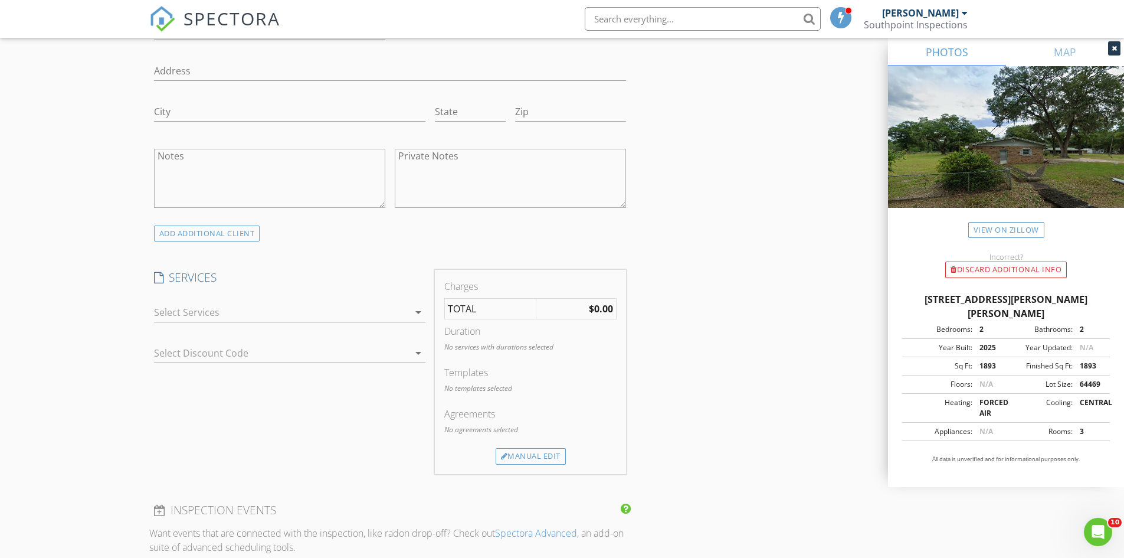
click at [267, 317] on div at bounding box center [281, 312] width 255 height 19
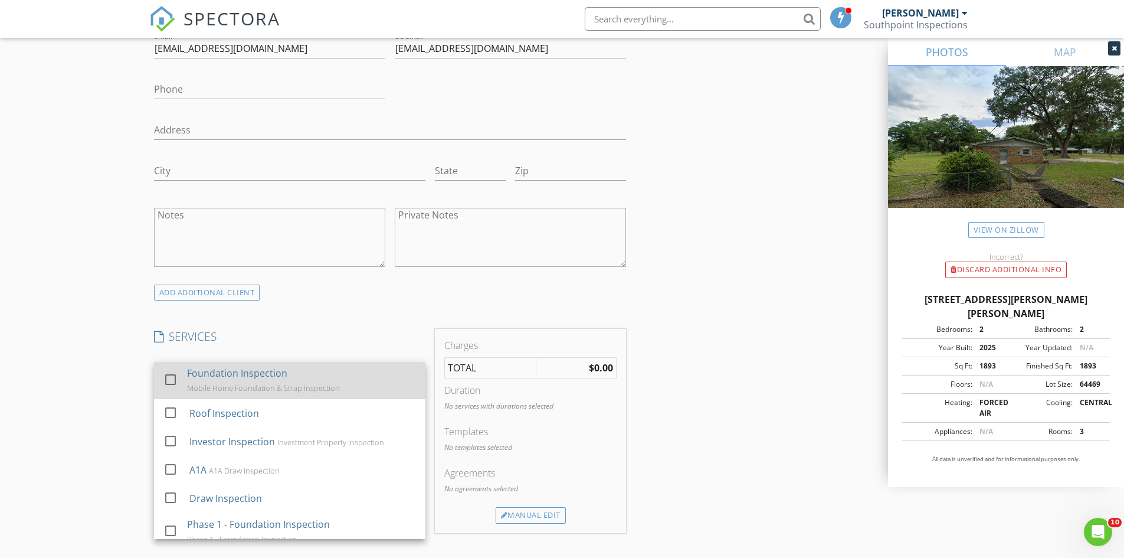
scroll to position [286, 0]
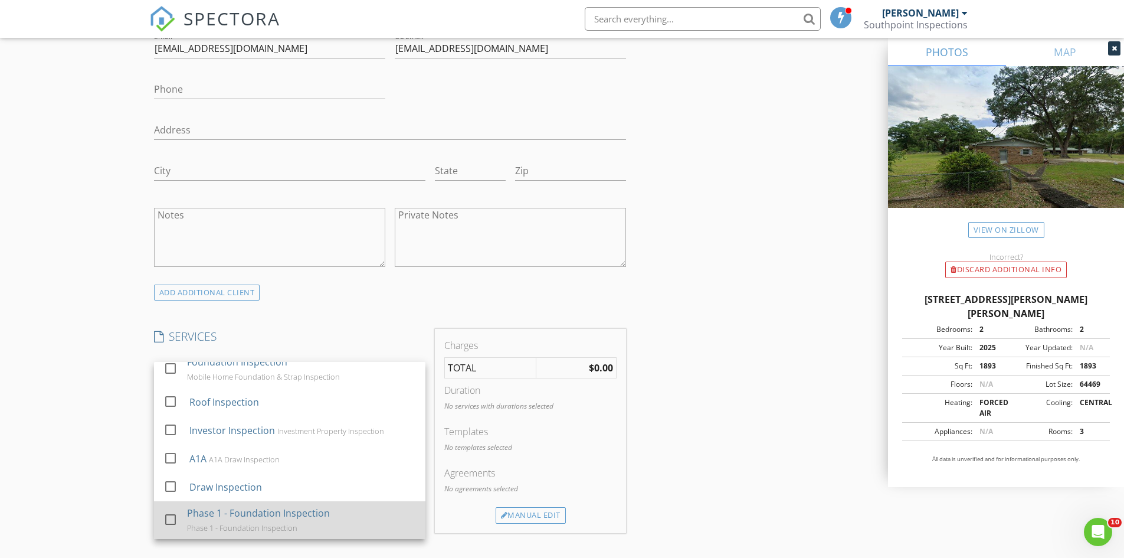
click at [313, 515] on div "Phase 1 - Foundation Inspection" at bounding box center [258, 513] width 143 height 14
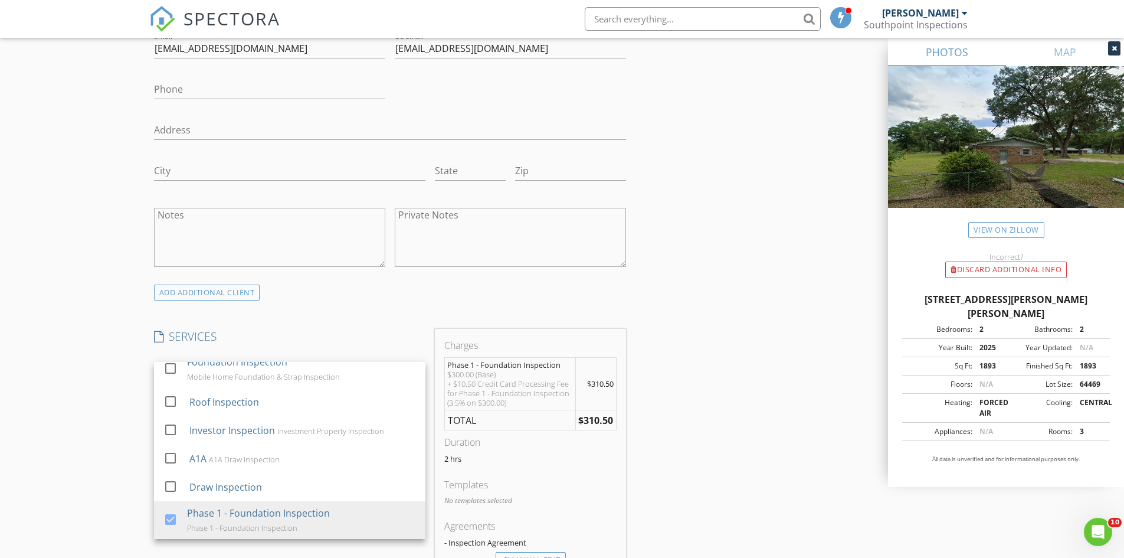
click at [372, 298] on div "ADD ADDITIONAL client" at bounding box center [390, 292] width 482 height 16
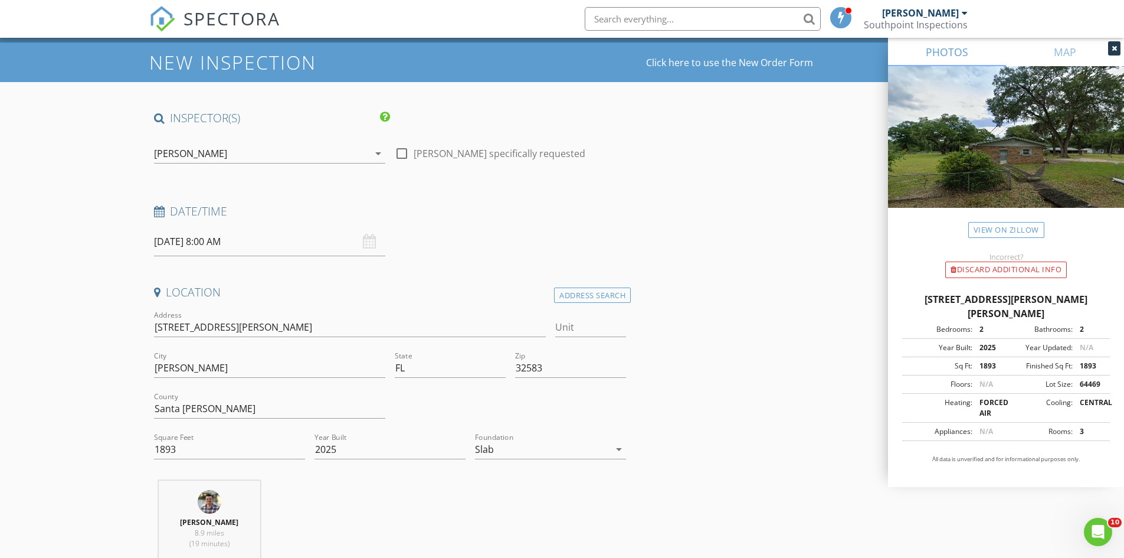
scroll to position [0, 0]
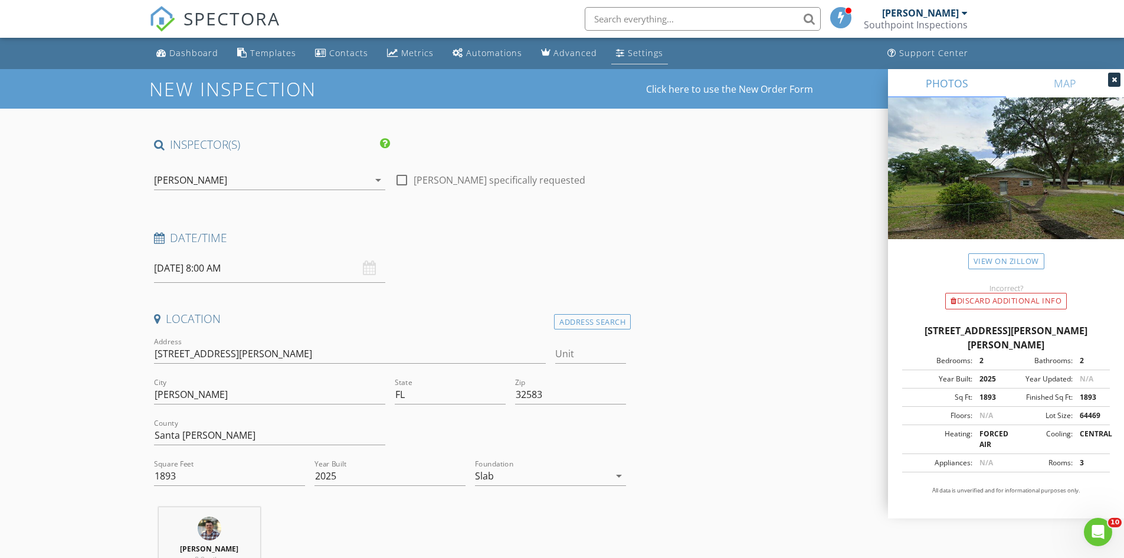
click at [629, 58] on link "Settings" at bounding box center [639, 53] width 57 height 22
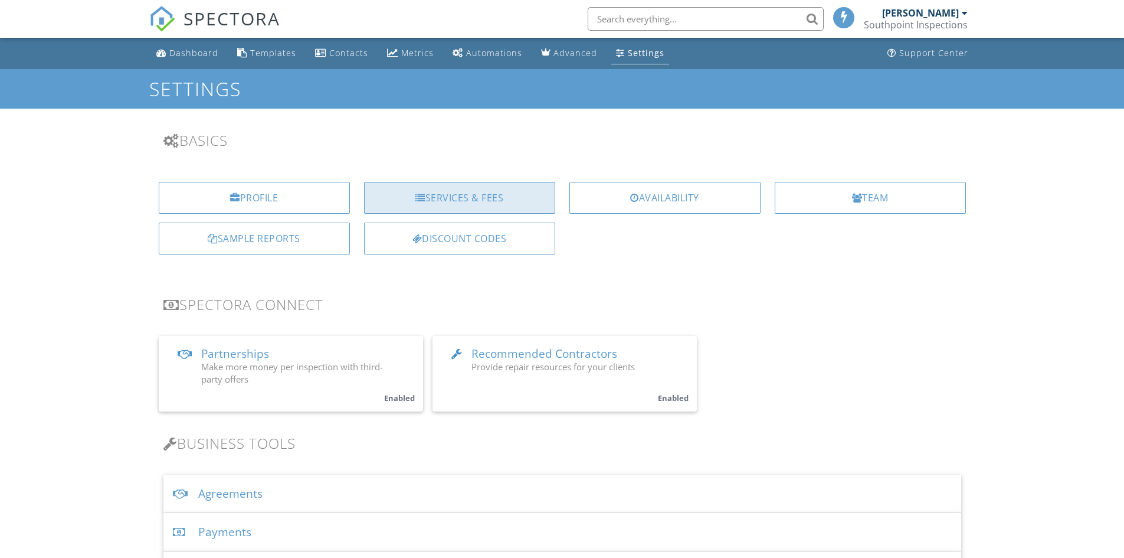
click at [463, 199] on div "Services & Fees" at bounding box center [459, 198] width 191 height 32
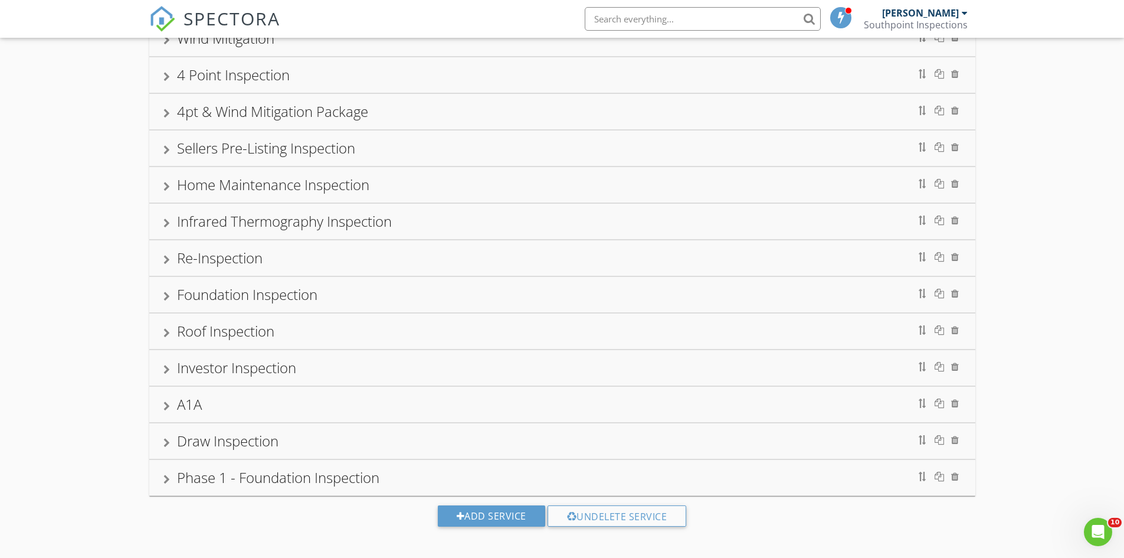
scroll to position [149, 0]
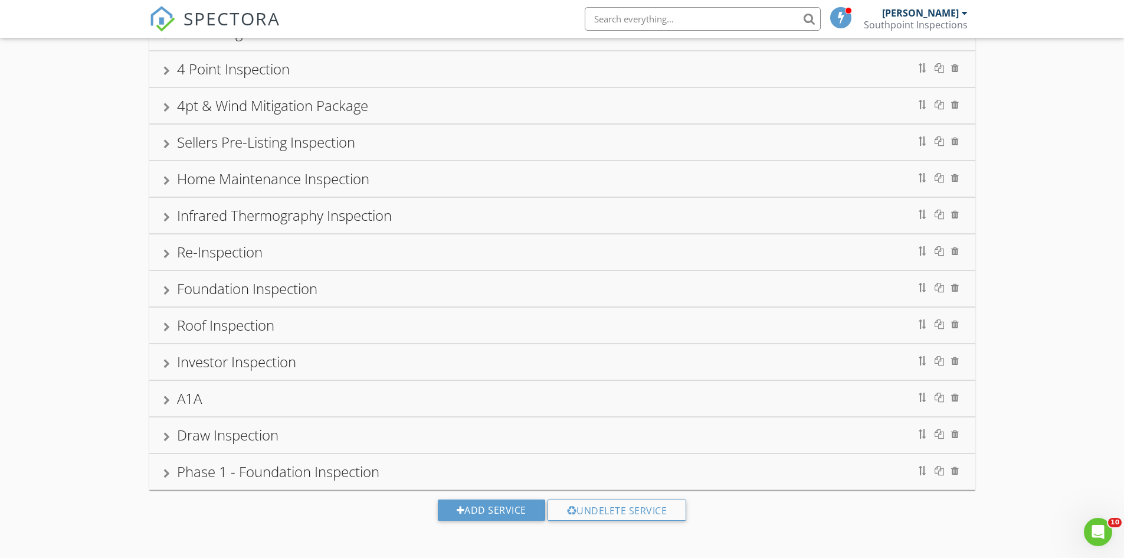
click at [323, 473] on div "Phase 1 - Foundation Inspection" at bounding box center [278, 470] width 202 height 19
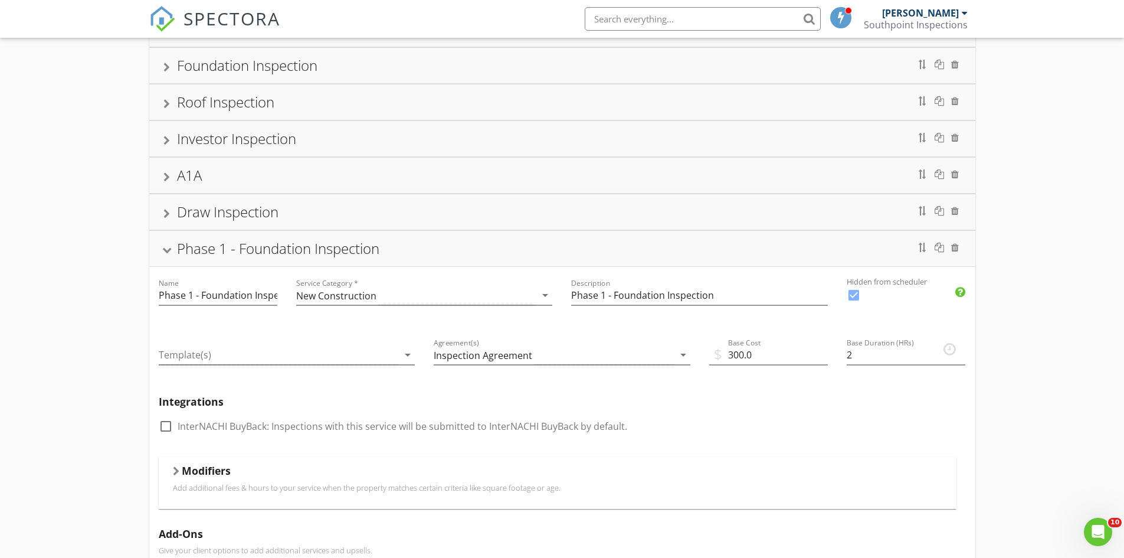
scroll to position [385, 0]
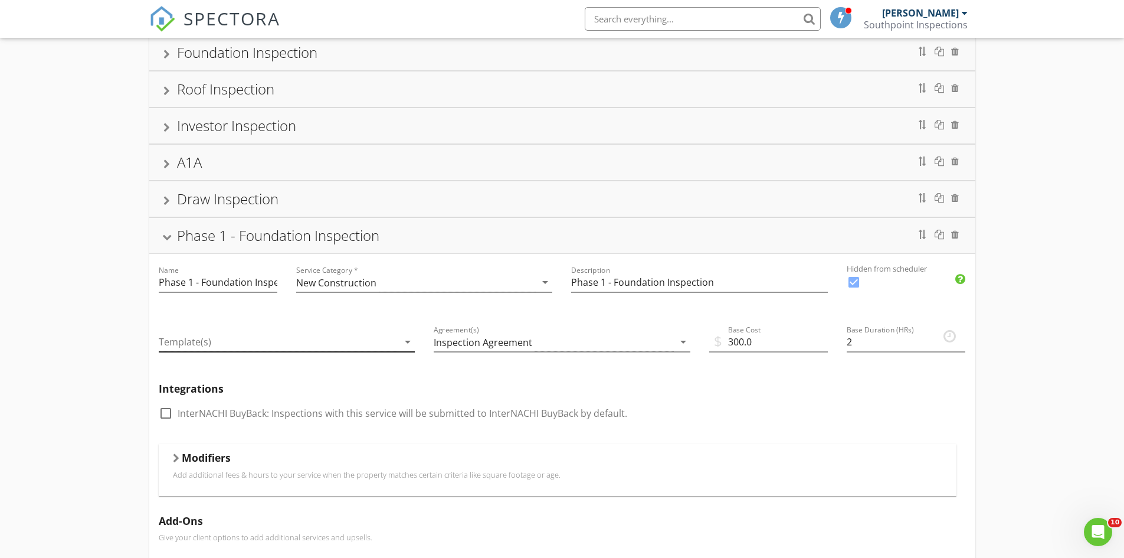
click at [404, 346] on icon "arrow_drop_down" at bounding box center [408, 342] width 14 height 14
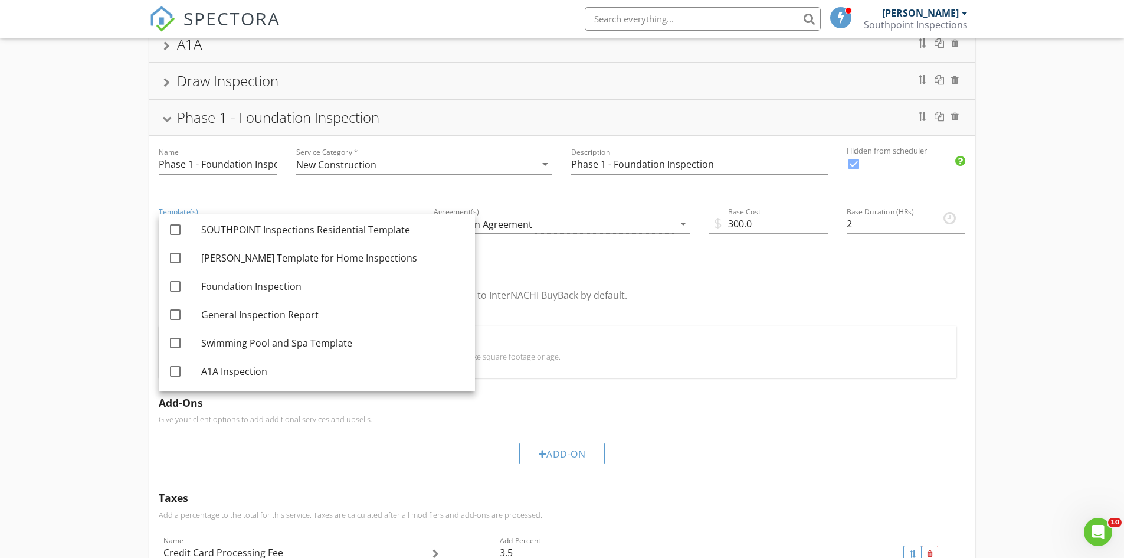
scroll to position [0, 0]
click at [692, 325] on div "Integrations check_box_outline_blank InterNACHI BuyBack: Inspections with this …" at bounding box center [562, 290] width 826 height 71
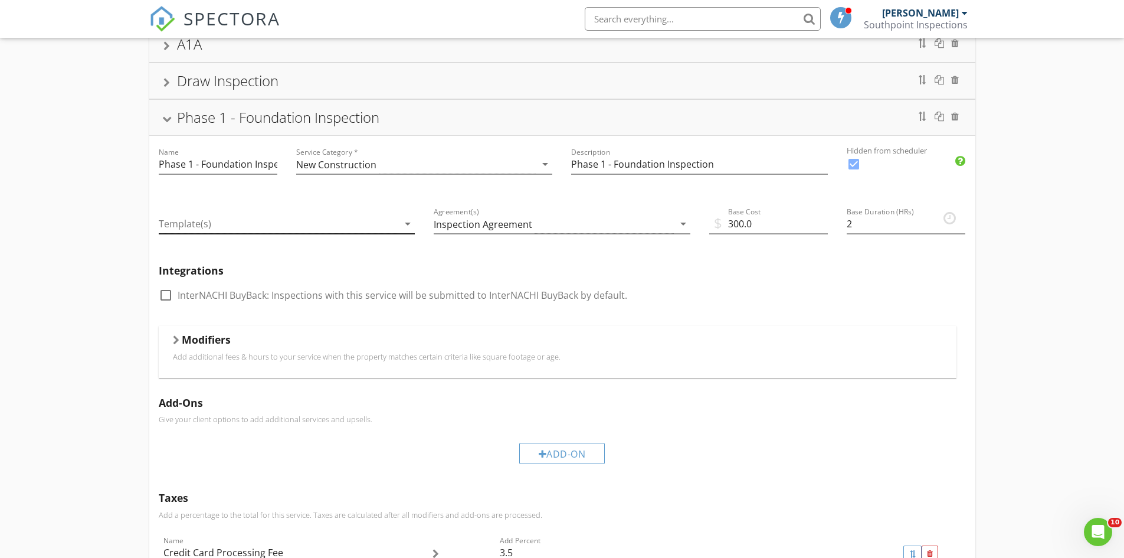
click at [267, 222] on div at bounding box center [279, 223] width 240 height 19
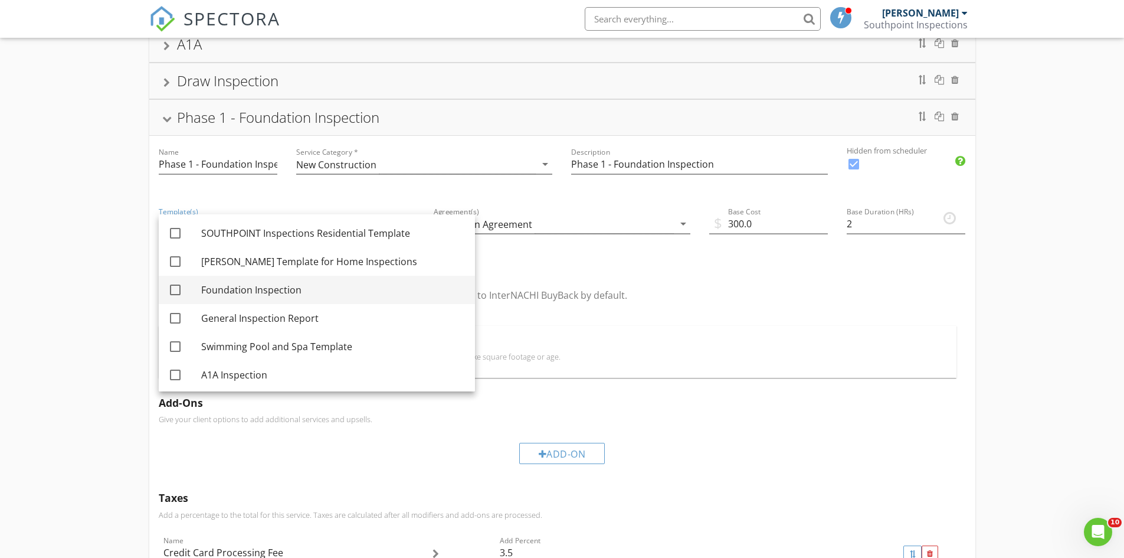
click at [334, 298] on div "Foundation Inspection" at bounding box center [333, 290] width 264 height 28
checkbox input "true"
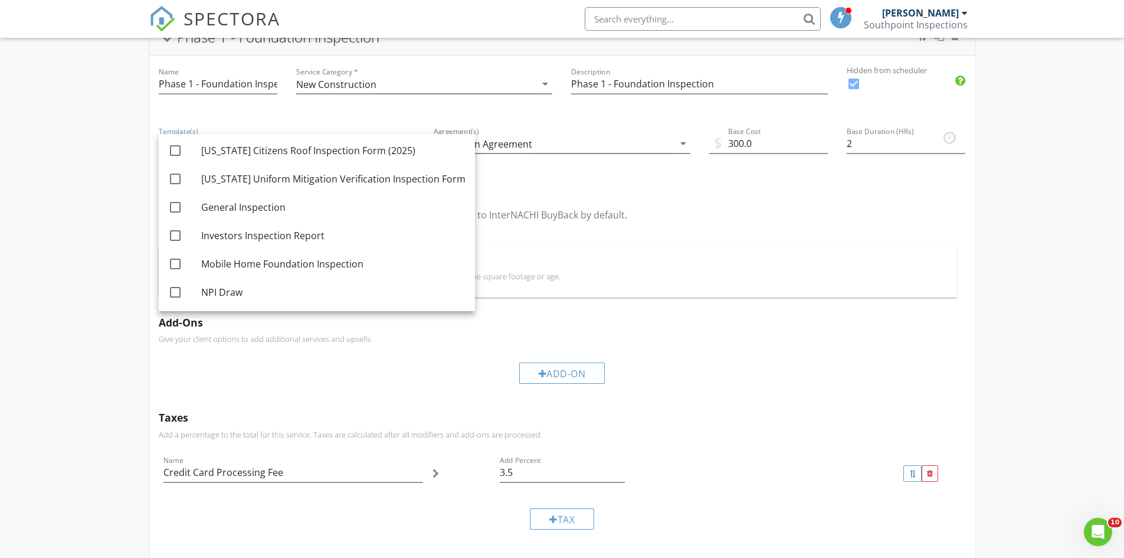
scroll to position [621, 0]
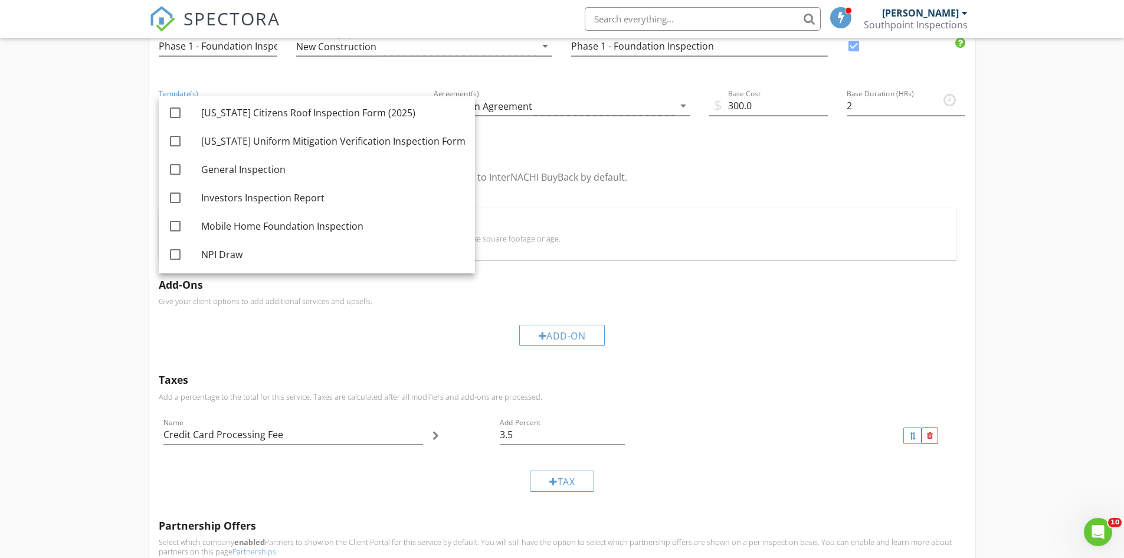
click at [813, 201] on div "Integrations check_box_outline_blank InterNACHI BuyBack: Inspections with this …" at bounding box center [562, 172] width 826 height 71
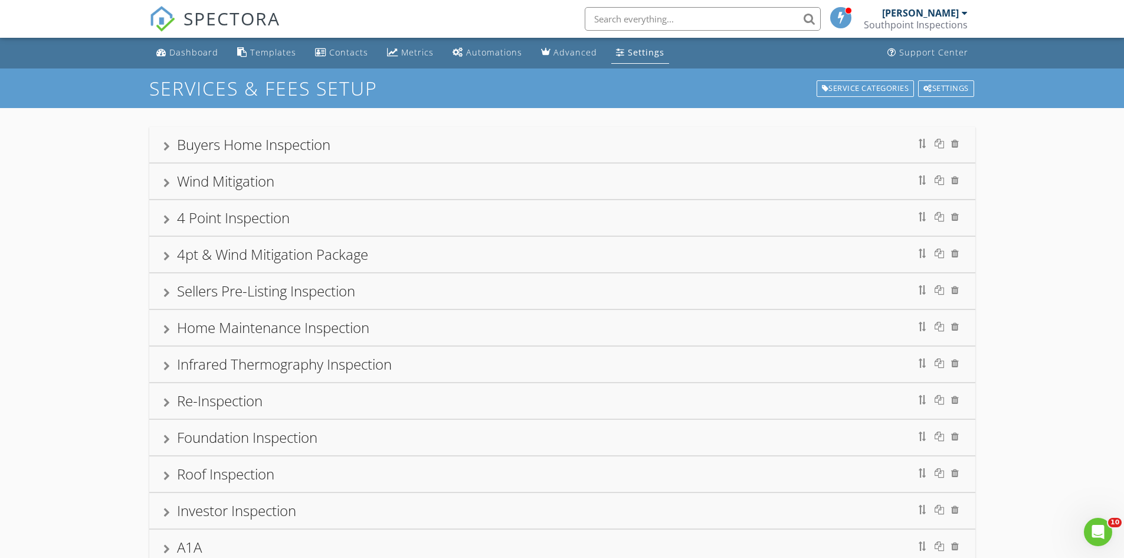
scroll to position [0, 0]
click at [191, 54] on div "Dashboard" at bounding box center [193, 52] width 49 height 11
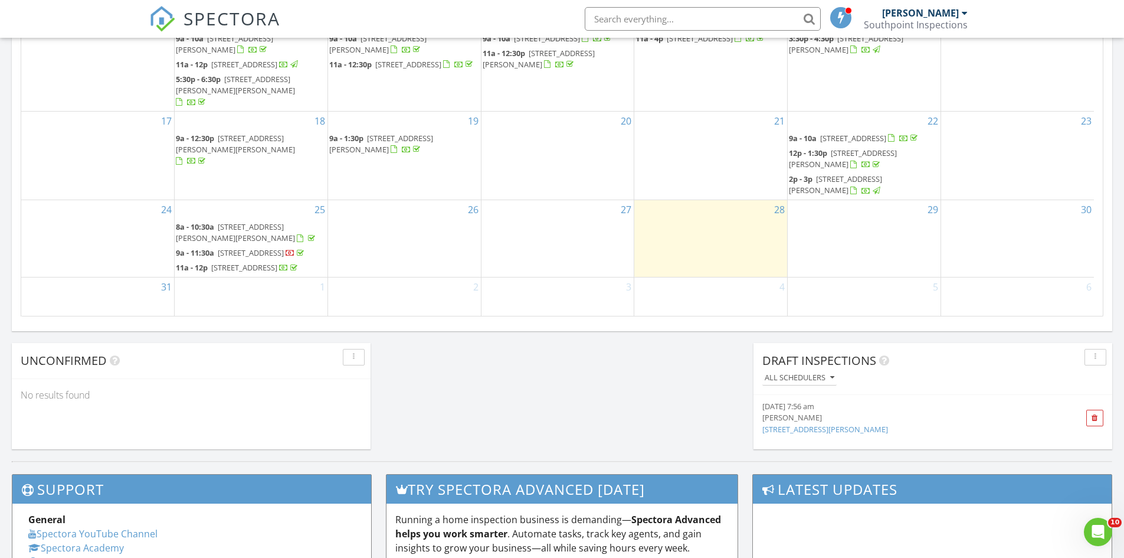
scroll to position [767, 0]
click at [800, 425] on link "4850 Anna Simpson Rd, Milton, FL" at bounding box center [825, 428] width 126 height 11
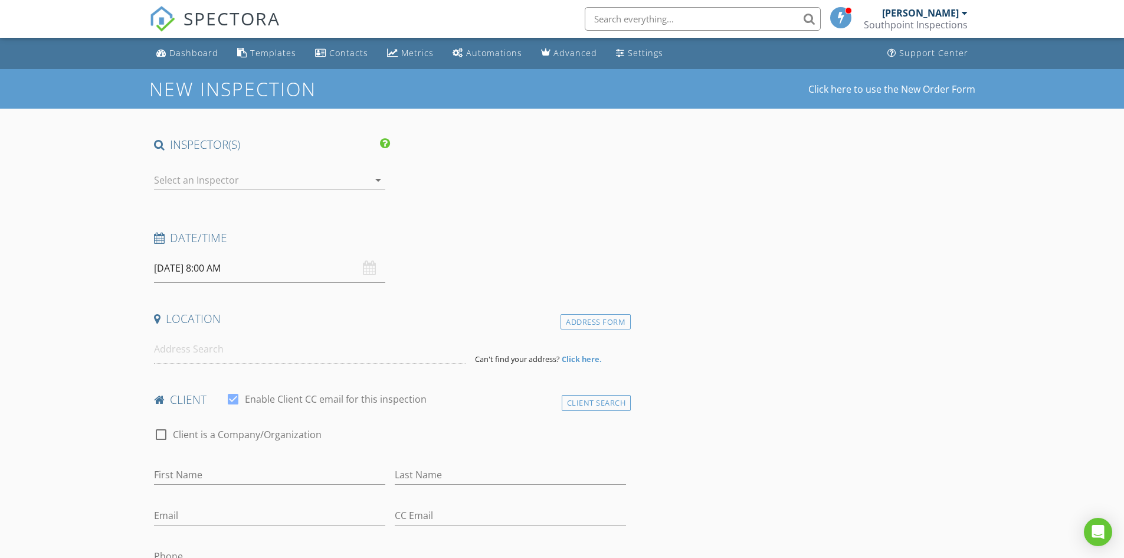
type input "Cameron & [PERSON_NAME]"
type input "[PERSON_NAME]"
type input "[EMAIL_ADDRESS][DOMAIN_NAME]"
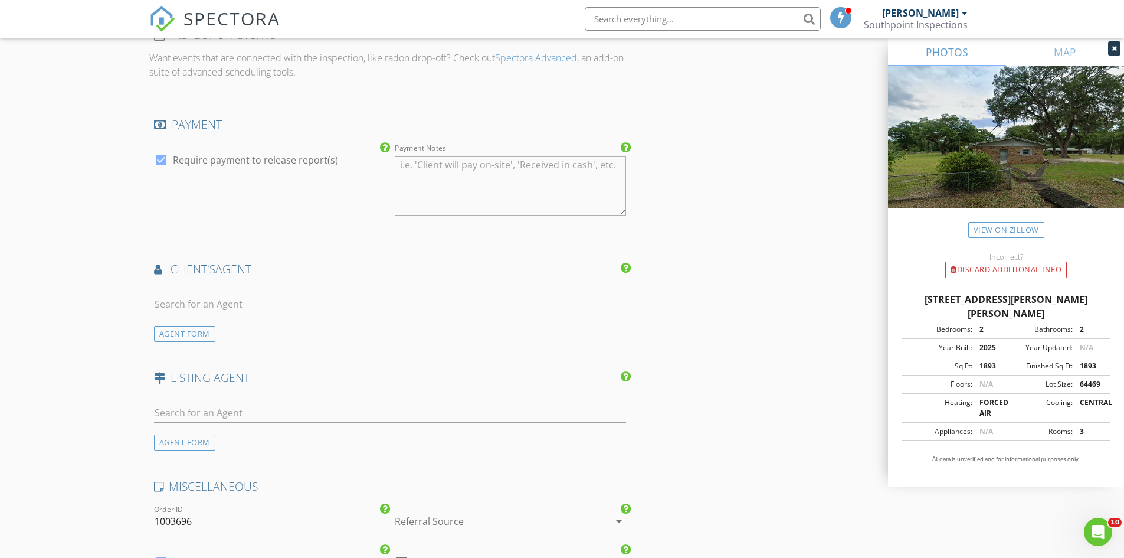
scroll to position [1298, 0]
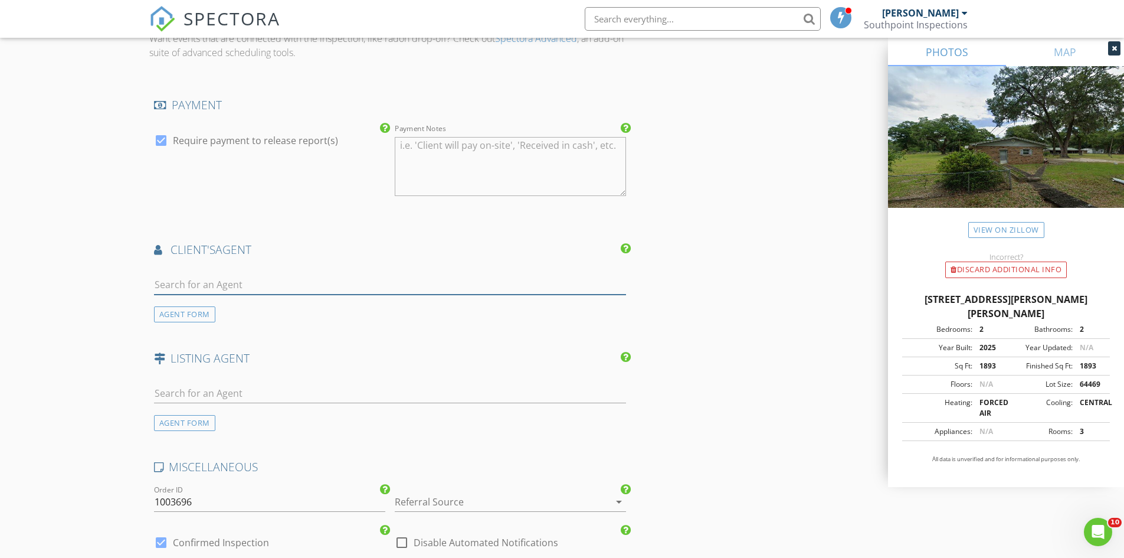
click at [222, 290] on input "text" at bounding box center [390, 284] width 473 height 19
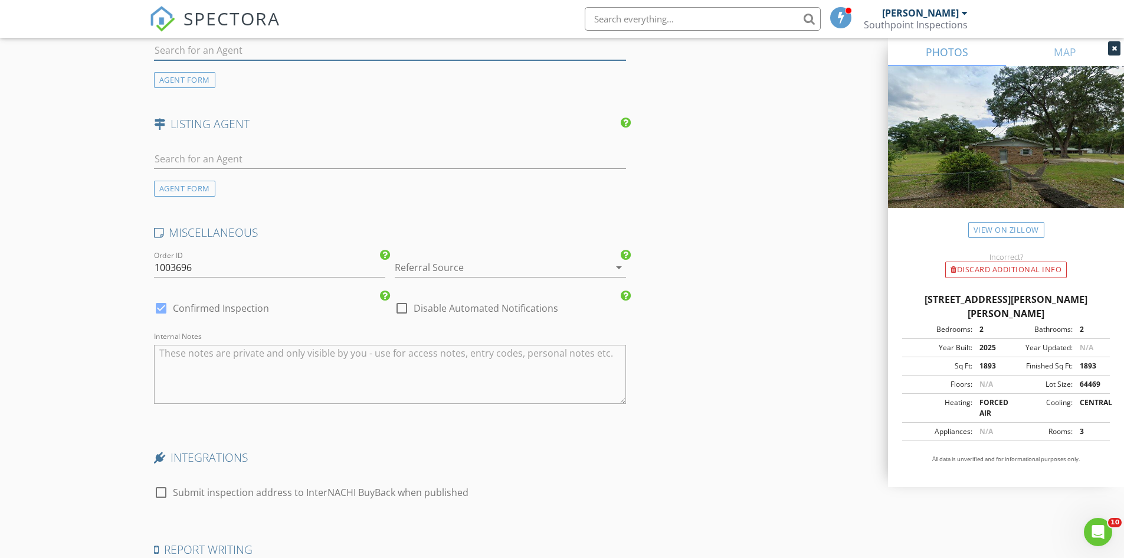
scroll to position [1534, 0]
click at [403, 307] on div at bounding box center [402, 306] width 20 height 20
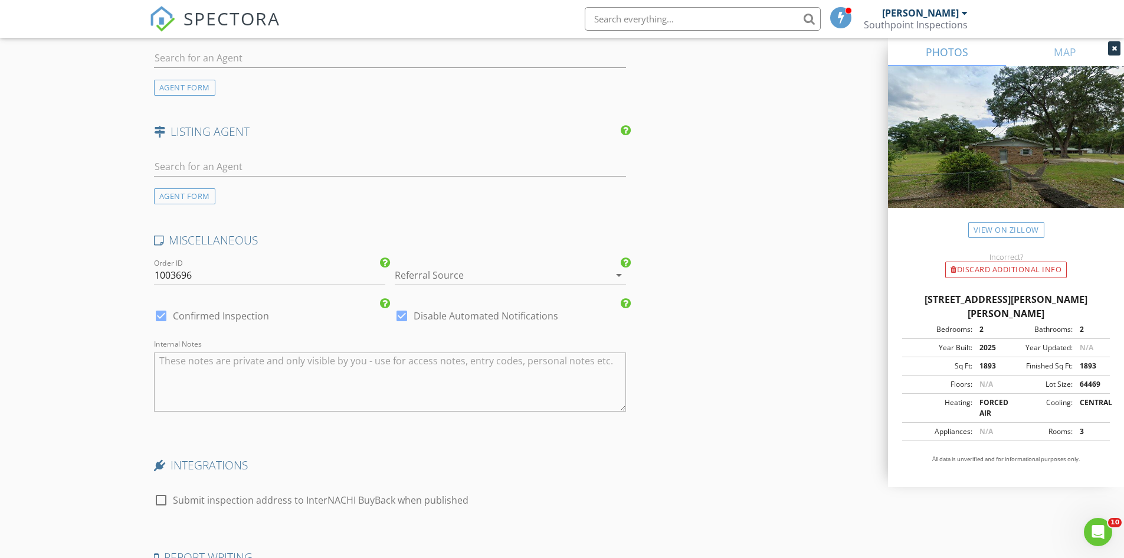
click at [399, 313] on div at bounding box center [402, 316] width 20 height 20
checkbox input "false"
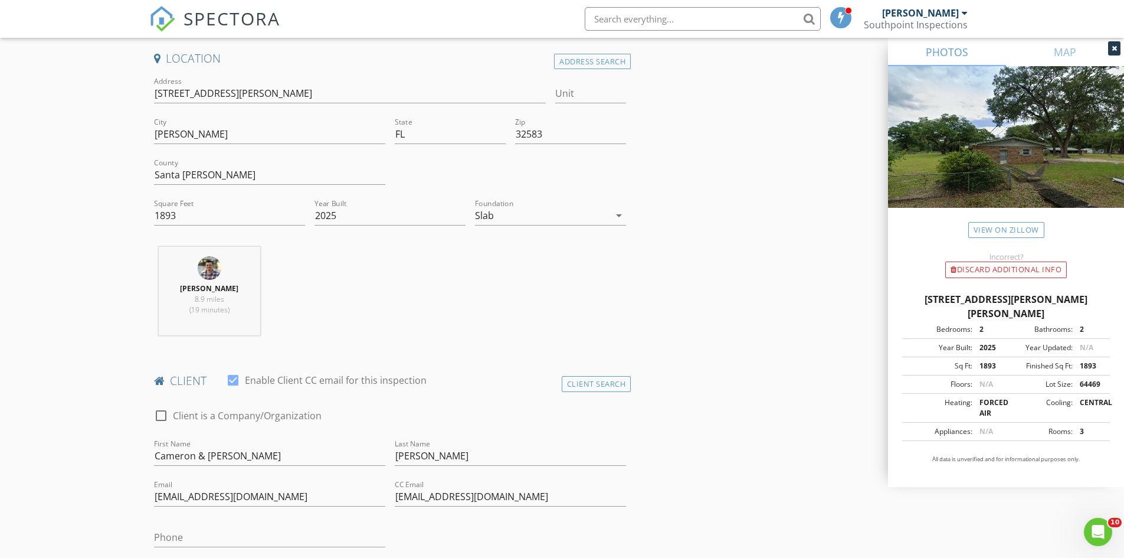
scroll to position [305, 0]
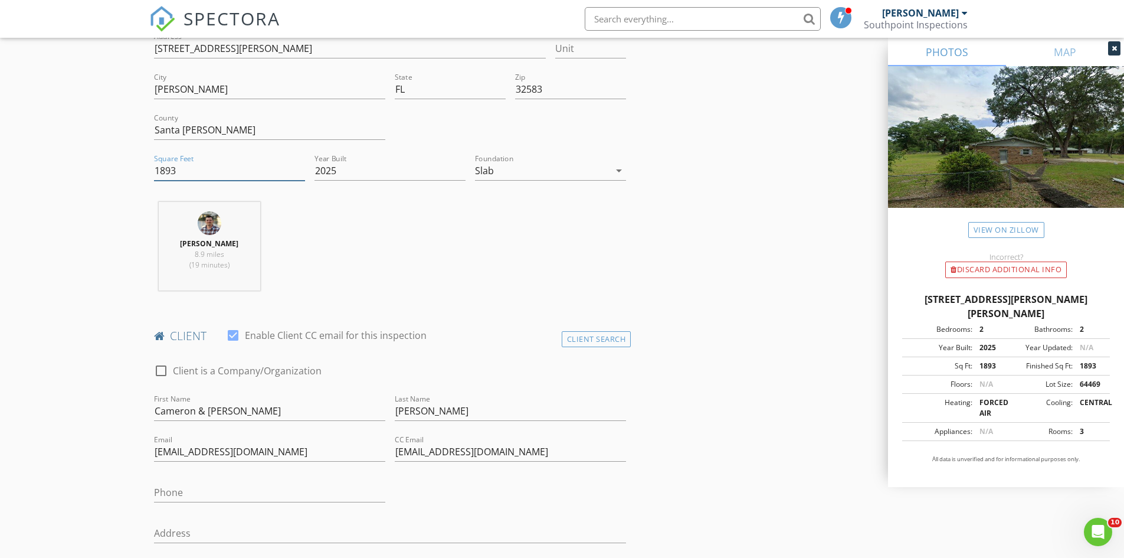
drag, startPoint x: 186, startPoint y: 175, endPoint x: 133, endPoint y: 174, distance: 53.7
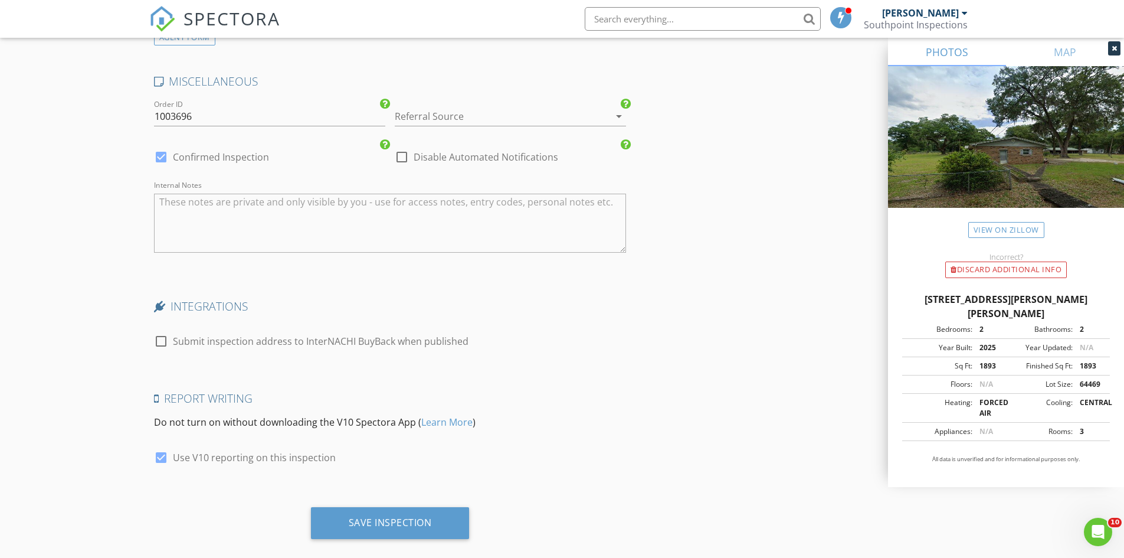
scroll to position [1702, 0]
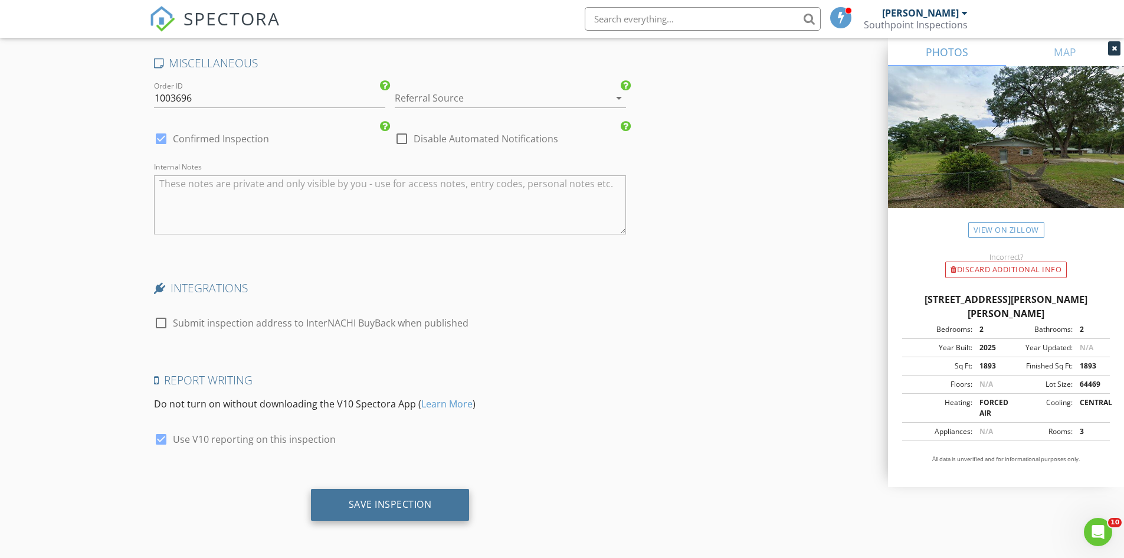
click at [385, 503] on div "Save Inspection" at bounding box center [390, 504] width 83 height 12
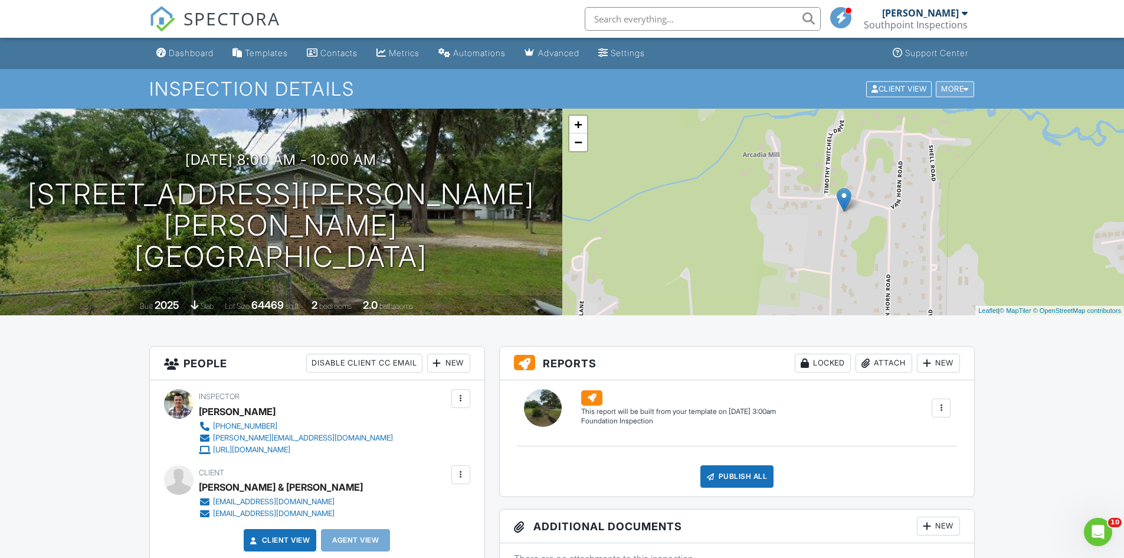
click at [954, 87] on div "More" at bounding box center [955, 89] width 38 height 16
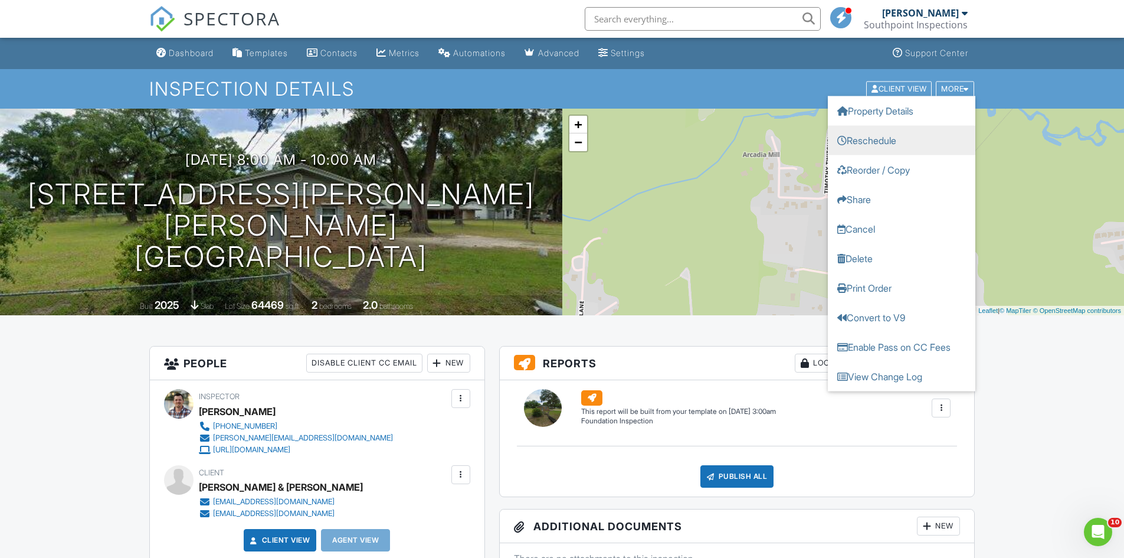
click at [906, 145] on link "Reschedule" at bounding box center [902, 140] width 148 height 30
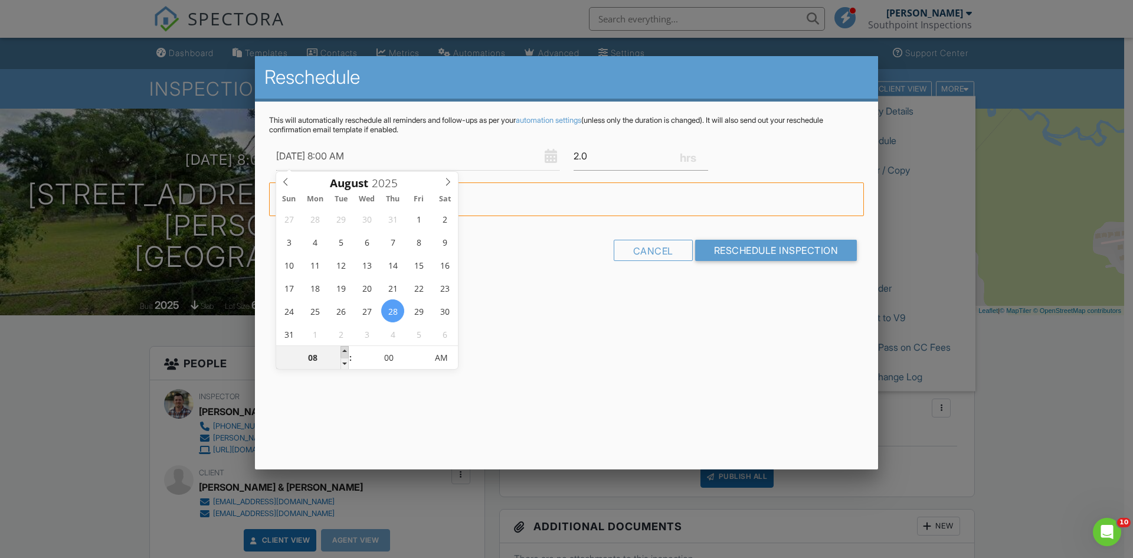
type input "08/28/2025 9:00 AM"
type input "09"
click at [346, 347] on span at bounding box center [344, 352] width 8 height 12
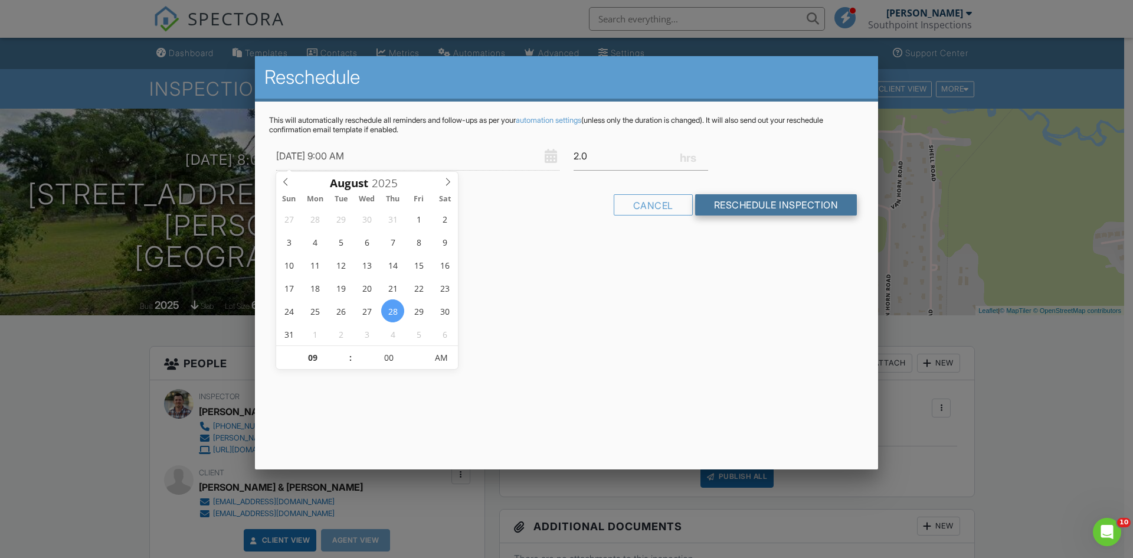
click at [797, 211] on input "Reschedule Inspection" at bounding box center [776, 204] width 162 height 21
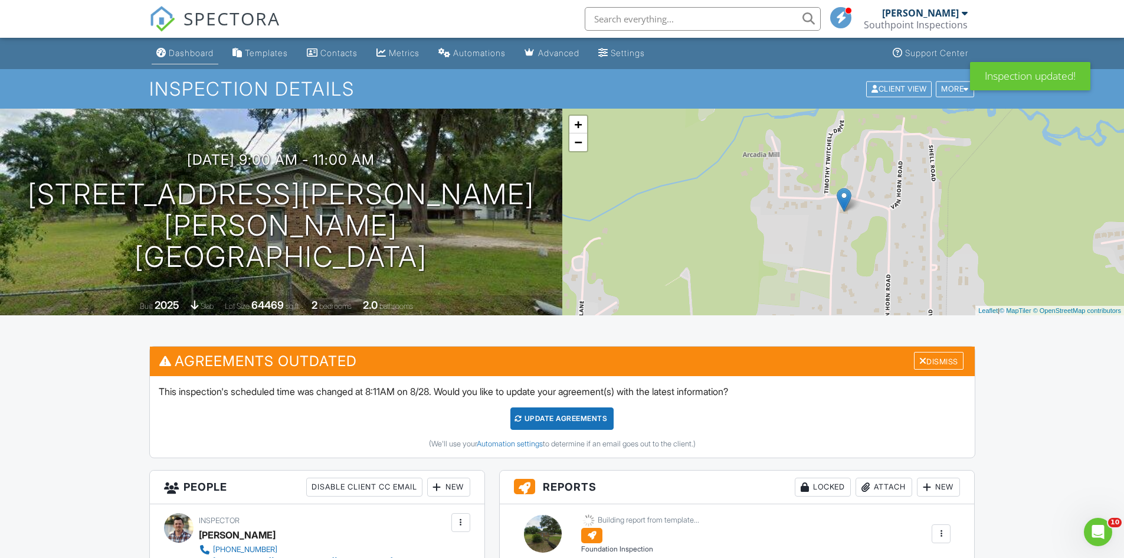
click at [186, 59] on link "Dashboard" at bounding box center [185, 53] width 67 height 22
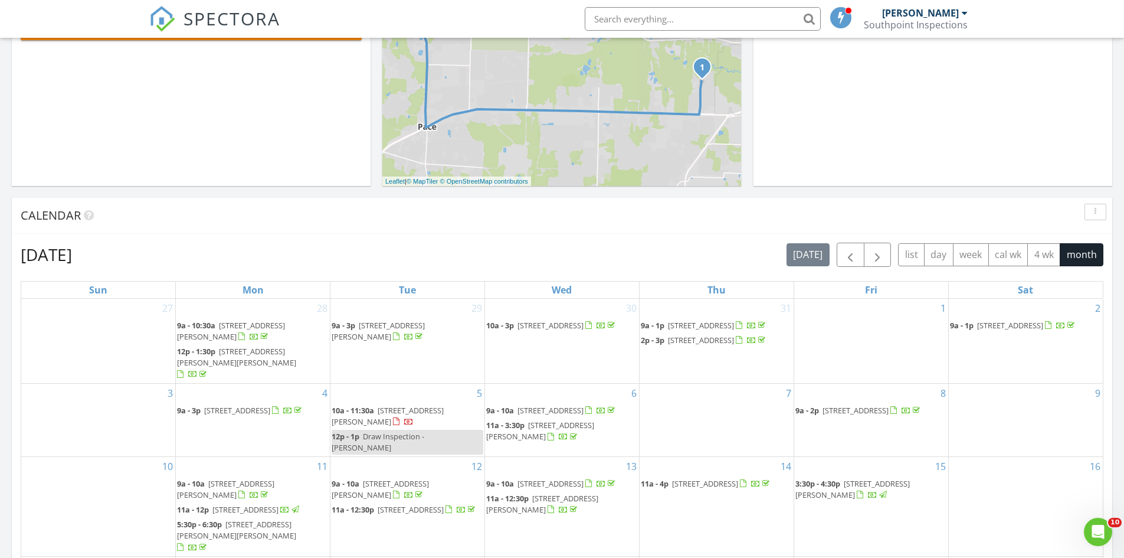
scroll to position [295, 0]
